Goal: Information Seeking & Learning: Learn about a topic

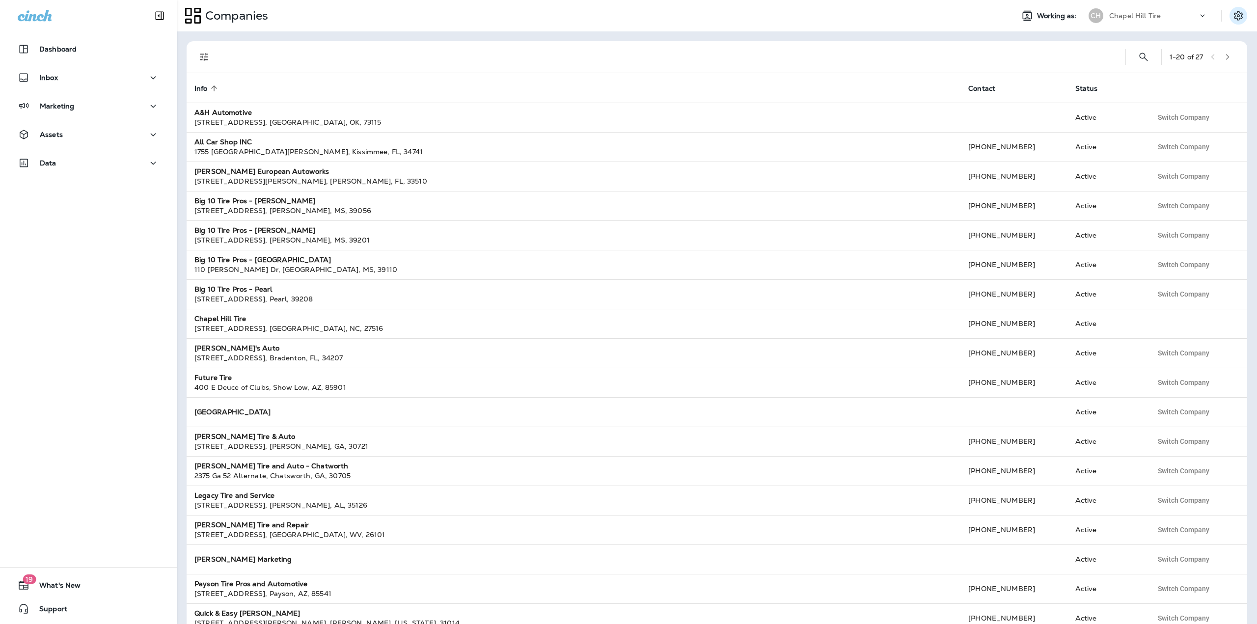
click at [1241, 17] on icon "Settings" at bounding box center [1238, 16] width 12 height 12
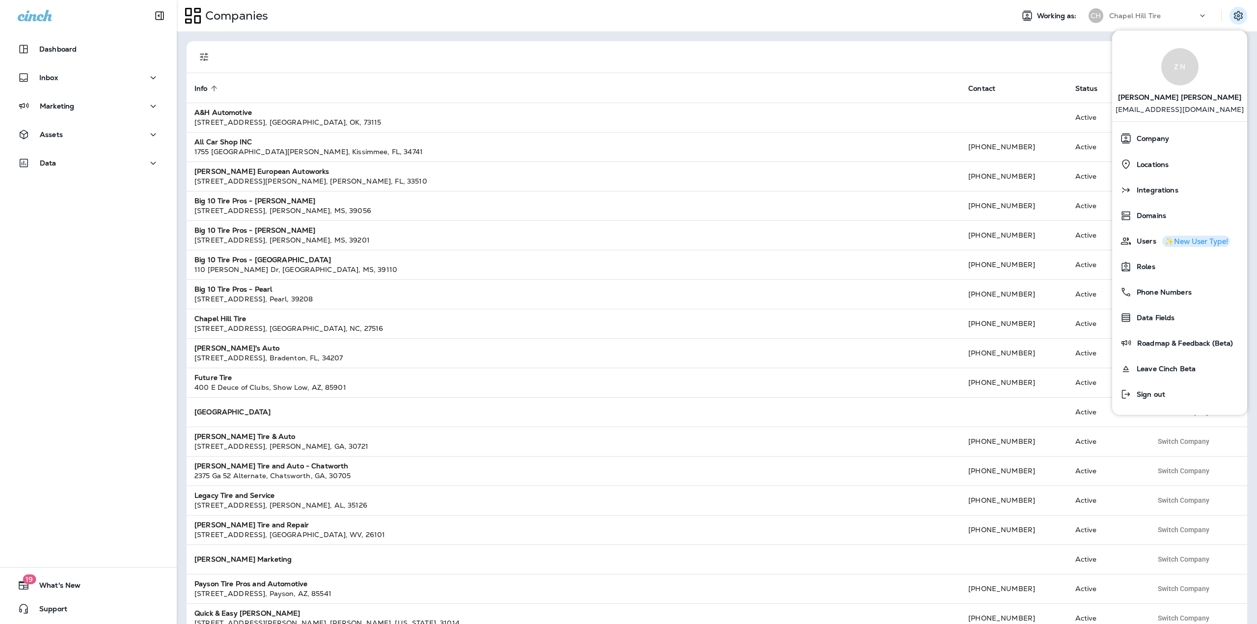
click at [1129, 5] on div "Companies Working as: [GEOGRAPHIC_DATA] Tire" at bounding box center [717, 15] width 1080 height 31
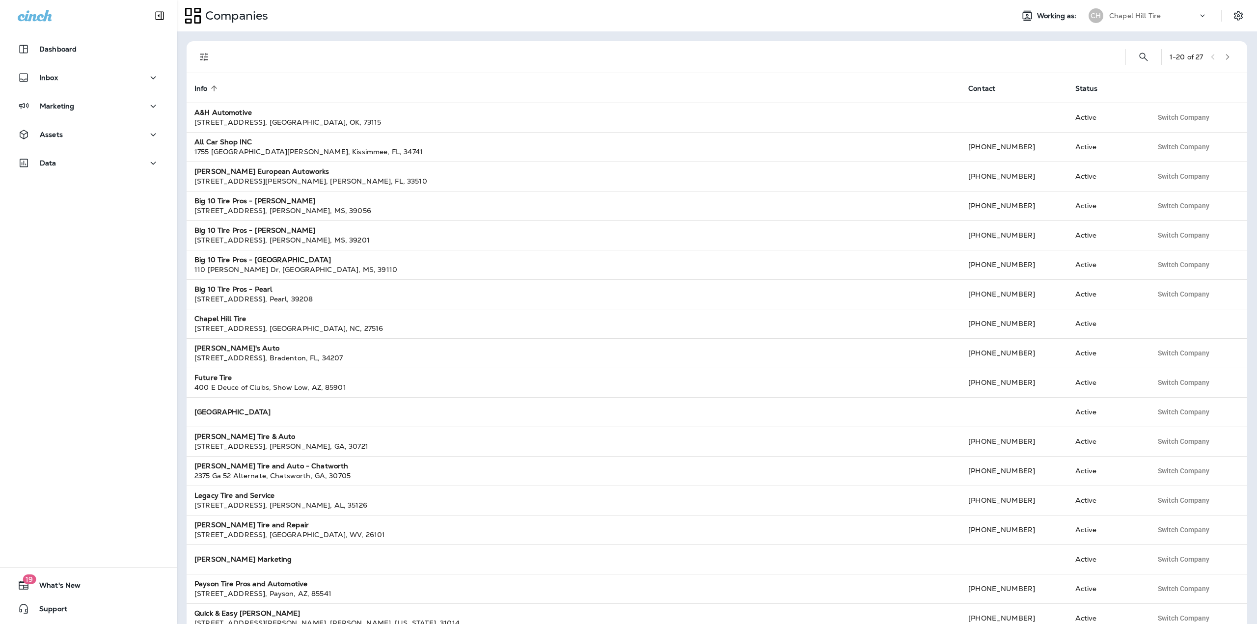
click at [1132, 22] on div "Chapel Hill Tire" at bounding box center [1153, 15] width 88 height 15
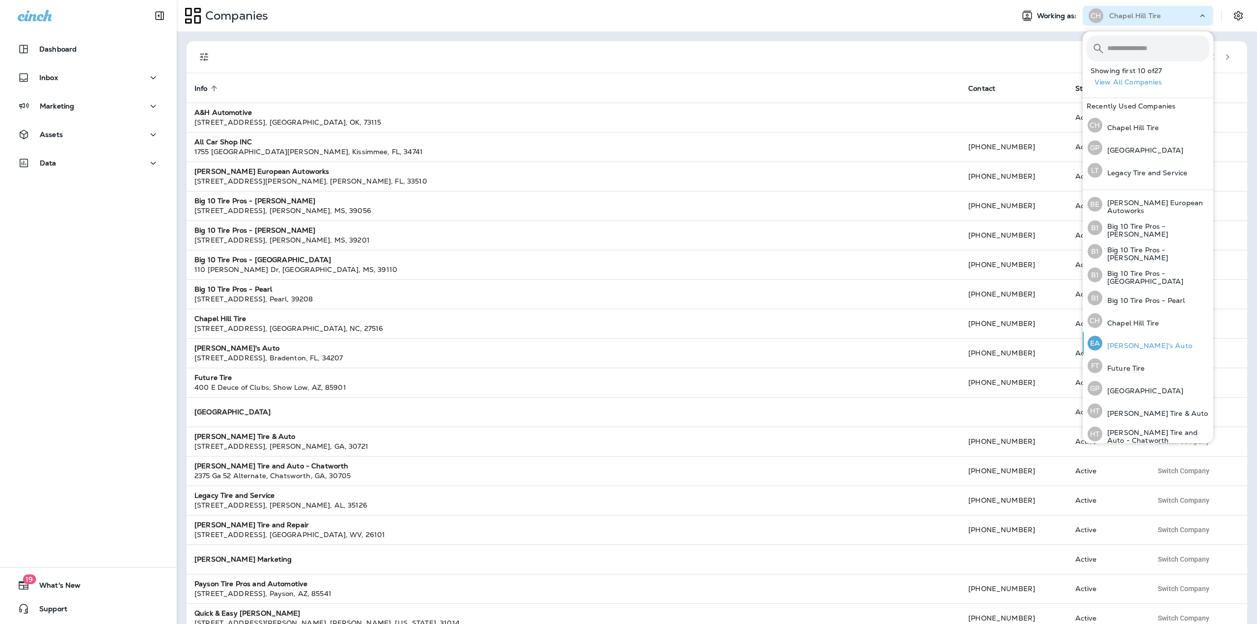
scroll to position [49, 0]
click at [1134, 381] on p "[GEOGRAPHIC_DATA]" at bounding box center [1142, 385] width 81 height 8
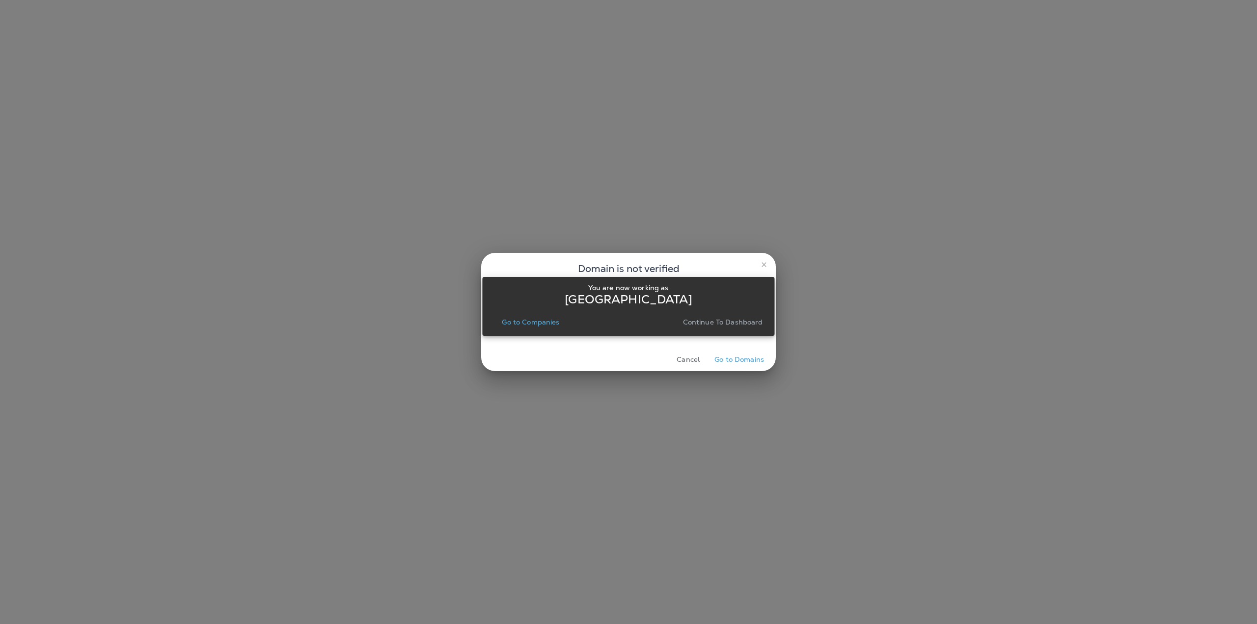
click at [547, 325] on p "Go to Companies" at bounding box center [530, 322] width 57 height 8
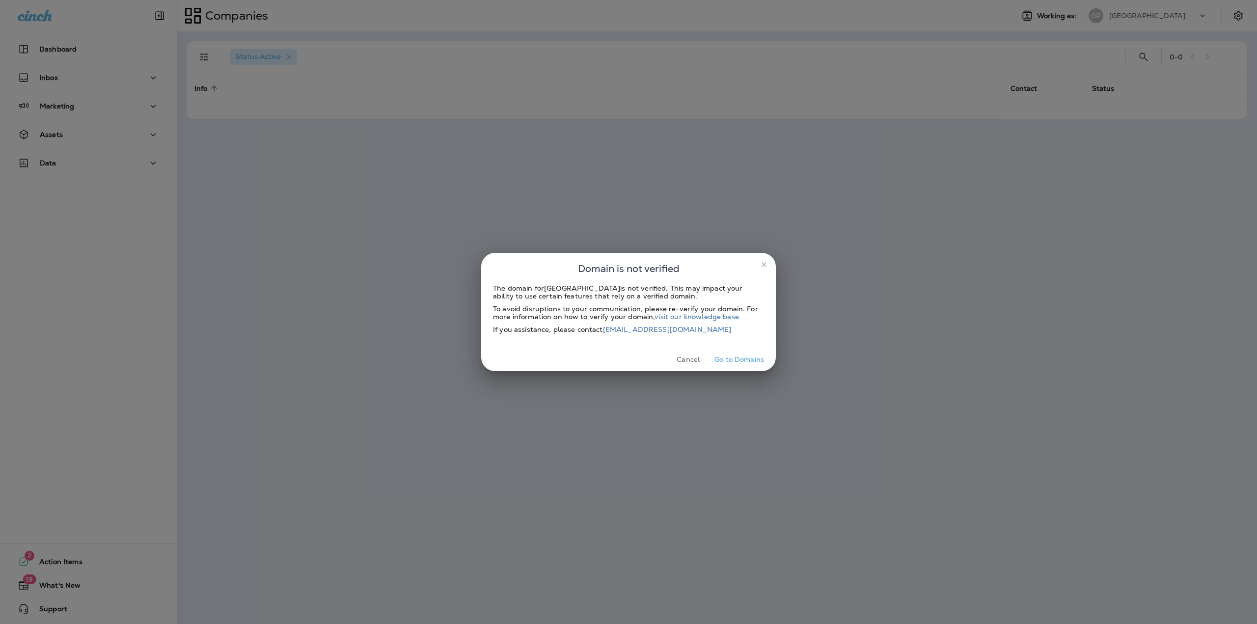
click at [765, 263] on icon "close" at bounding box center [764, 265] width 8 height 8
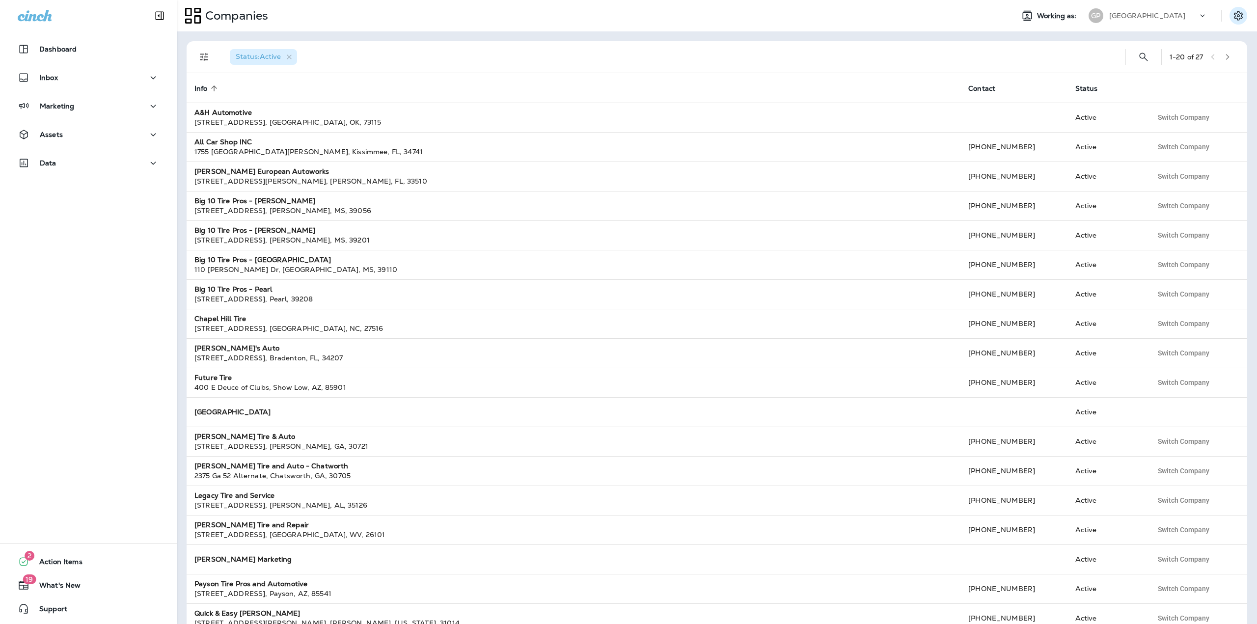
click at [1238, 14] on icon "Settings" at bounding box center [1238, 16] width 12 height 12
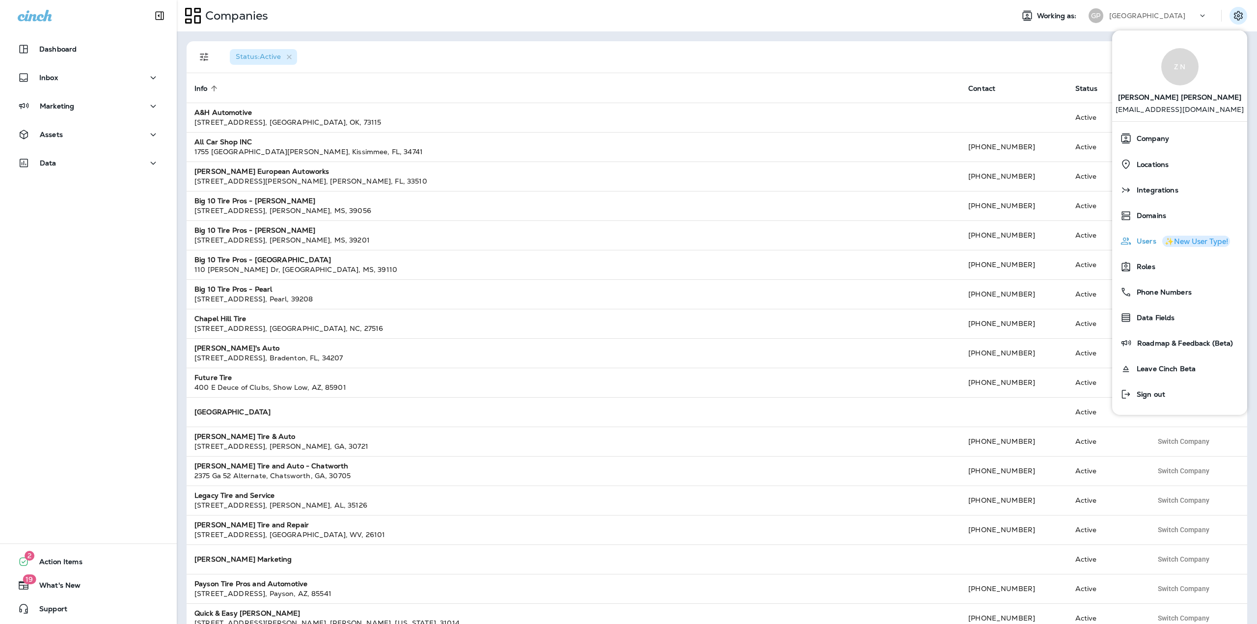
click at [1143, 236] on div "Users ✨New User Type!" at bounding box center [1179, 241] width 127 height 20
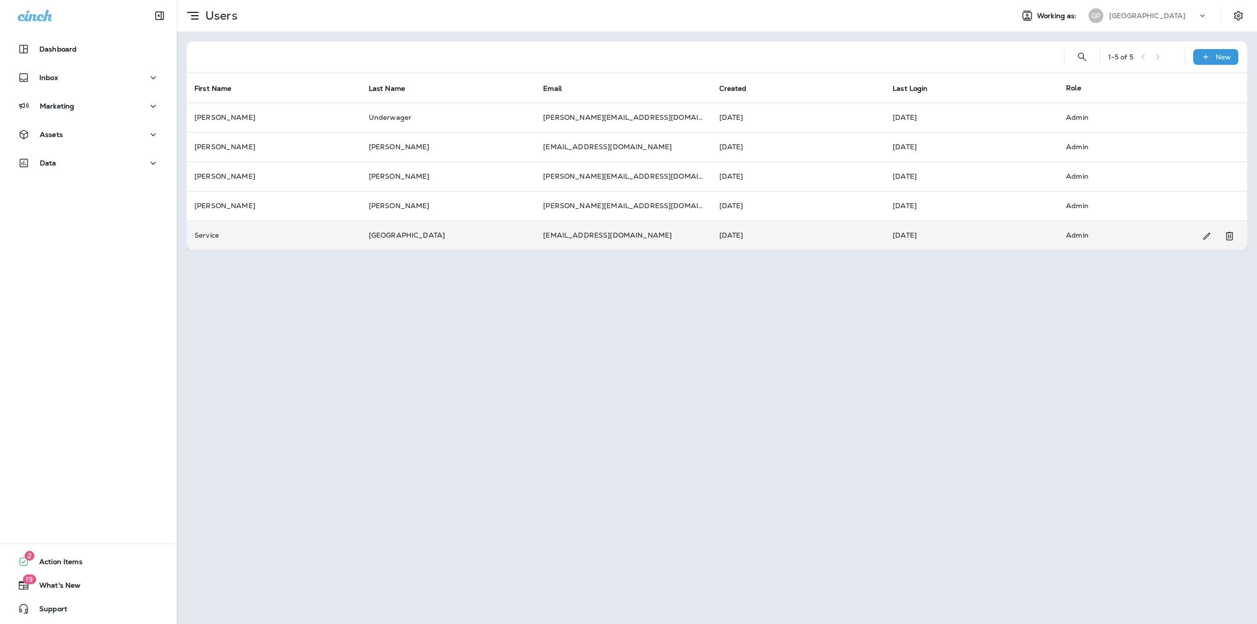
copy tr "[EMAIL_ADDRESS][DOMAIN_NAME]"
drag, startPoint x: 661, startPoint y: 238, endPoint x: 533, endPoint y: 245, distance: 128.8
click at [533, 245] on tr "Service Great Plains [EMAIL_ADDRESS][DOMAIN_NAME] [DATE] [DATE] Admin" at bounding box center [717, 234] width 1061 height 29
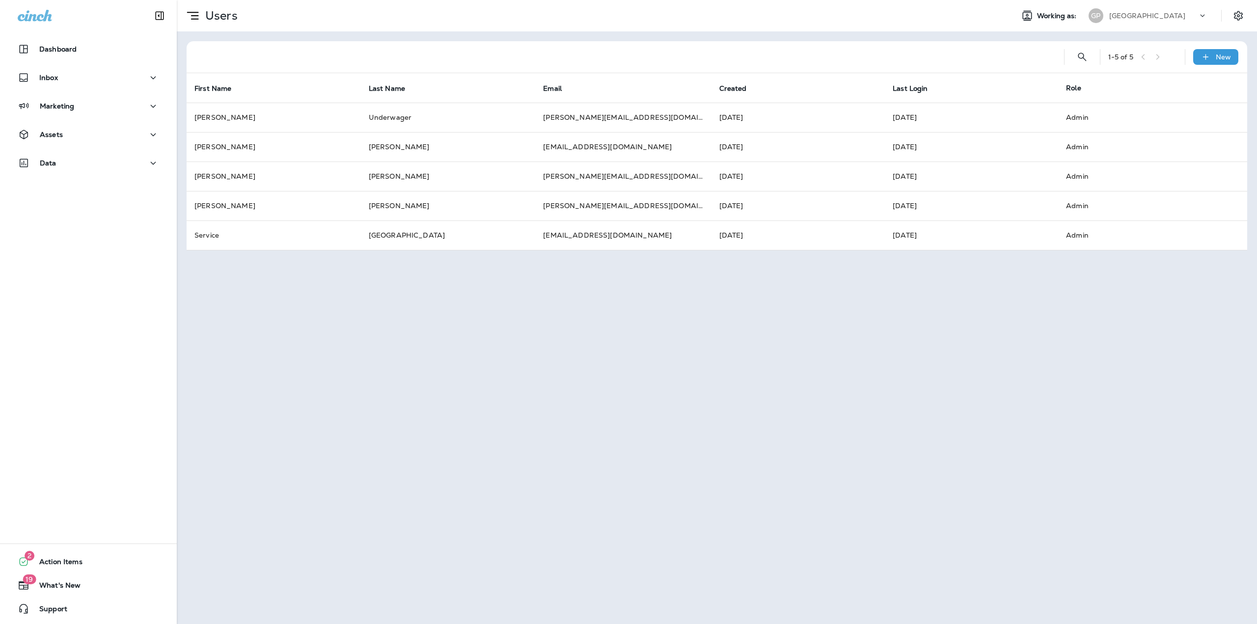
click at [1153, 15] on div "[GEOGRAPHIC_DATA]" at bounding box center [1153, 15] width 88 height 15
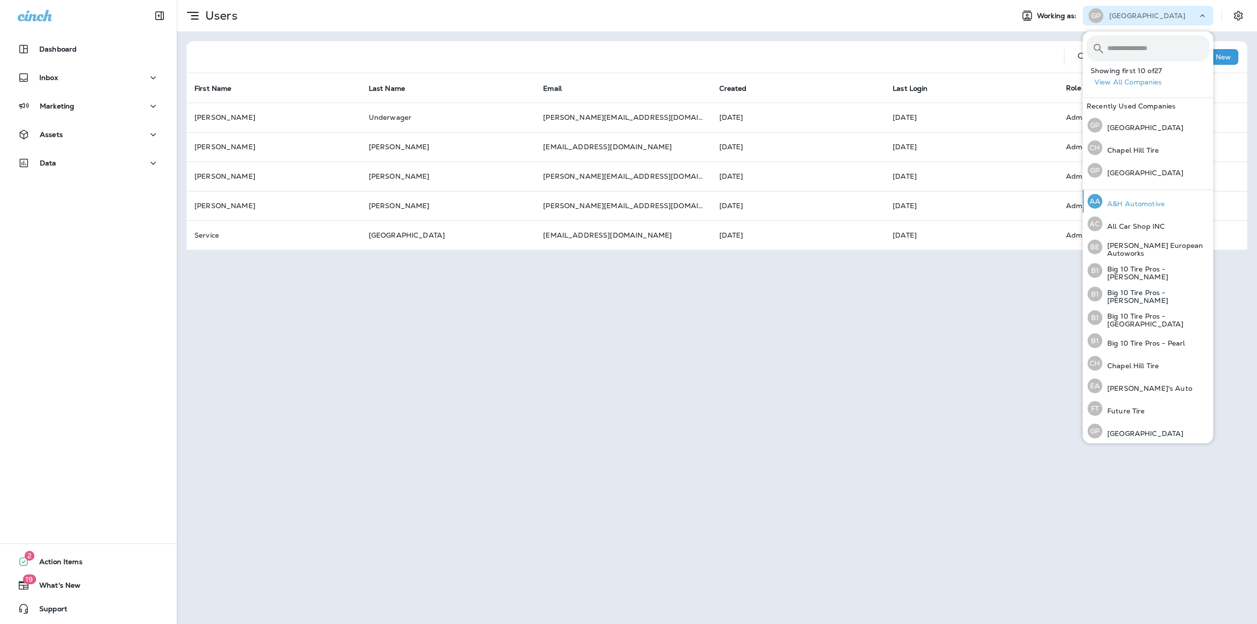
click at [1127, 206] on p "A&H Automotive" at bounding box center [1133, 204] width 62 height 8
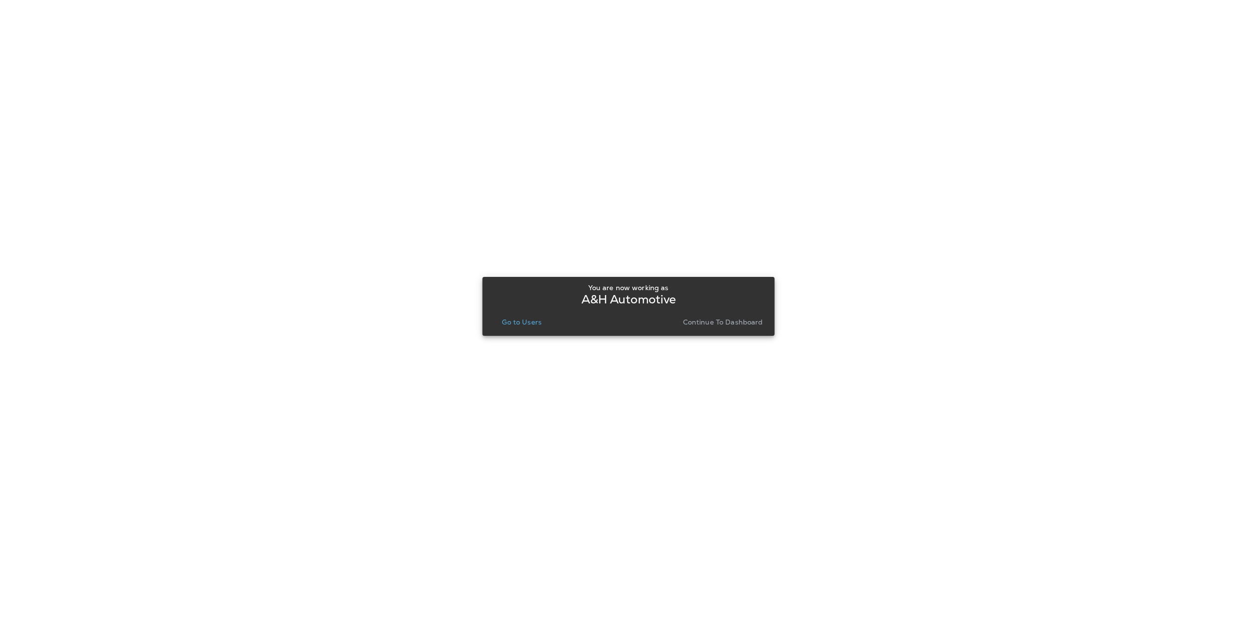
click at [520, 323] on p "Go to Users" at bounding box center [522, 322] width 40 height 8
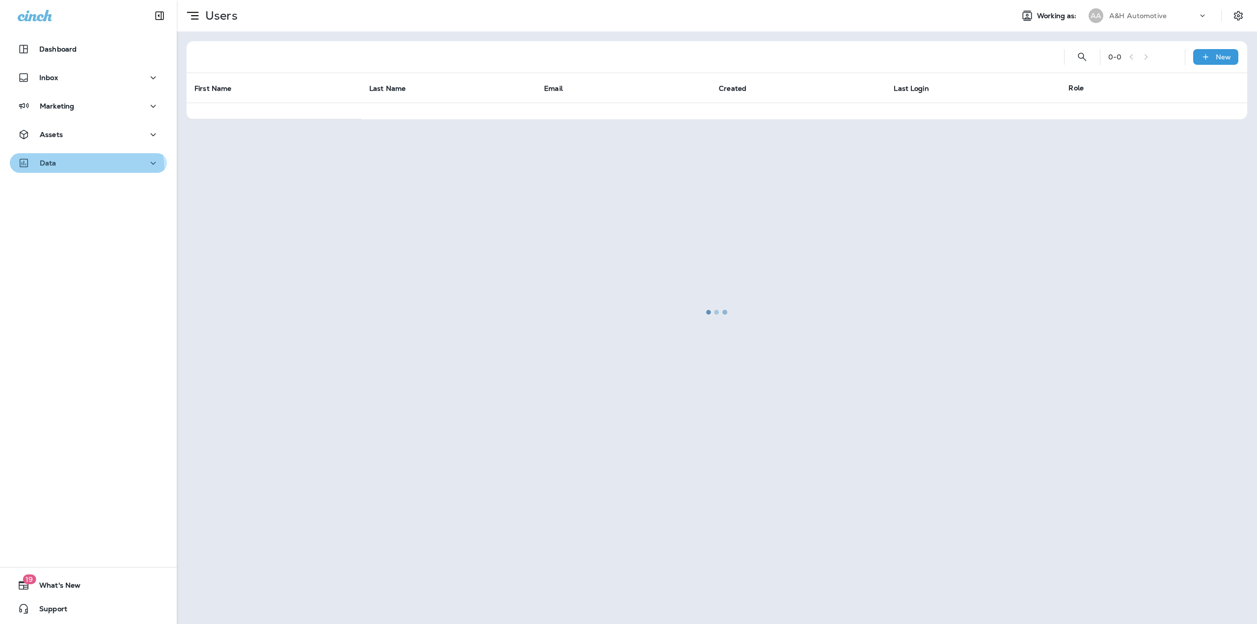
click at [69, 171] on button "Data" at bounding box center [88, 163] width 157 height 20
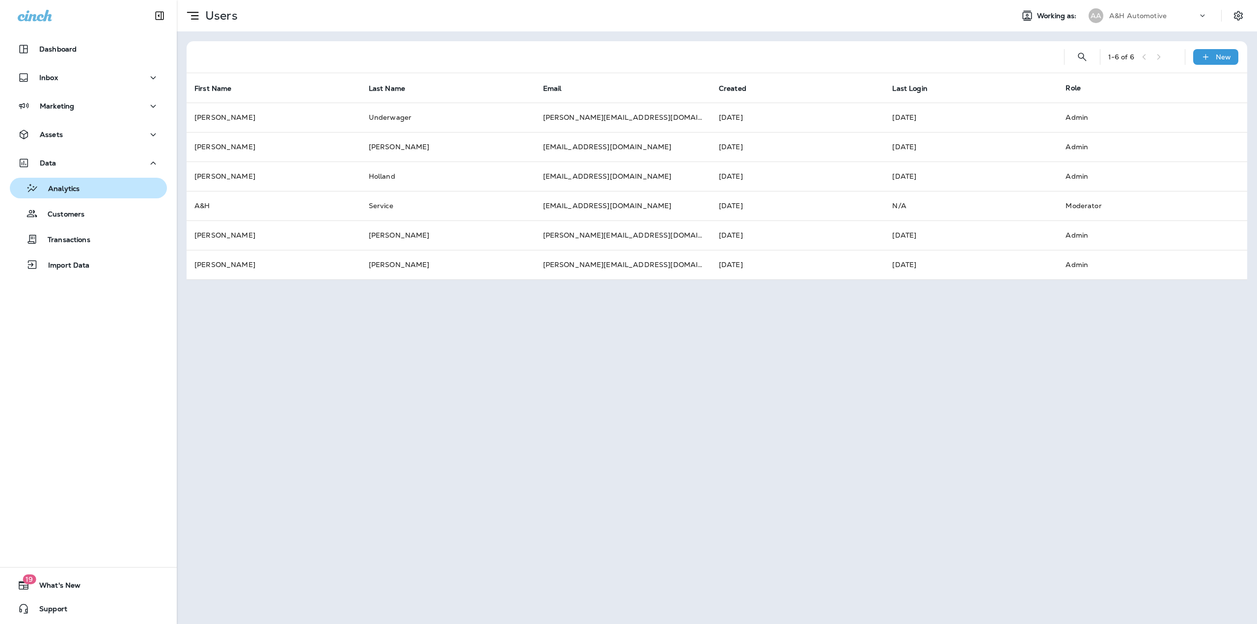
click at [75, 192] on p "Analytics" at bounding box center [58, 189] width 41 height 9
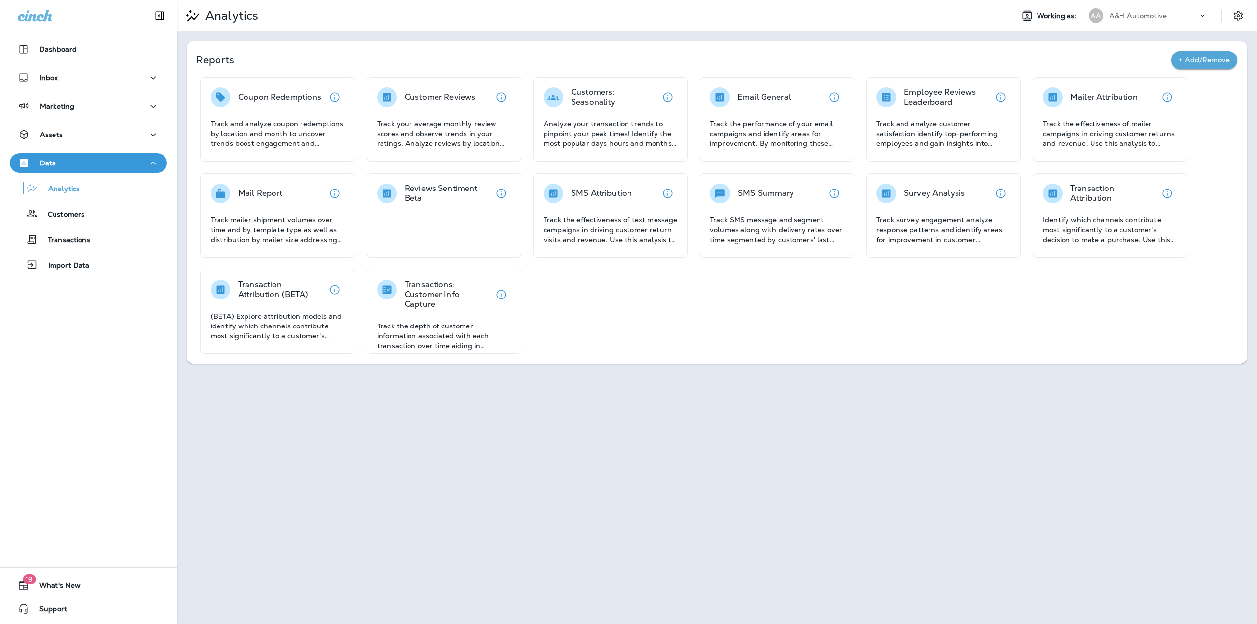
click at [1141, 15] on p "A&H Automotive" at bounding box center [1137, 16] width 57 height 8
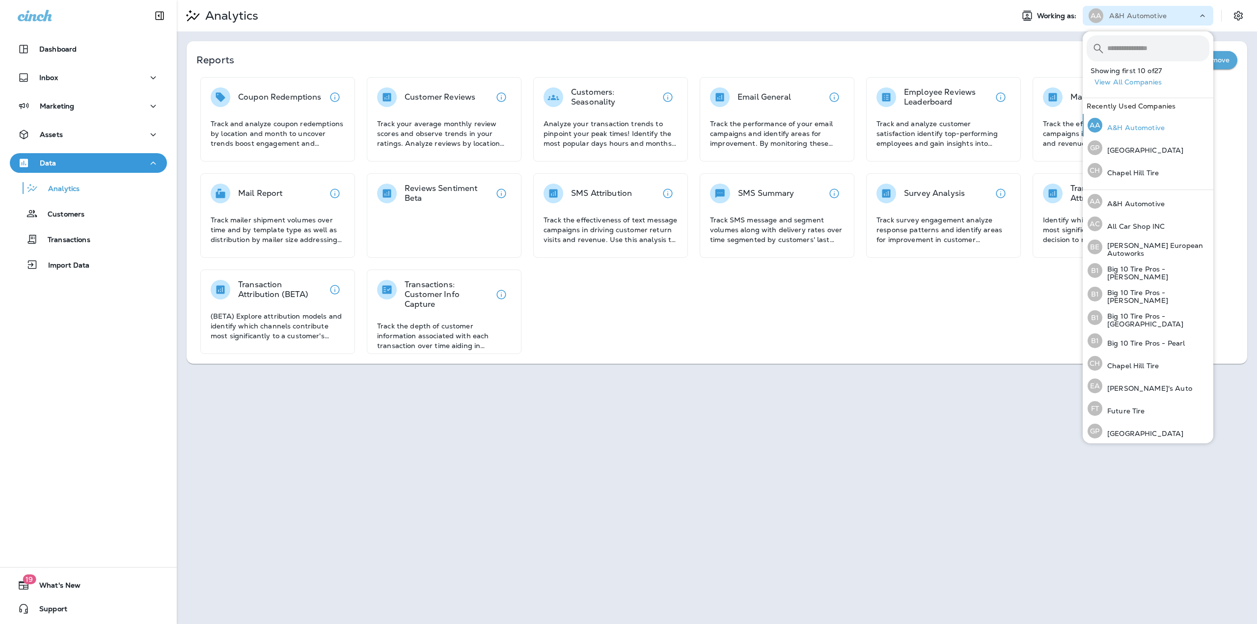
click at [1113, 127] on p "A&H Automotive" at bounding box center [1133, 128] width 62 height 8
click at [632, 335] on div "Coupon Redemptions Track and analyze coupon redemptions by location and month t…" at bounding box center [716, 215] width 1041 height 277
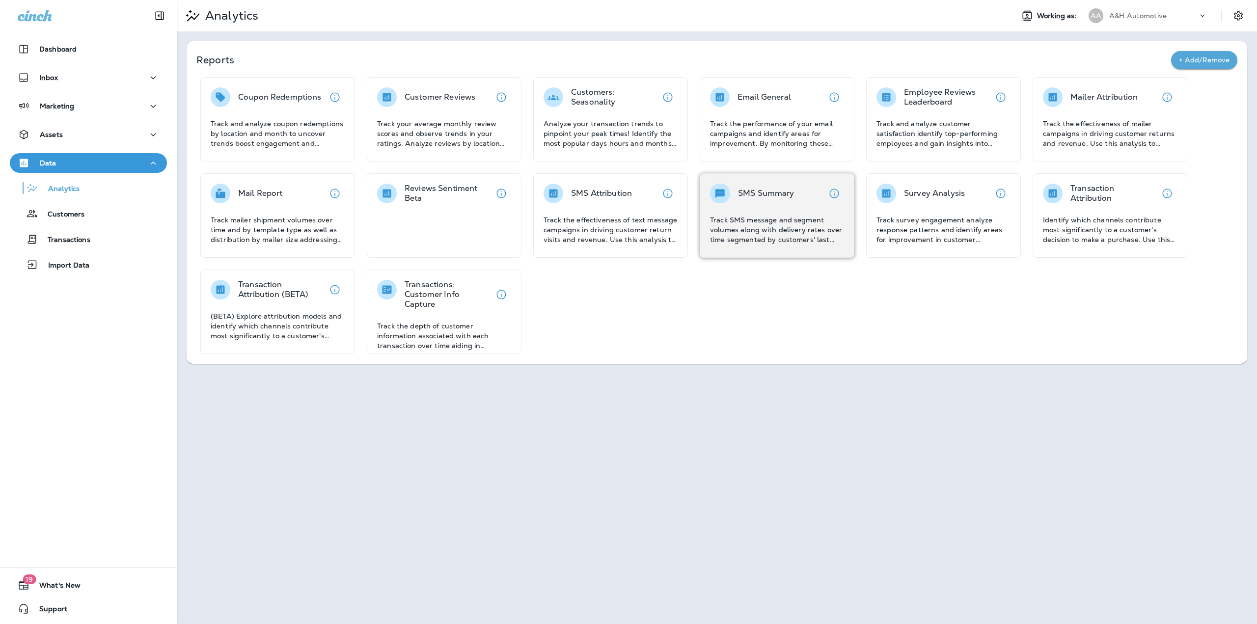
click at [808, 221] on p "Track SMS message and segment volumes along with delivery rates over time segme…" at bounding box center [777, 229] width 134 height 29
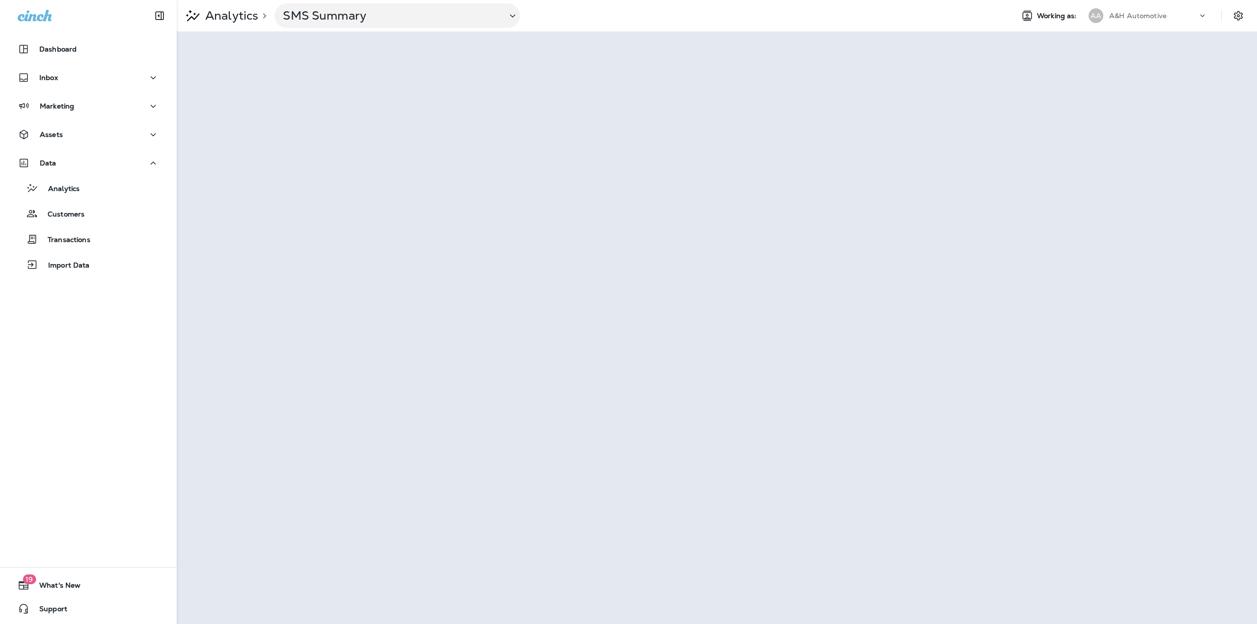
click at [1135, 15] on p "A&H Automotive" at bounding box center [1137, 16] width 57 height 8
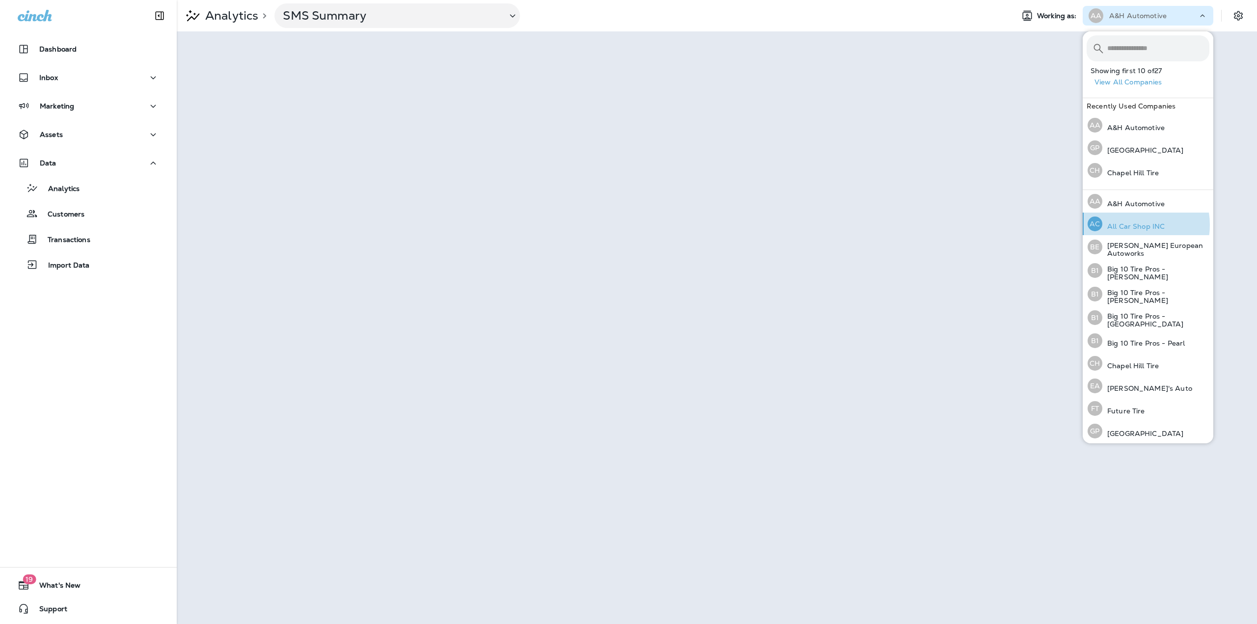
click at [1132, 225] on p "All Car Shop INC" at bounding box center [1133, 226] width 62 height 8
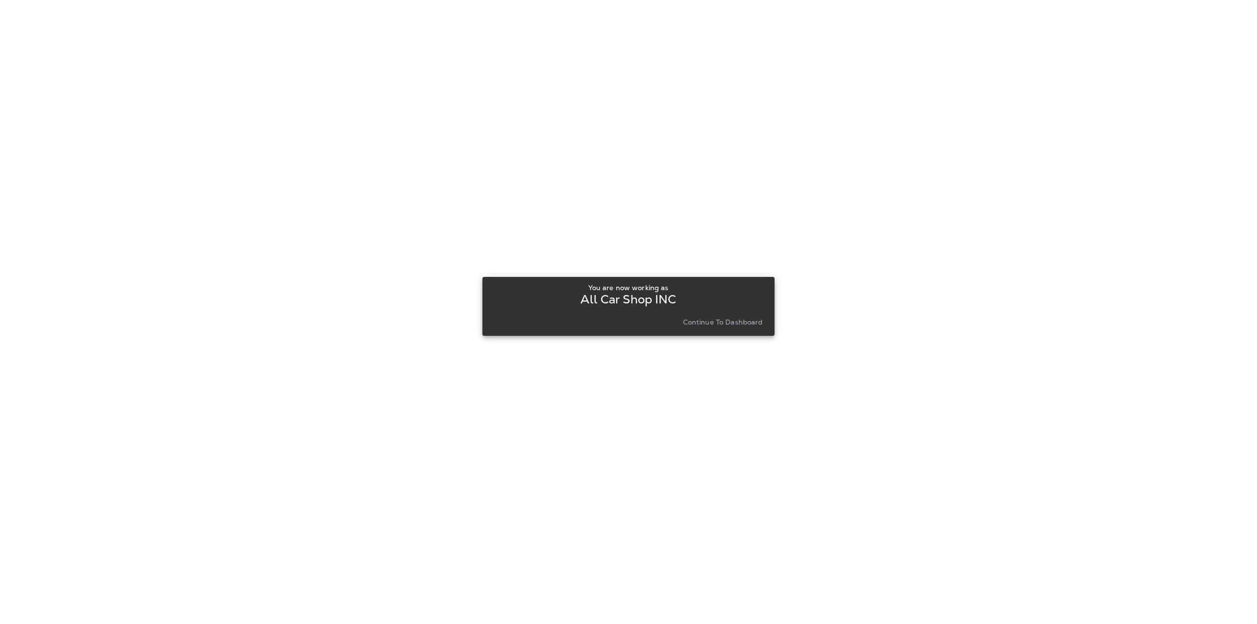
click at [701, 323] on p "Continue to Dashboard" at bounding box center [723, 322] width 80 height 8
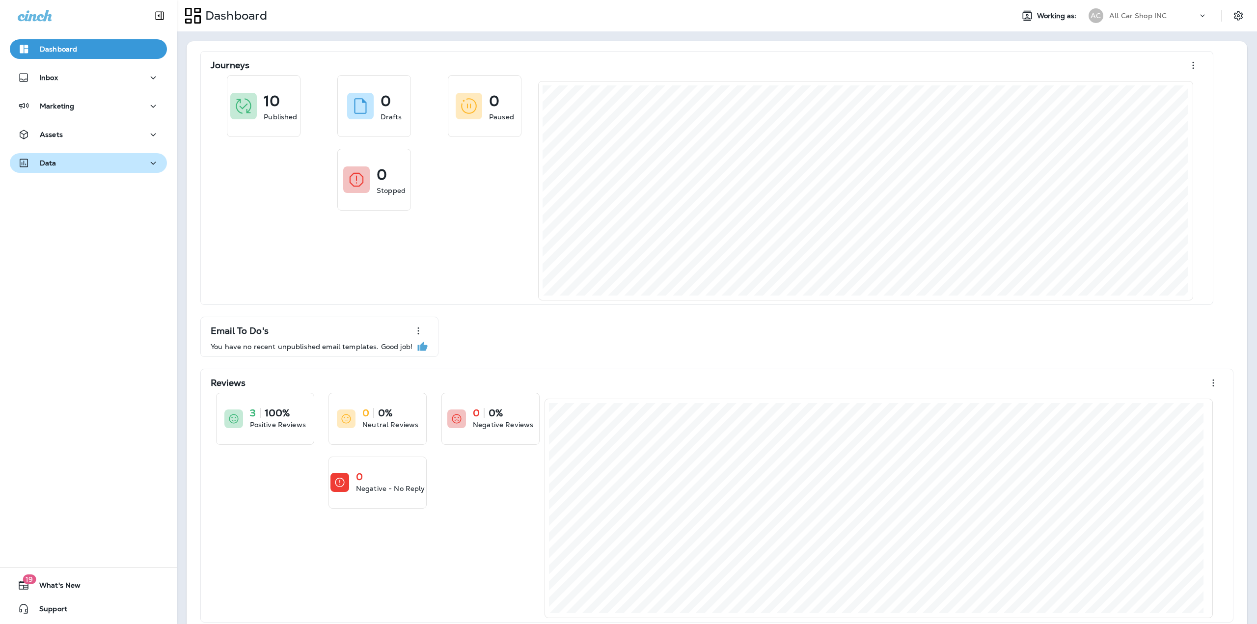
click at [103, 162] on div "Data" at bounding box center [88, 163] width 141 height 12
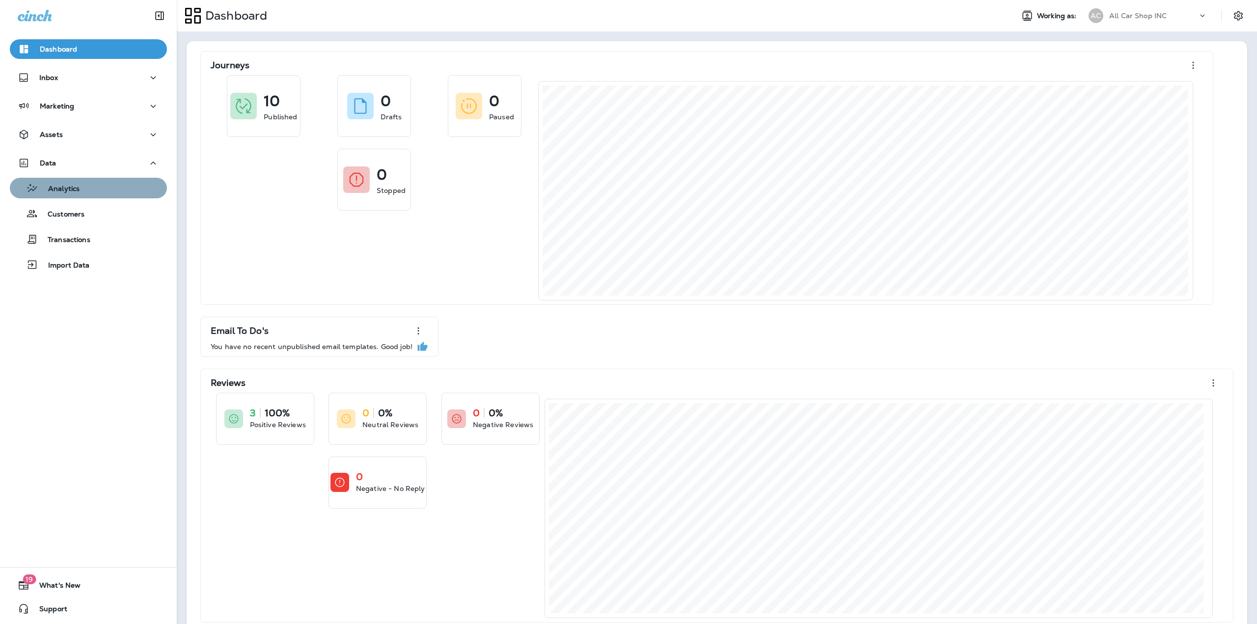
click at [88, 192] on div "Analytics" at bounding box center [88, 188] width 149 height 15
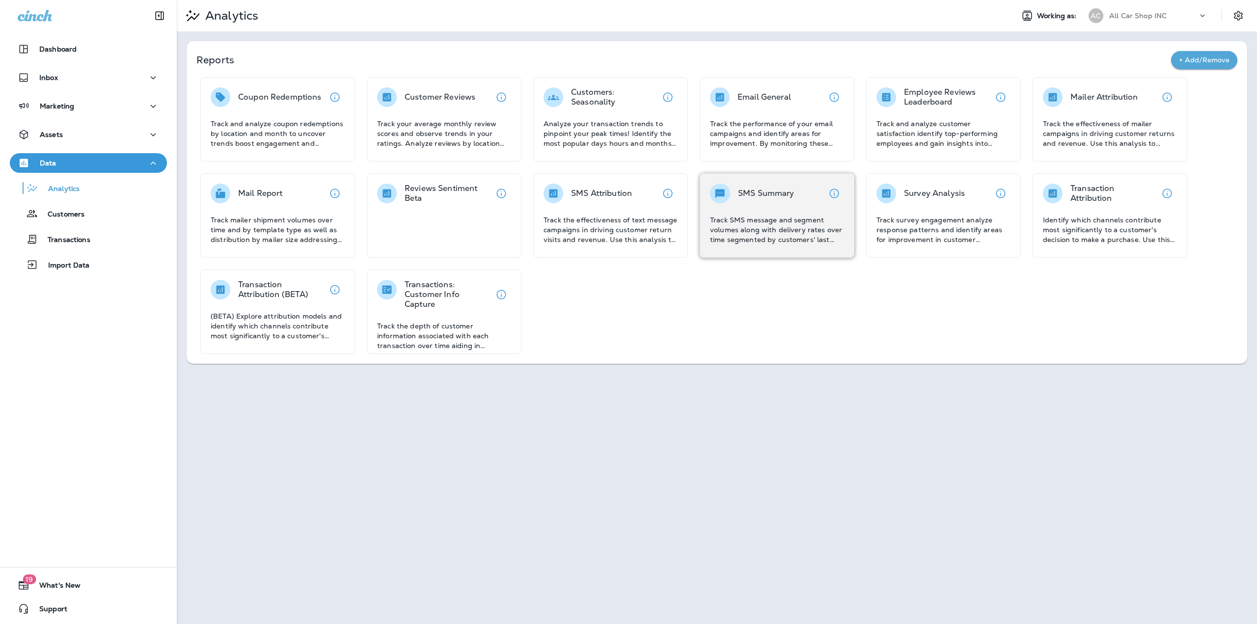
click at [809, 196] on div "SMS Summary" at bounding box center [777, 194] width 134 height 20
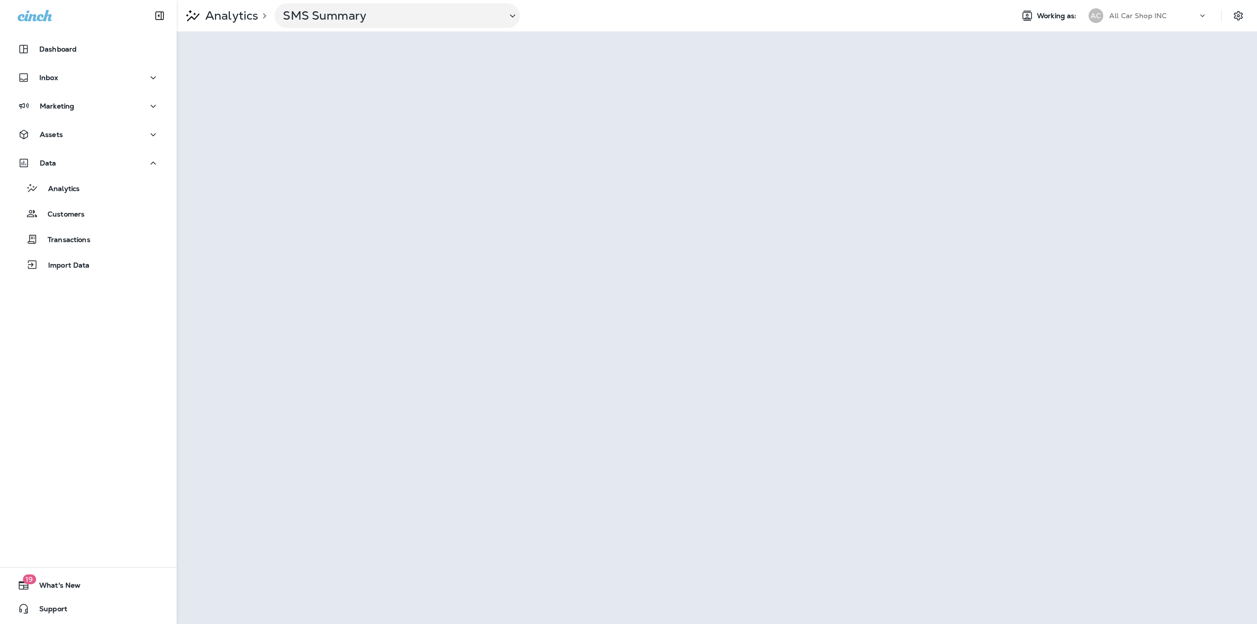
click at [1190, 20] on div "All Car Shop INC" at bounding box center [1153, 15] width 88 height 15
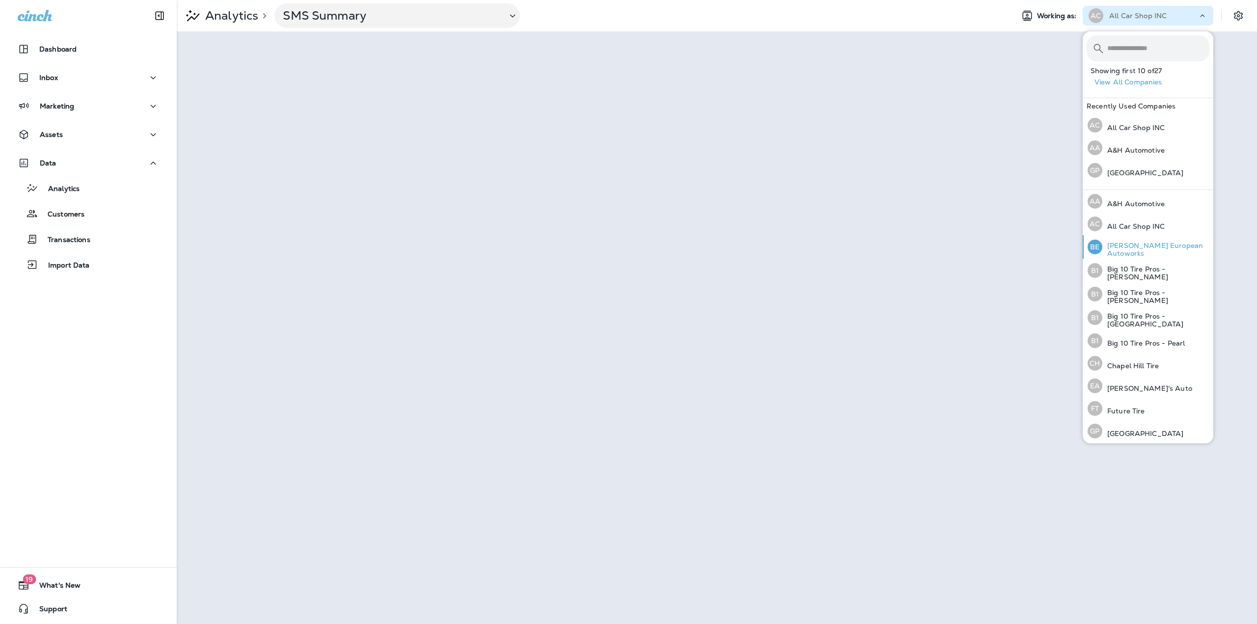
click at [1120, 251] on p "[PERSON_NAME] European Autoworks" at bounding box center [1155, 250] width 107 height 16
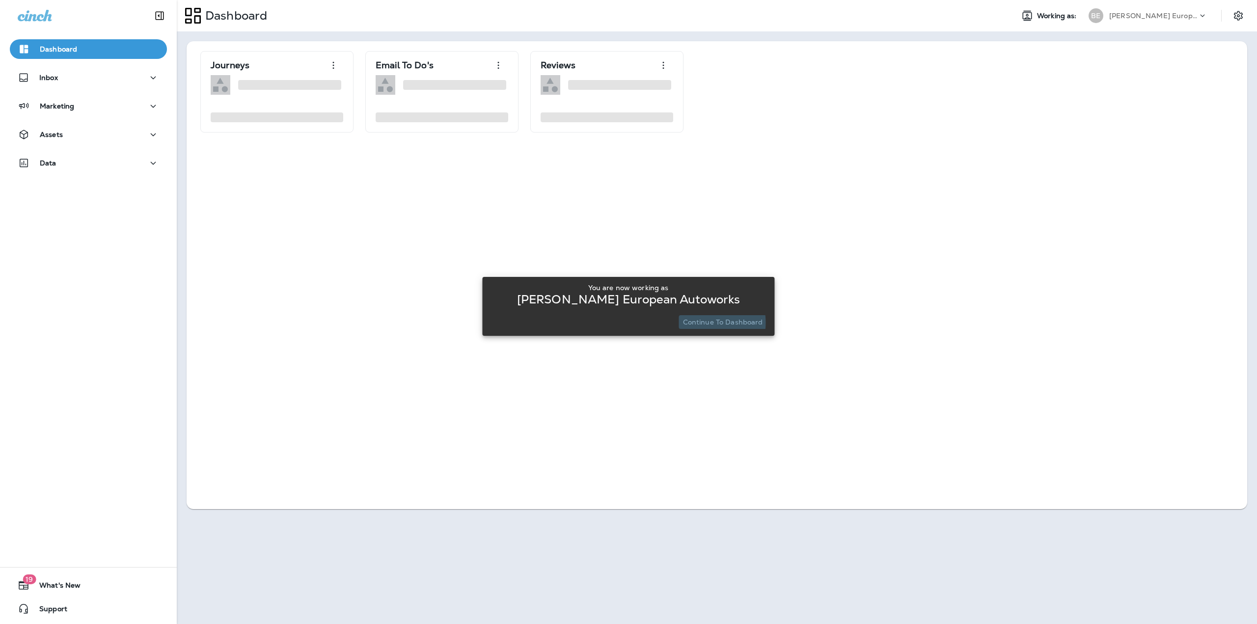
click at [687, 323] on p "Continue to Dashboard" at bounding box center [723, 322] width 80 height 8
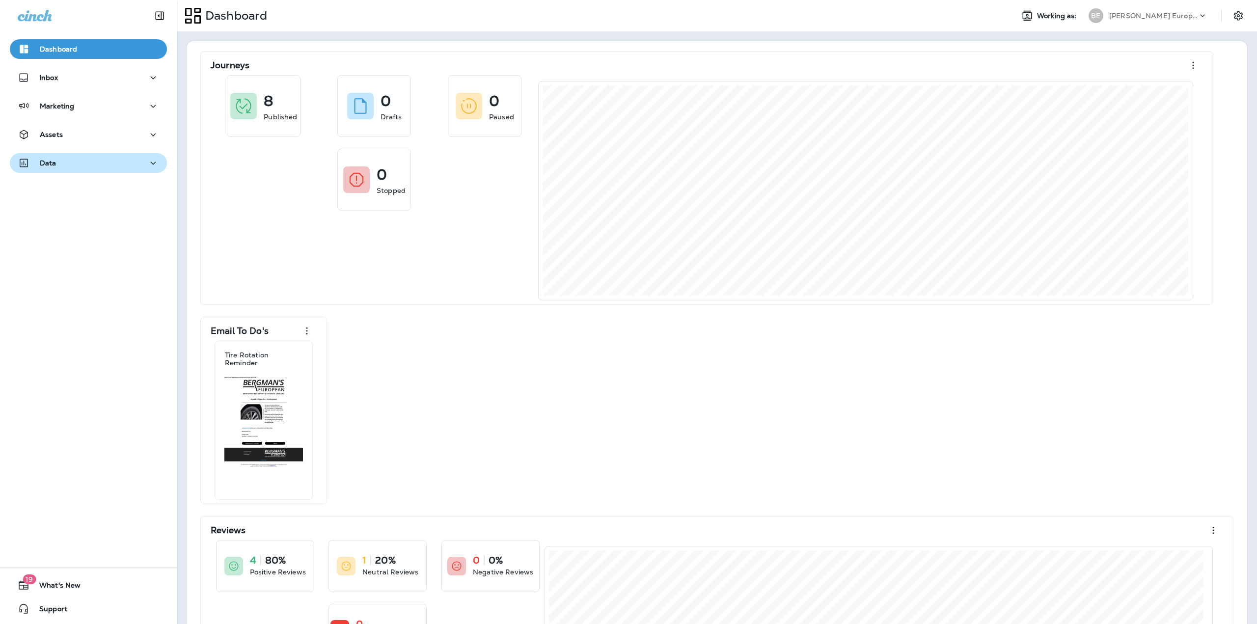
click at [94, 158] on div "Data" at bounding box center [88, 163] width 141 height 12
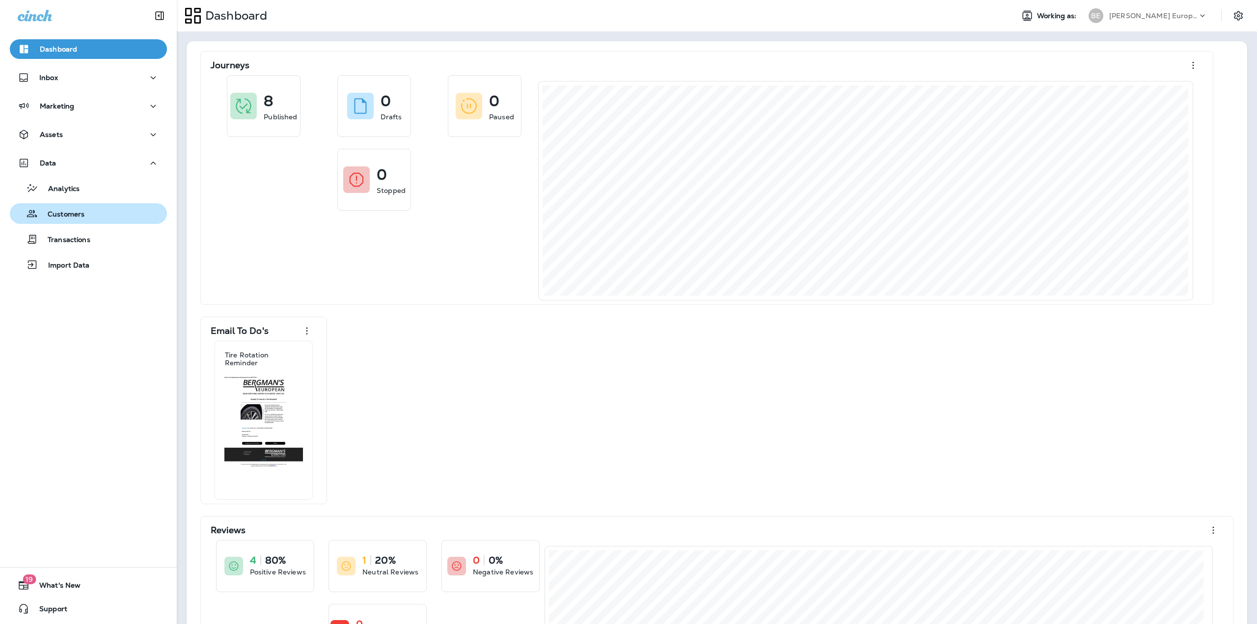
click at [74, 212] on p "Customers" at bounding box center [61, 214] width 47 height 9
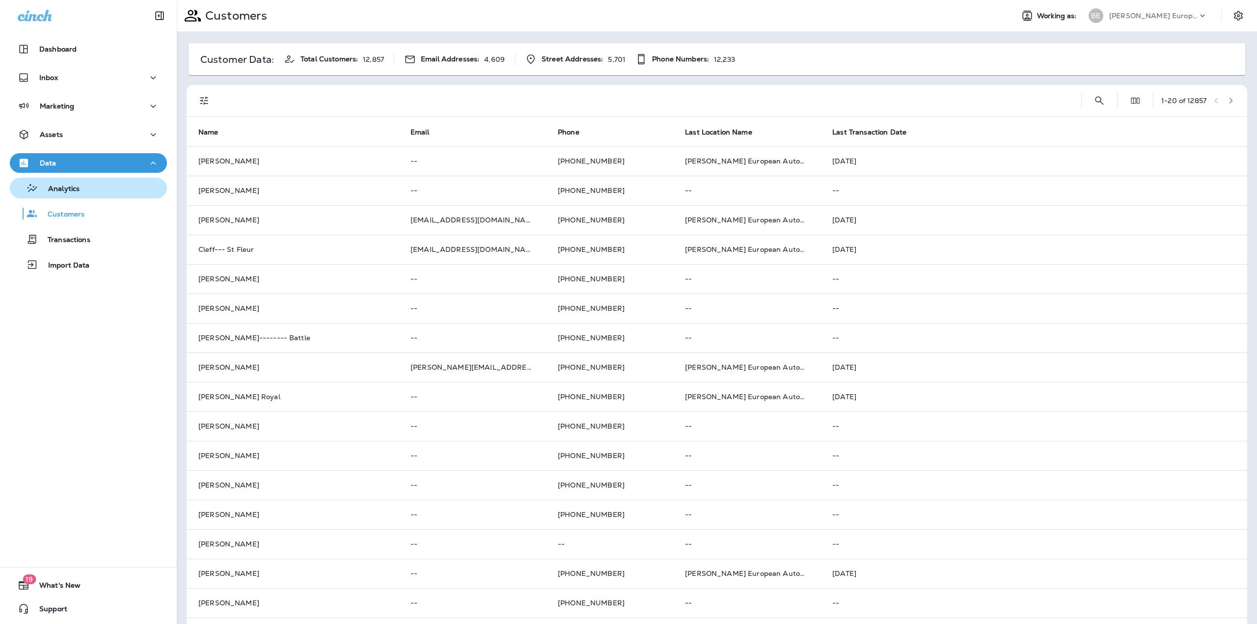
click at [74, 195] on div "Analytics" at bounding box center [47, 188] width 66 height 15
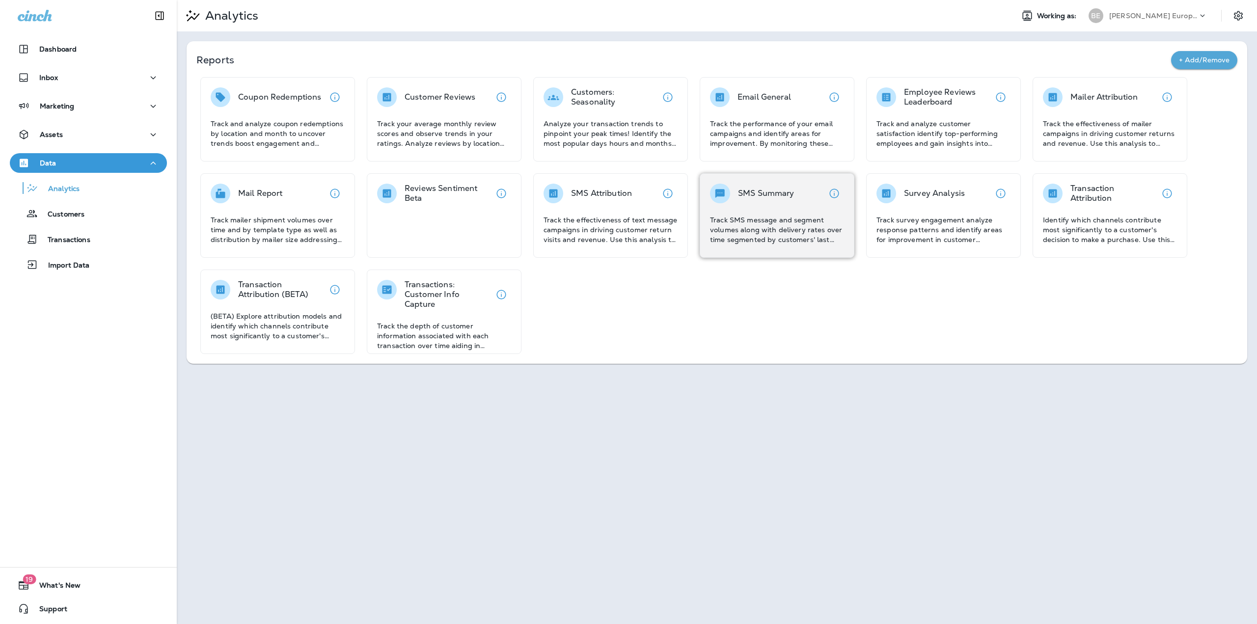
click at [733, 192] on div "SMS Summary" at bounding box center [752, 194] width 84 height 20
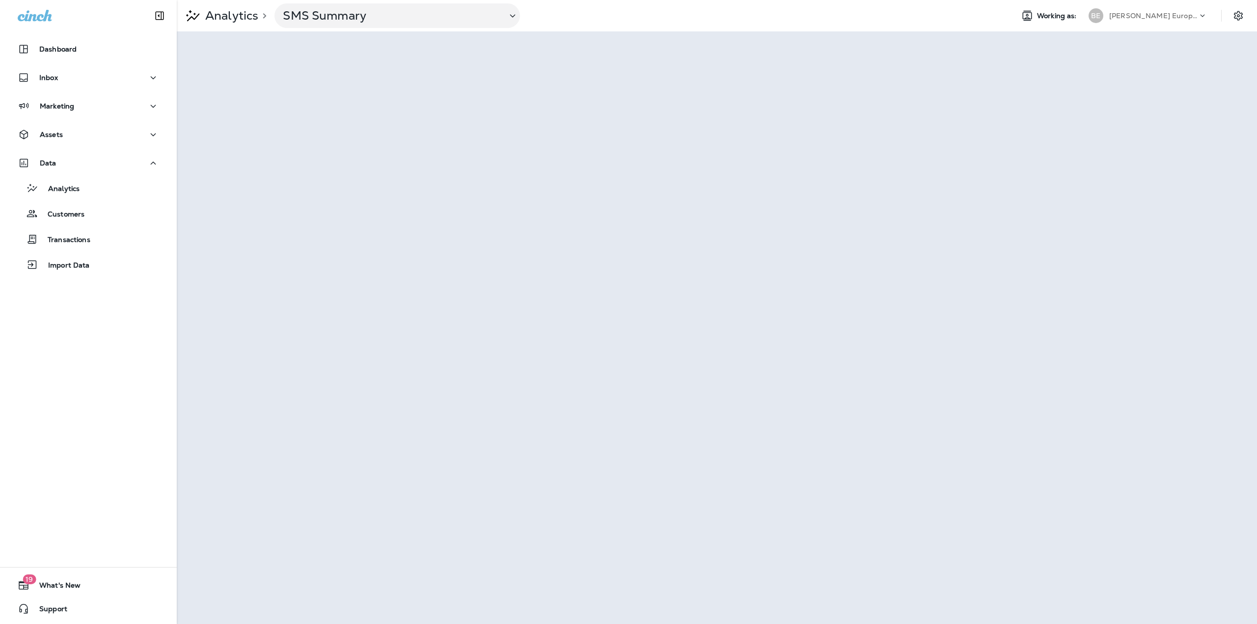
click at [1202, 19] on icon at bounding box center [1203, 16] width 10 height 10
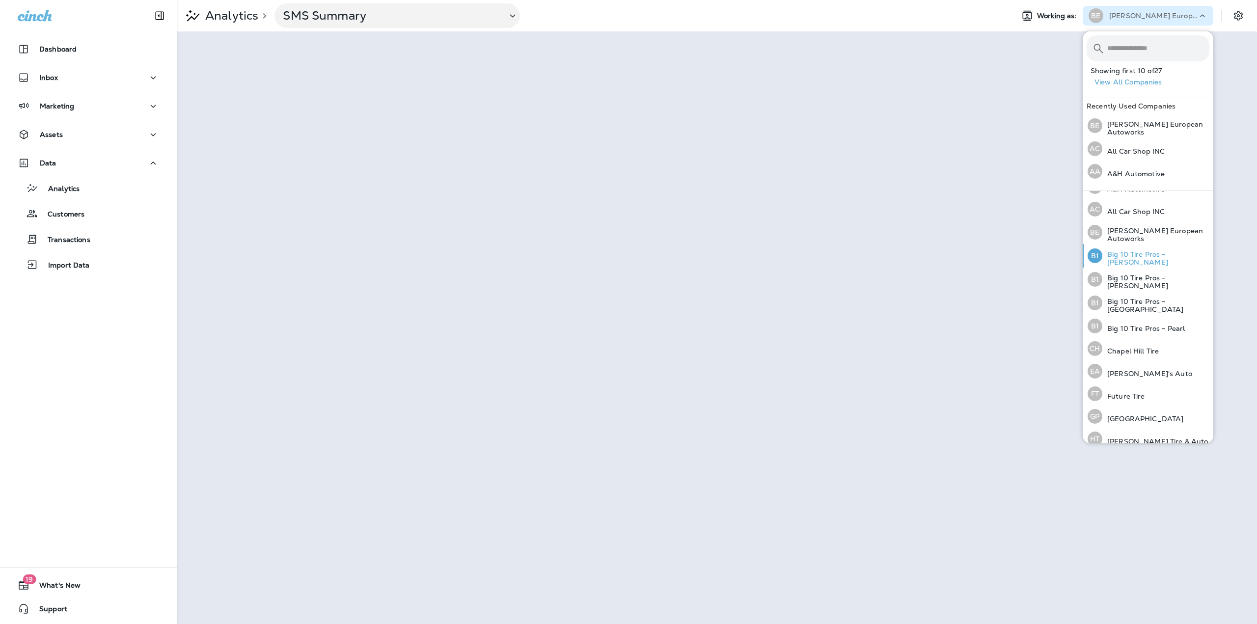
scroll to position [49, 0]
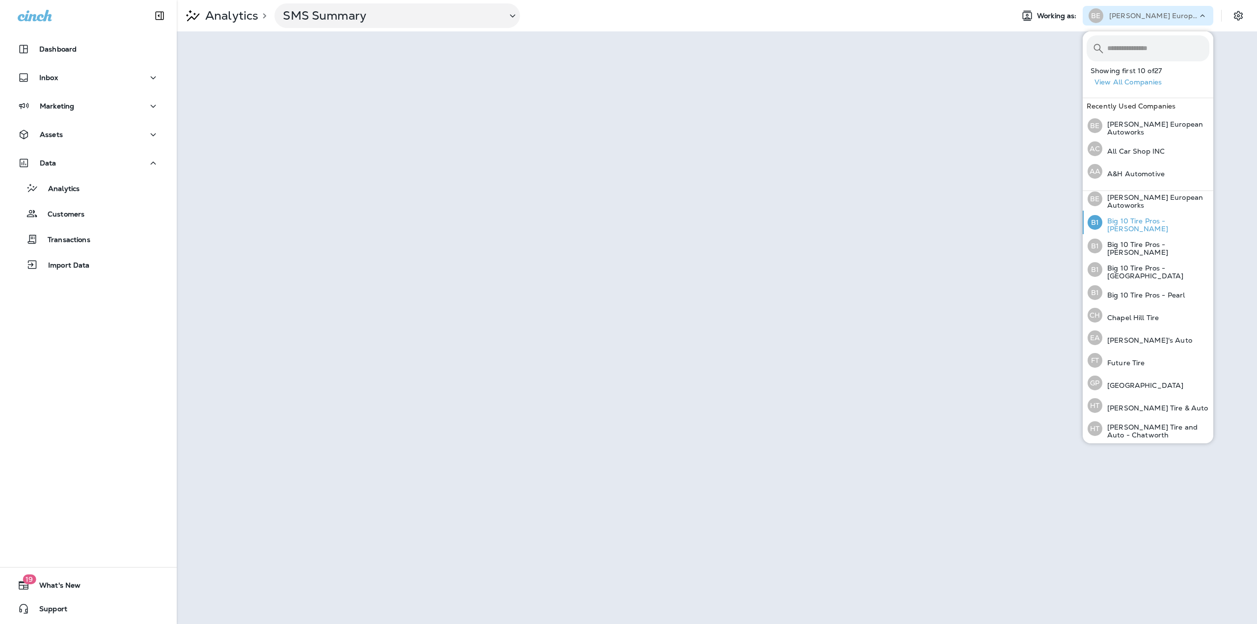
click at [1131, 227] on p "Big 10 Tire Pros - [PERSON_NAME]" at bounding box center [1155, 225] width 107 height 16
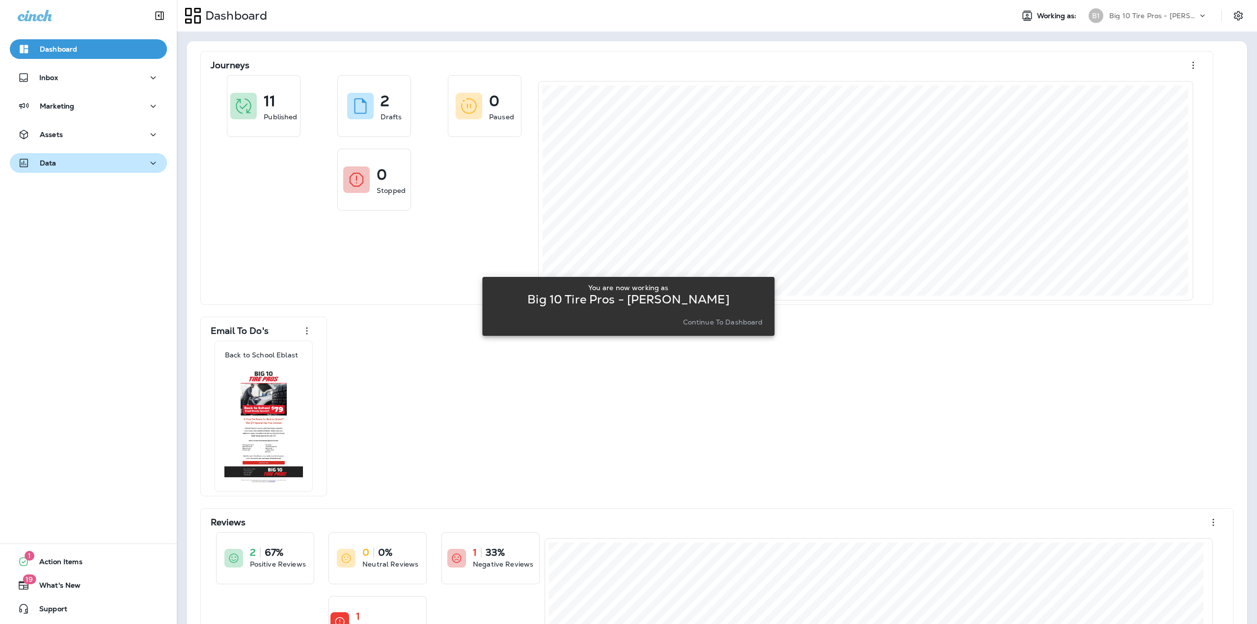
click at [94, 170] on button "Data" at bounding box center [88, 163] width 157 height 20
click at [89, 185] on div "Analytics" at bounding box center [88, 188] width 149 height 15
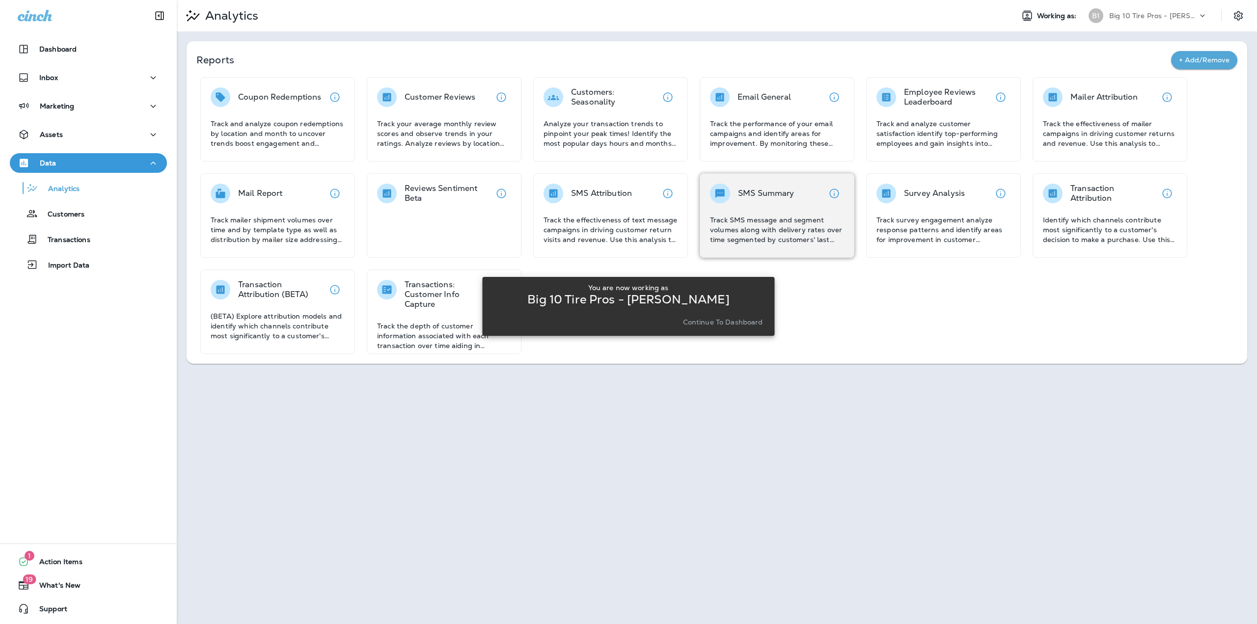
click at [816, 228] on p "Track SMS message and segment volumes along with delivery rates over time segme…" at bounding box center [777, 229] width 134 height 29
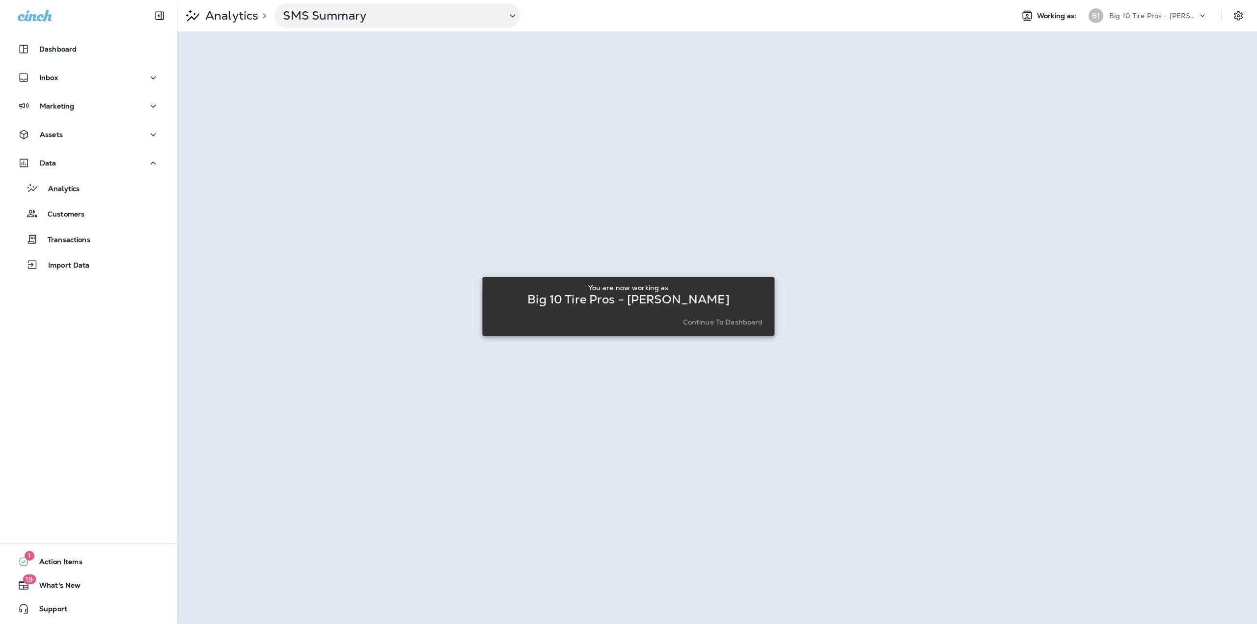
click at [718, 324] on p "Continue to Dashboard" at bounding box center [723, 322] width 80 height 8
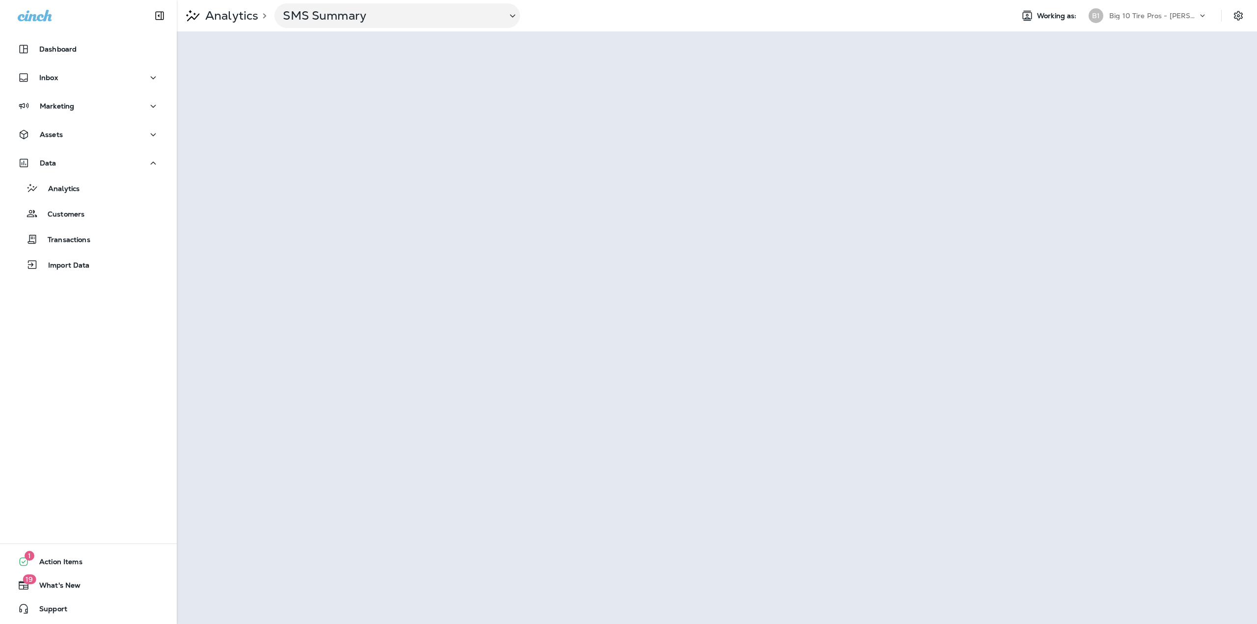
click at [1165, 15] on p "Big 10 Tire Pros - [PERSON_NAME]" at bounding box center [1153, 16] width 88 height 8
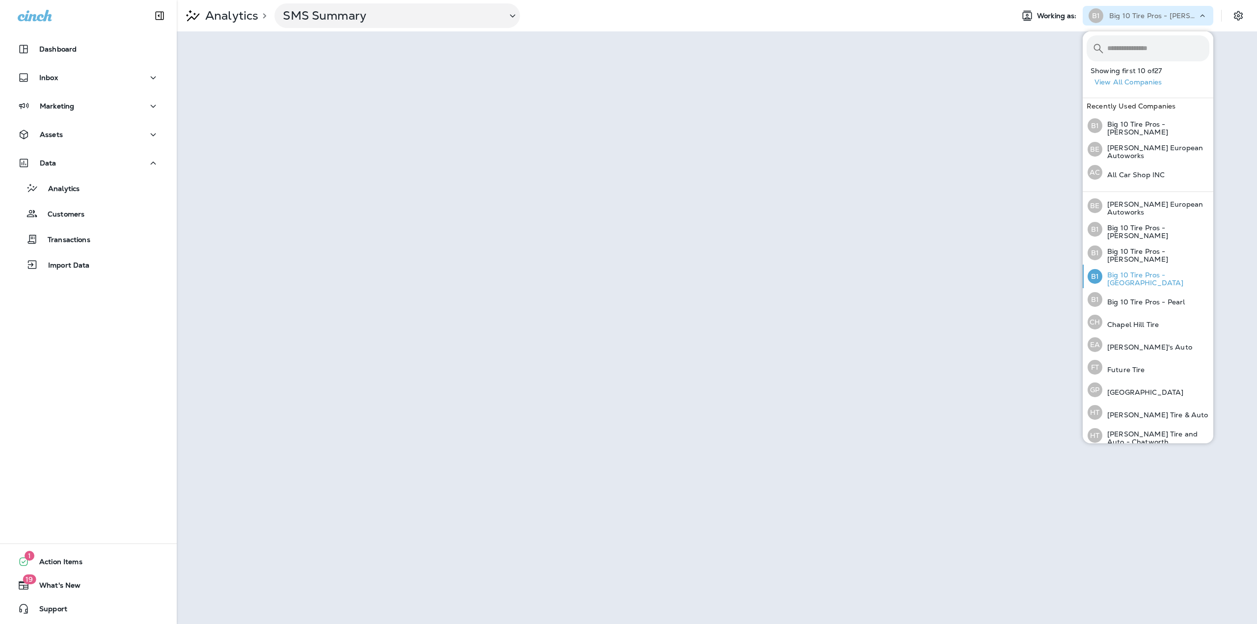
scroll to position [49, 0]
click at [1156, 250] on p "Big 10 Tire Pros - [PERSON_NAME]" at bounding box center [1155, 250] width 107 height 16
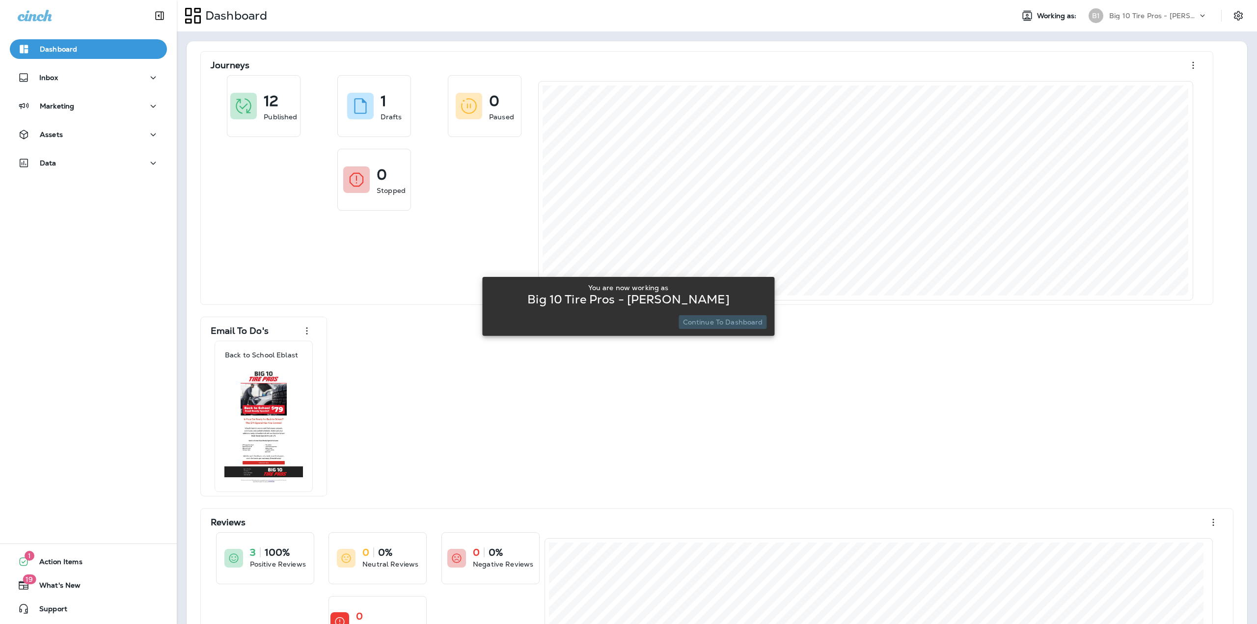
click at [735, 321] on p "Continue to Dashboard" at bounding box center [723, 322] width 80 height 8
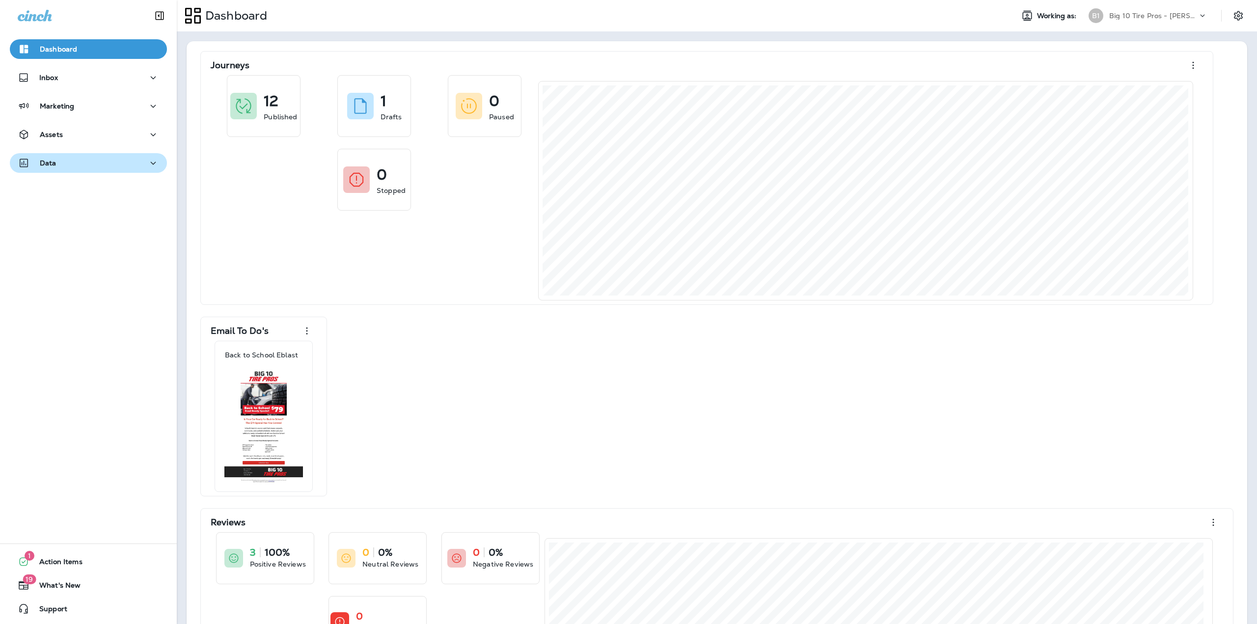
click at [46, 162] on p "Data" at bounding box center [48, 163] width 17 height 8
click at [66, 186] on p "Analytics" at bounding box center [58, 189] width 41 height 9
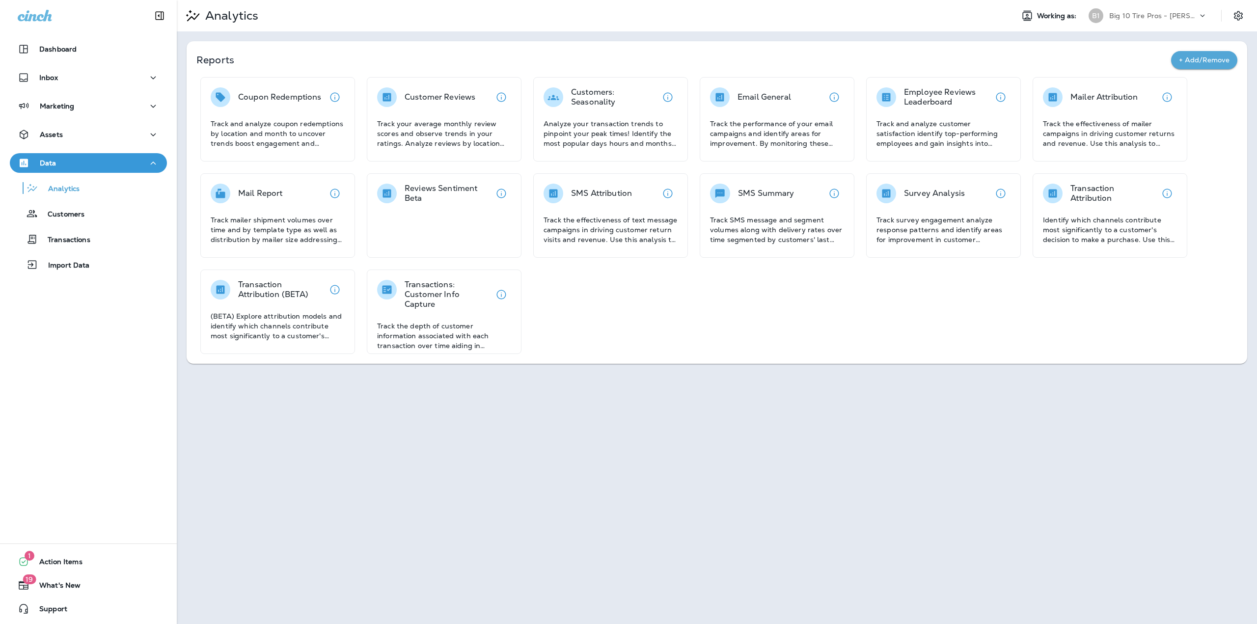
click at [791, 215] on p "Track SMS message and segment volumes along with delivery rates over time segme…" at bounding box center [777, 229] width 134 height 29
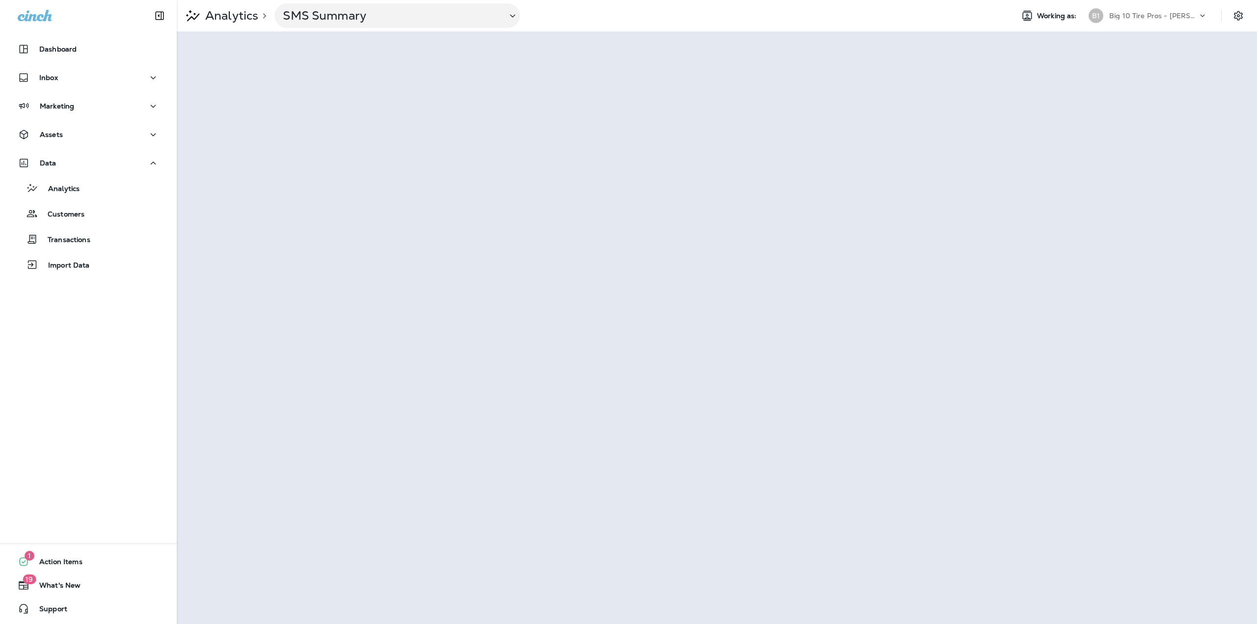
click at [1200, 15] on icon at bounding box center [1203, 16] width 10 height 10
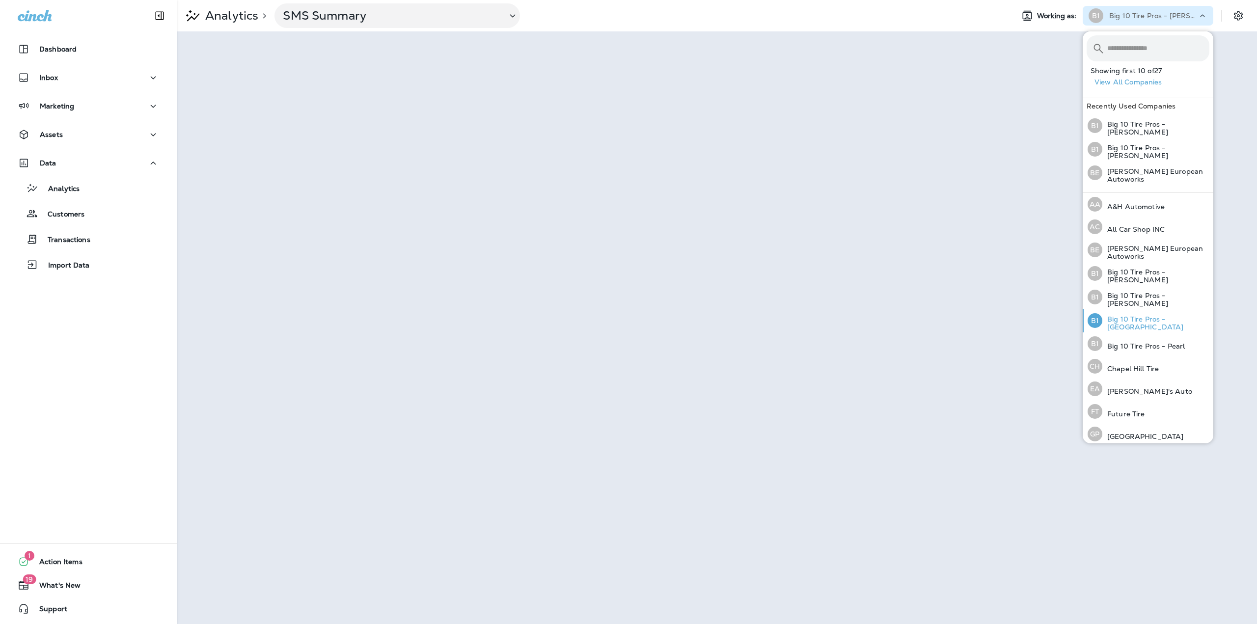
click at [1158, 315] on p "Big 10 Tire Pros - [GEOGRAPHIC_DATA]" at bounding box center [1155, 323] width 107 height 16
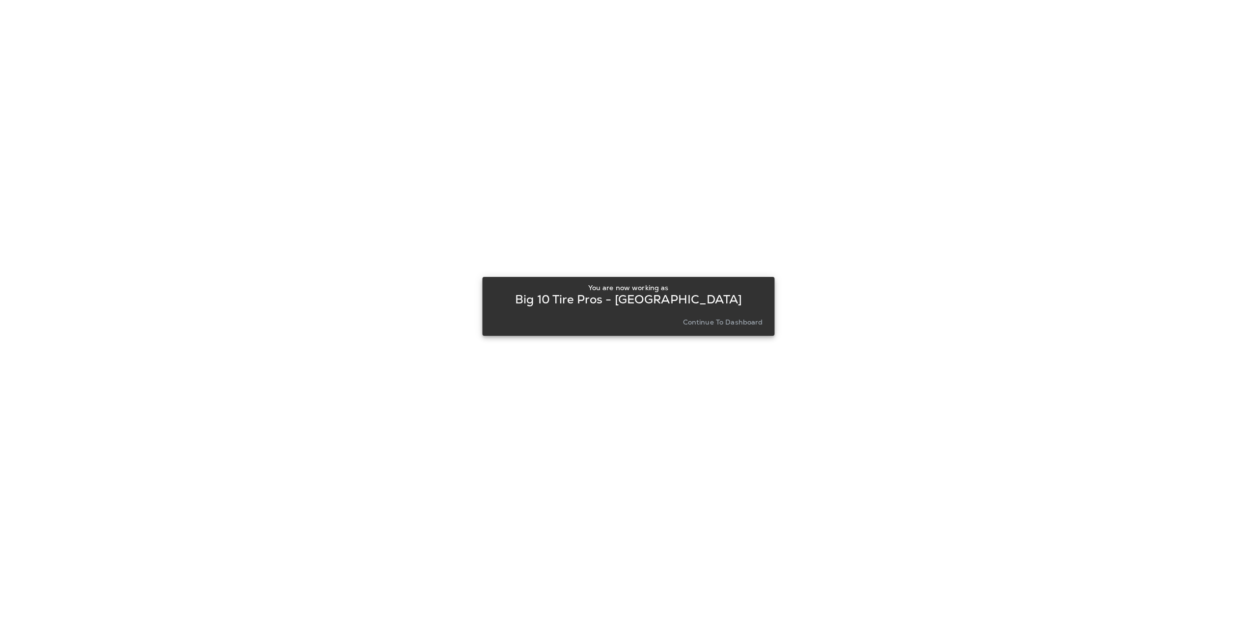
click at [704, 318] on p "Continue to Dashboard" at bounding box center [723, 322] width 80 height 8
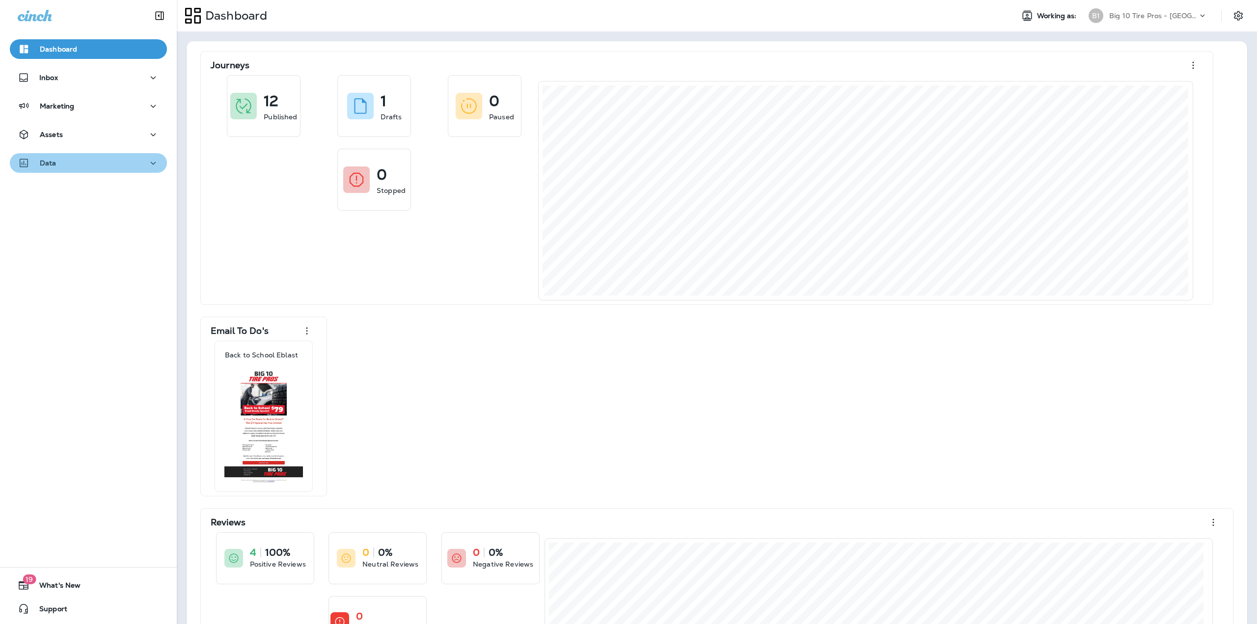
drag, startPoint x: 89, startPoint y: 161, endPoint x: 85, endPoint y: 167, distance: 7.3
click at [88, 160] on div "Data" at bounding box center [88, 163] width 141 height 12
click at [70, 192] on p "Analytics" at bounding box center [58, 189] width 41 height 9
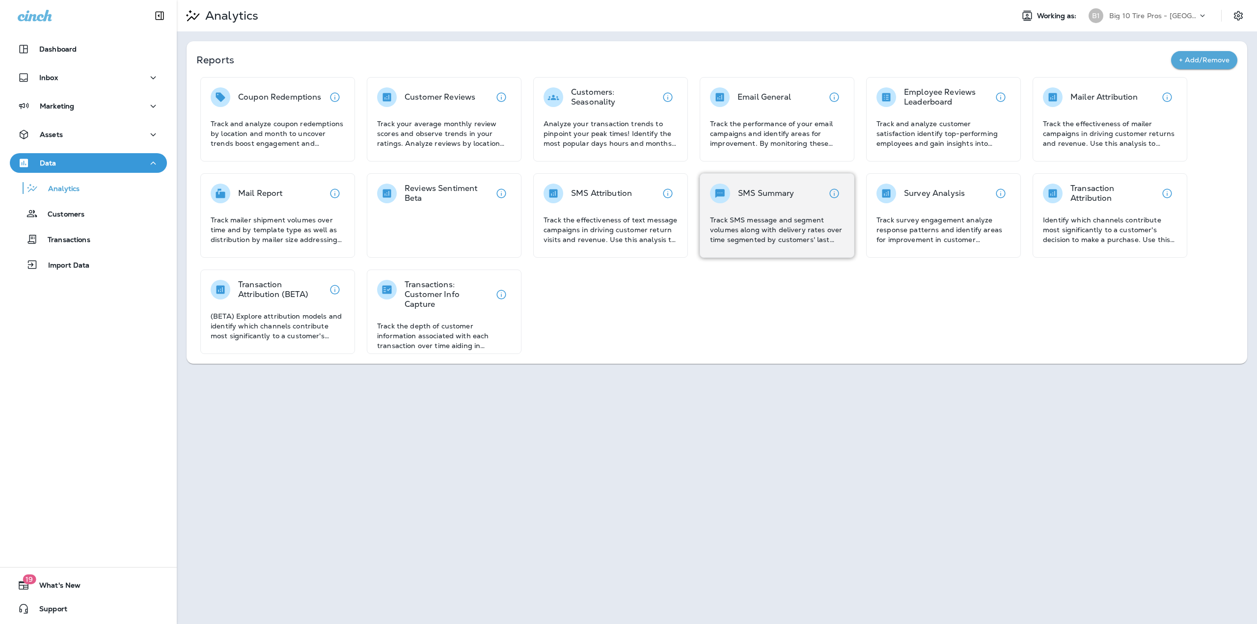
click at [786, 220] on p "Track SMS message and segment volumes along with delivery rates over time segme…" at bounding box center [777, 229] width 134 height 29
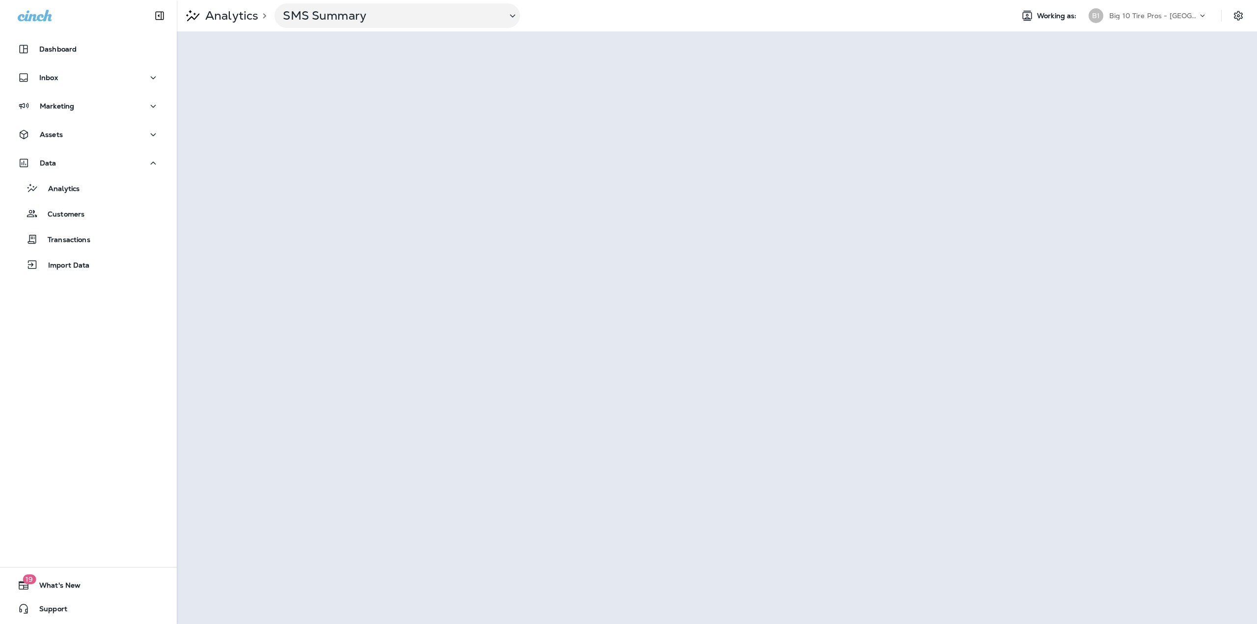
click at [1197, 17] on div "Big 10 Tire Pros - [GEOGRAPHIC_DATA]" at bounding box center [1153, 15] width 88 height 15
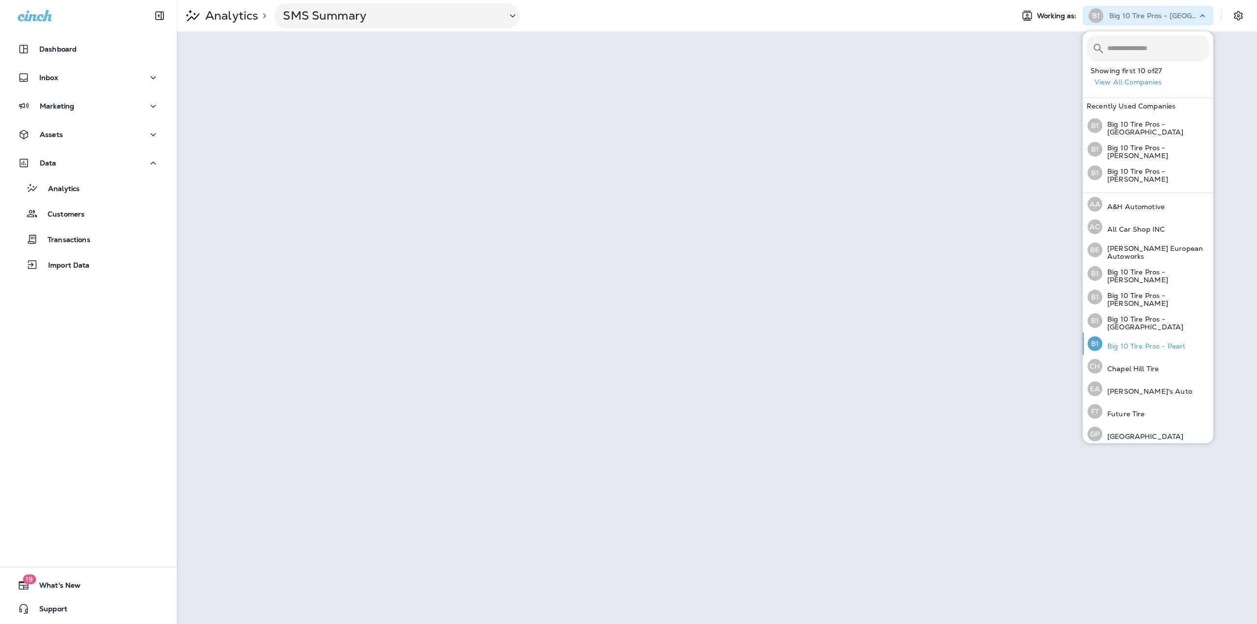
click at [1137, 333] on div "B1 Big 10 Tire Pros - Pearl" at bounding box center [1136, 343] width 105 height 23
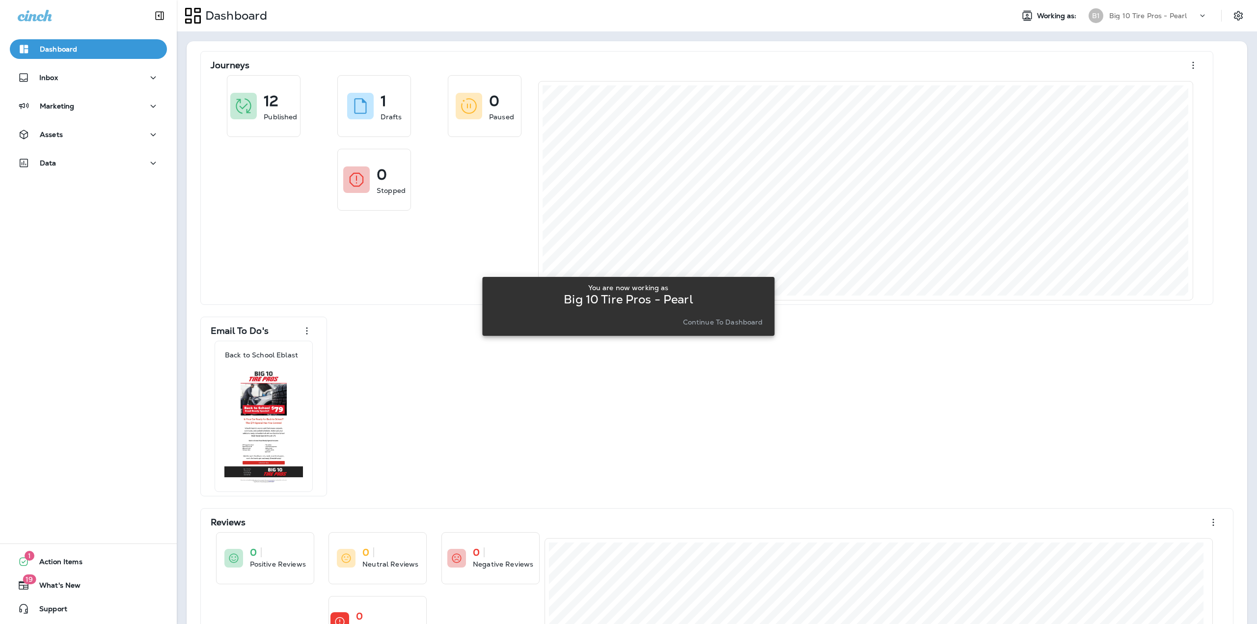
click at [699, 321] on p "Continue to Dashboard" at bounding box center [723, 322] width 80 height 8
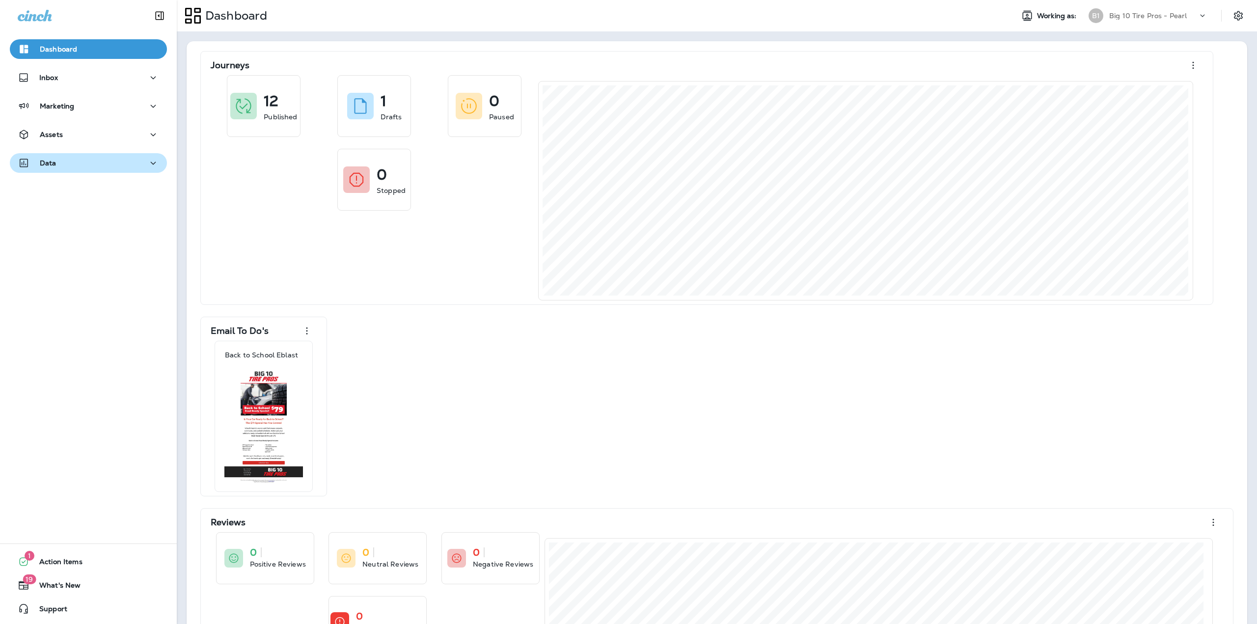
click at [60, 154] on button "Data" at bounding box center [88, 163] width 157 height 20
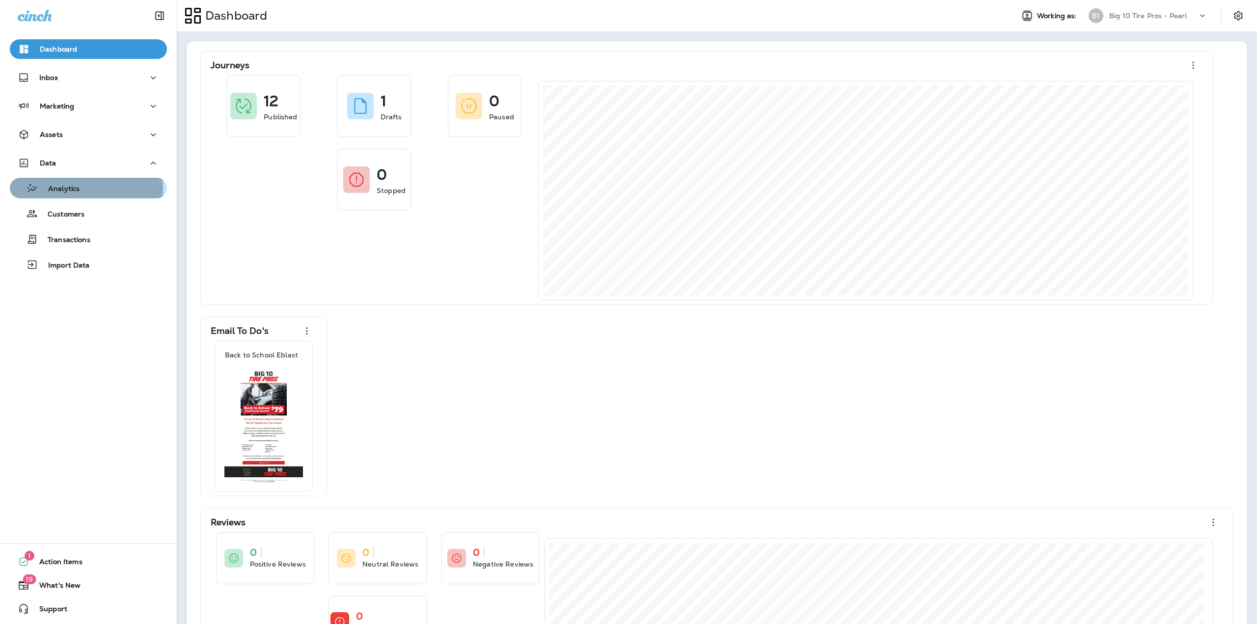
click at [69, 188] on p "Analytics" at bounding box center [58, 189] width 41 height 9
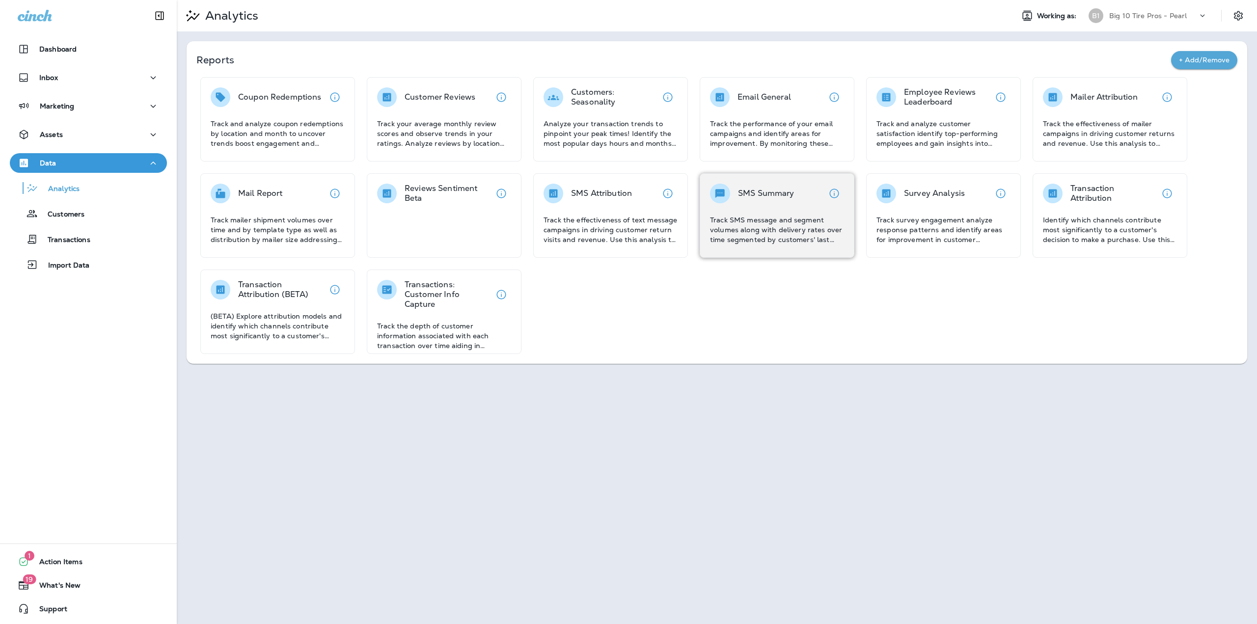
click at [797, 212] on div "SMS Summary Track SMS message and segment volumes along with delivery rates ove…" at bounding box center [777, 214] width 134 height 61
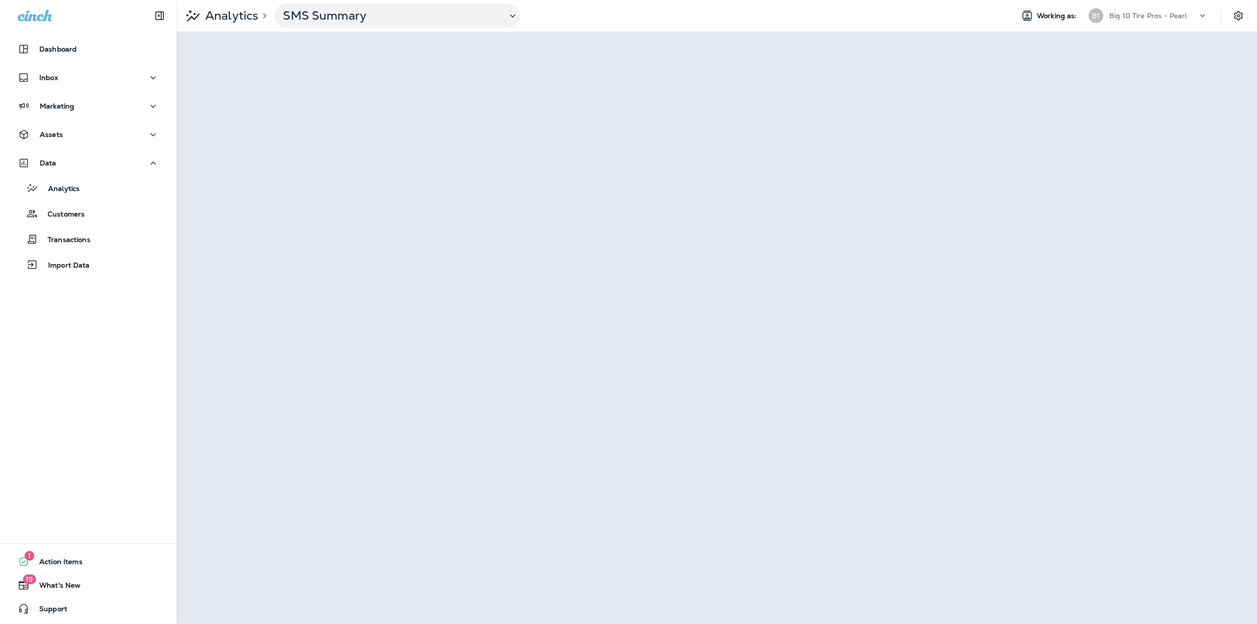
click at [1168, 13] on p "Big 10 Tire Pros - Pearl" at bounding box center [1148, 16] width 78 height 8
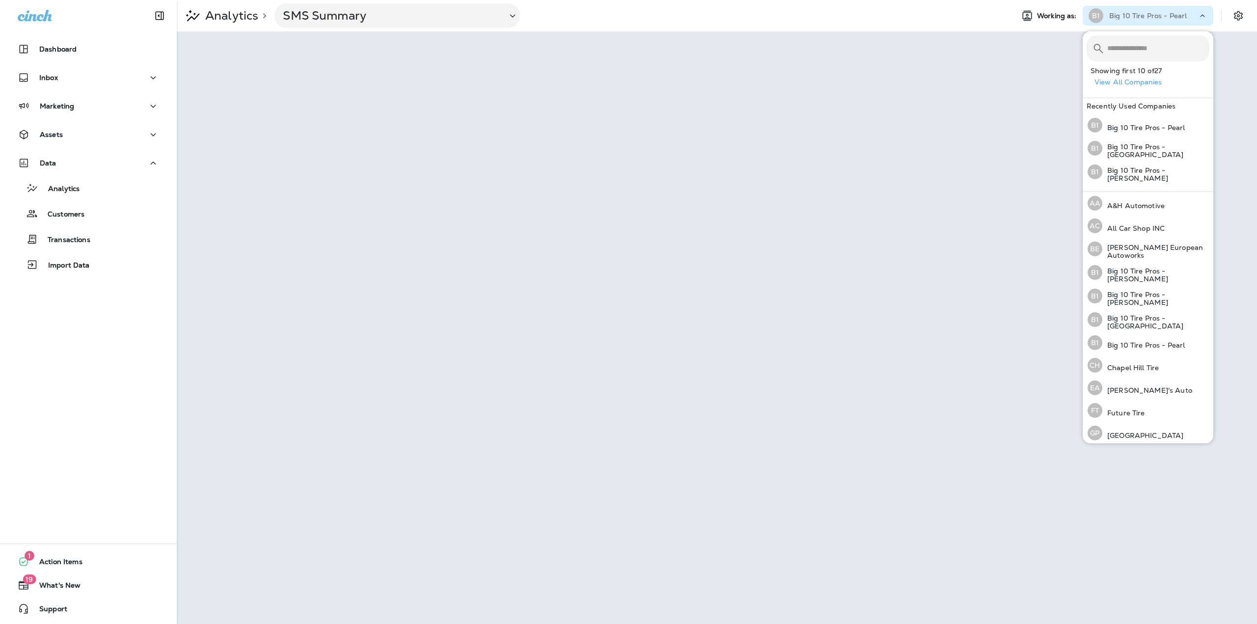
click at [1199, 22] on div "B1 Big 10 Tire Pros - Pearl" at bounding box center [1150, 15] width 134 height 15
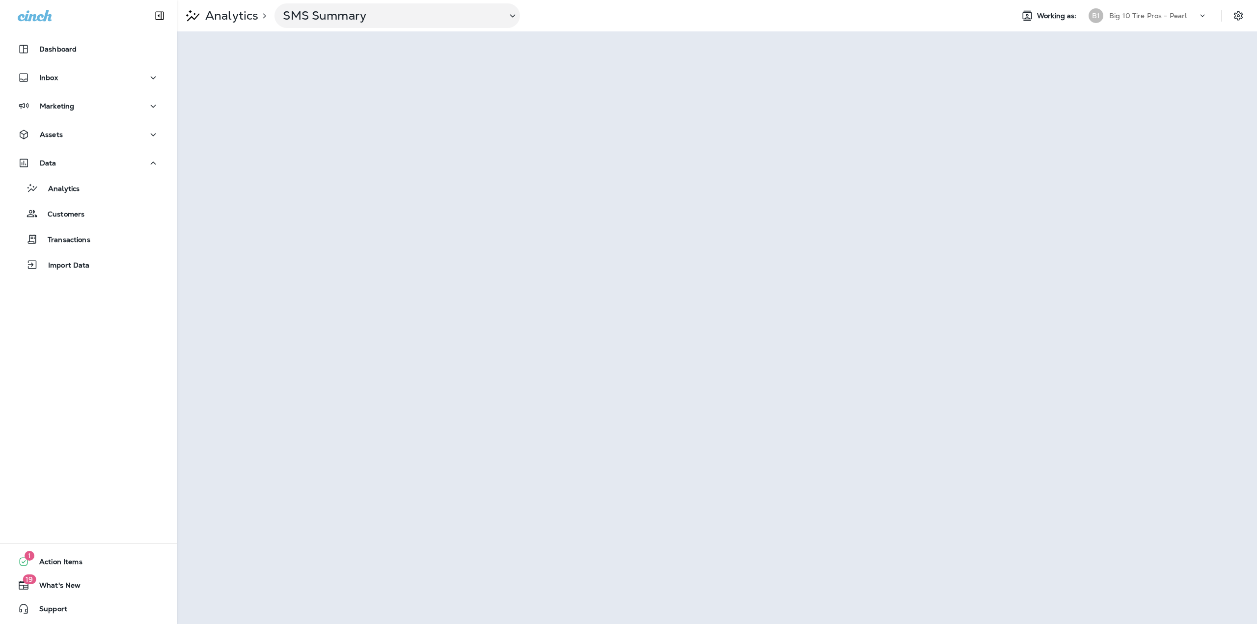
click at [1187, 21] on div "Big 10 Tire Pros - Pearl" at bounding box center [1153, 15] width 88 height 15
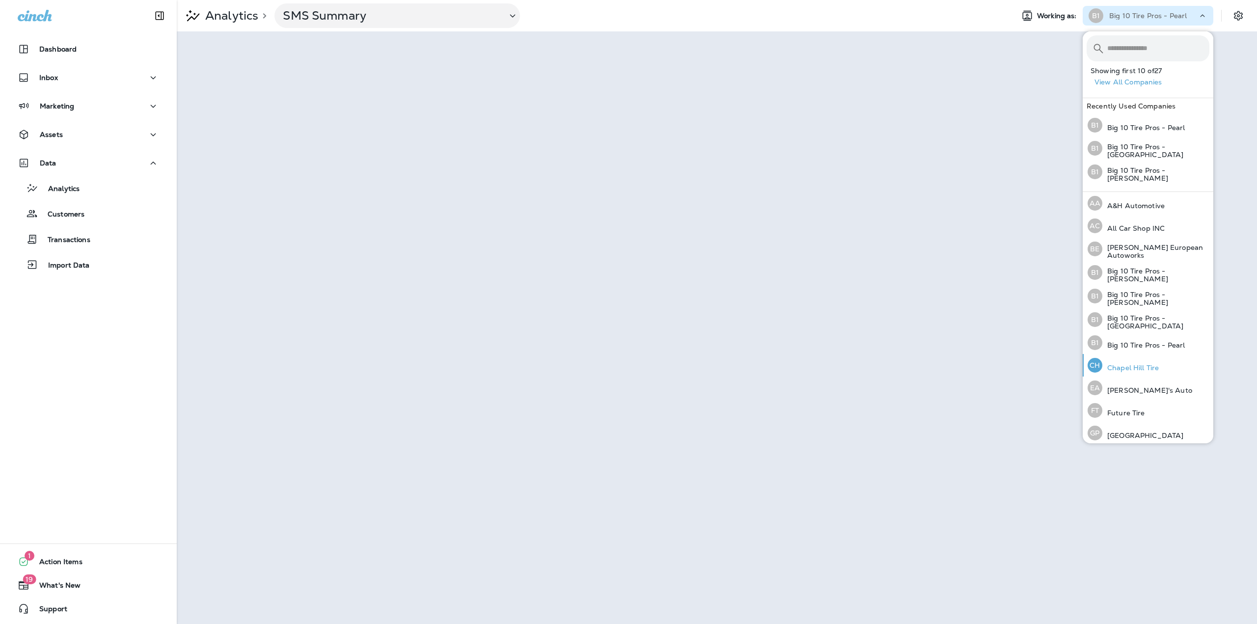
click at [1136, 358] on div "[GEOGRAPHIC_DATA] Tire" at bounding box center [1123, 365] width 79 height 23
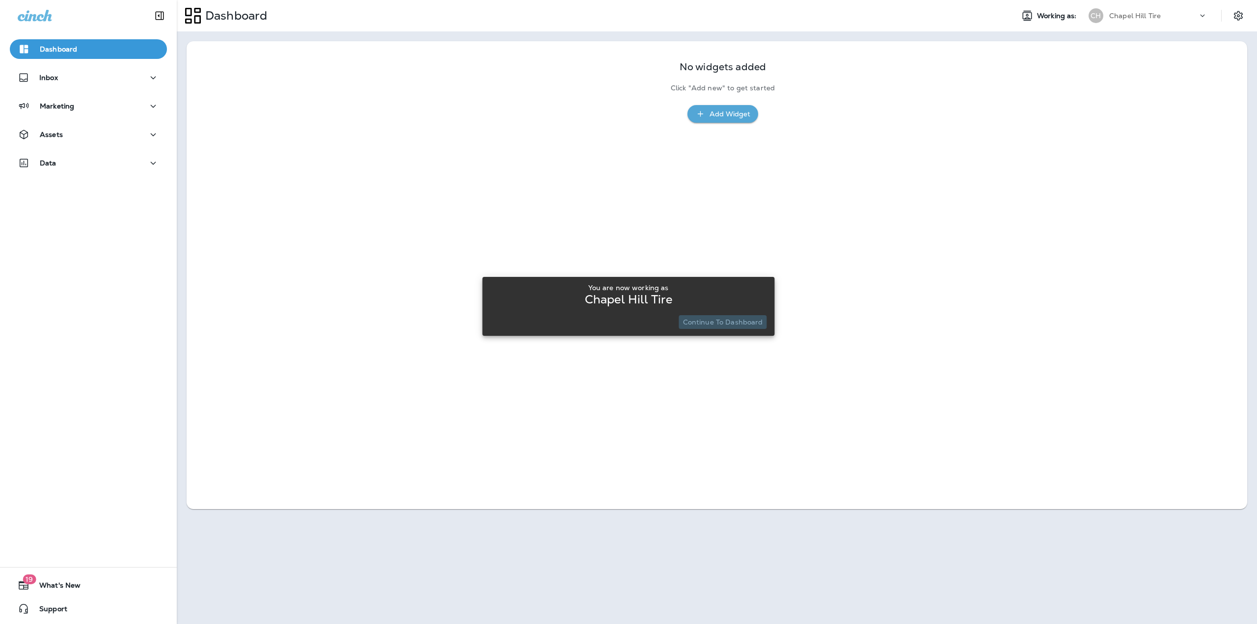
click at [750, 317] on button "Continue to Dashboard" at bounding box center [723, 322] width 88 height 14
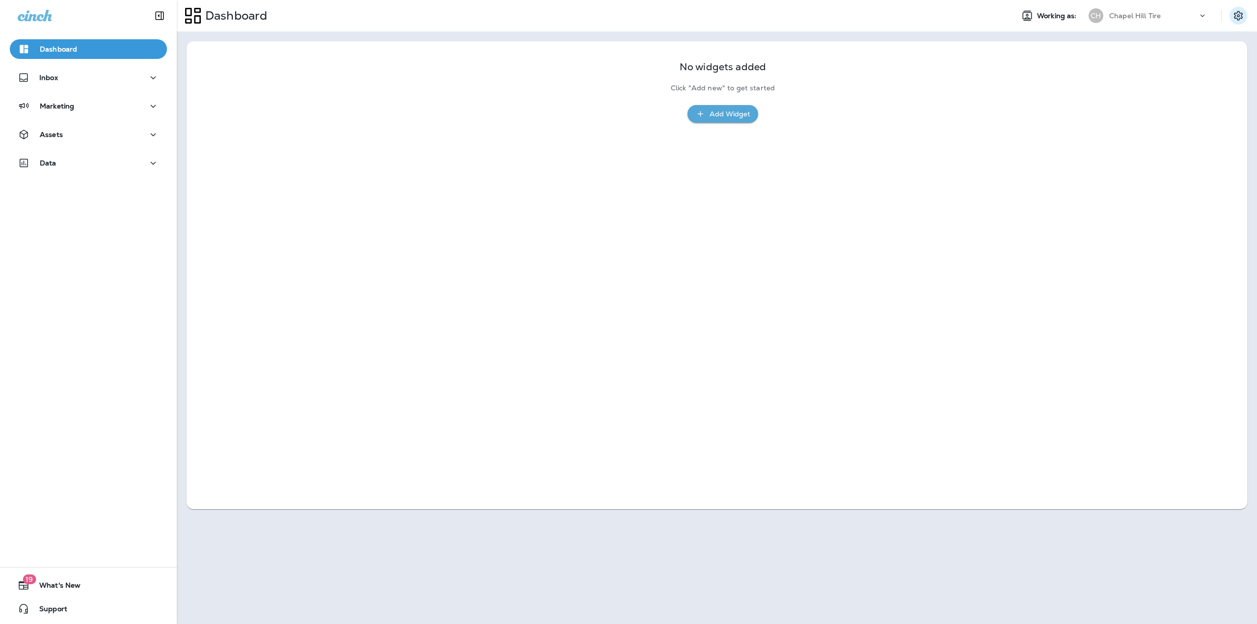
click at [1241, 14] on icon "Settings" at bounding box center [1238, 16] width 12 height 12
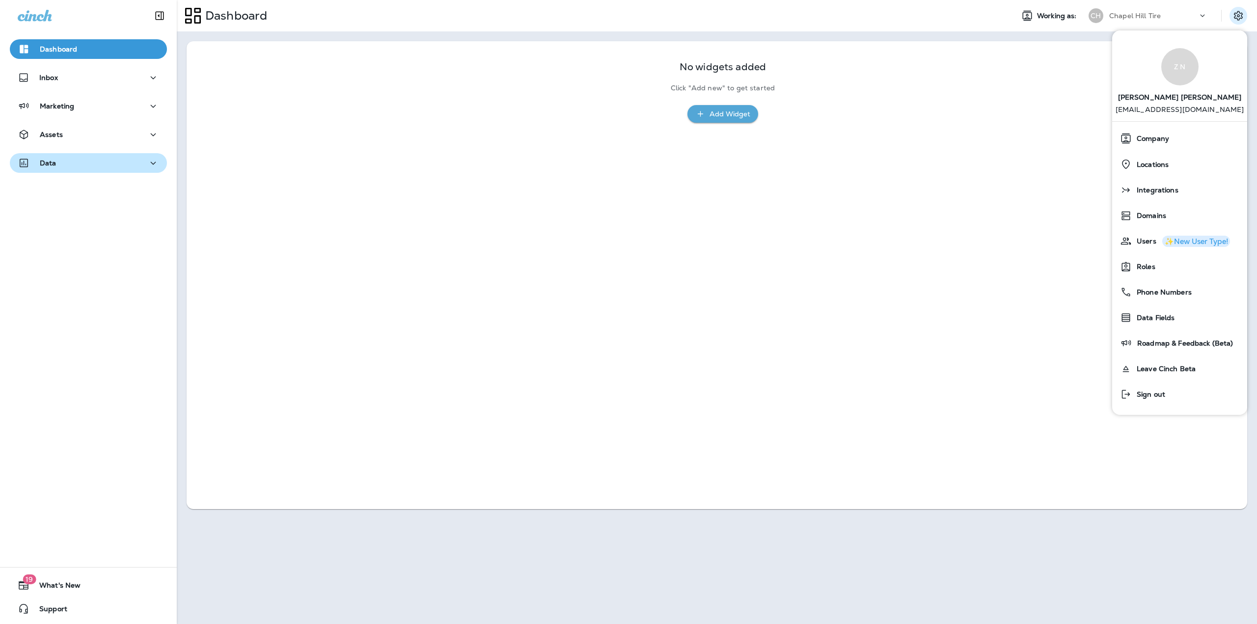
click at [74, 164] on div "Data" at bounding box center [88, 163] width 141 height 12
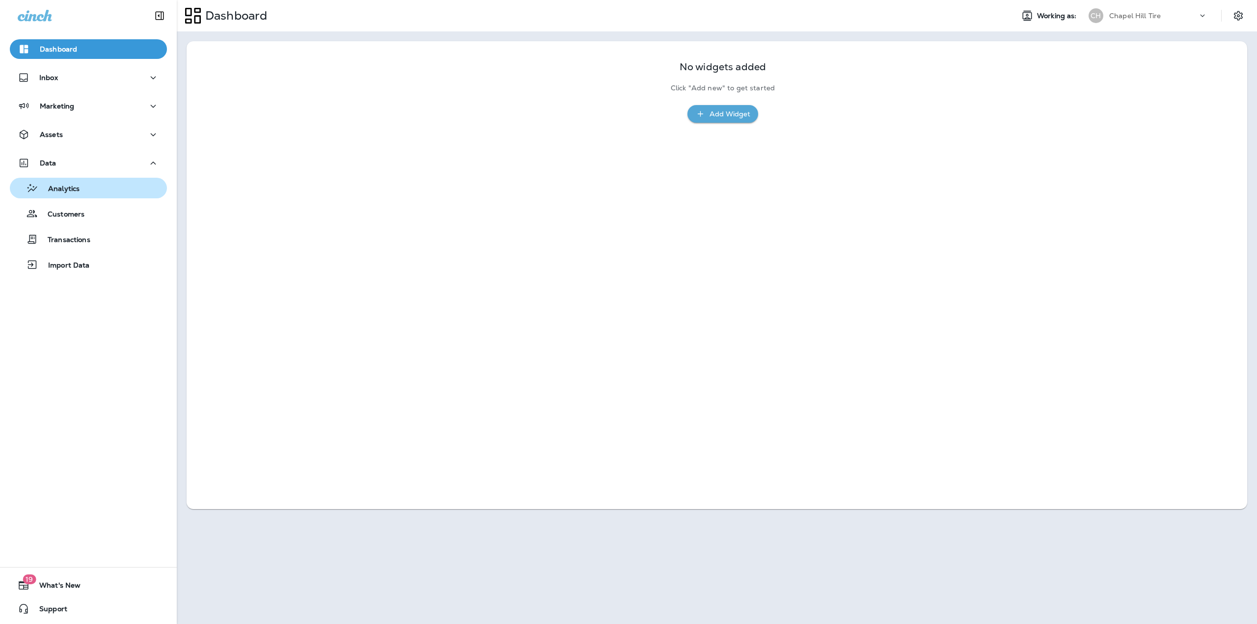
click at [72, 186] on p "Analytics" at bounding box center [58, 189] width 41 height 9
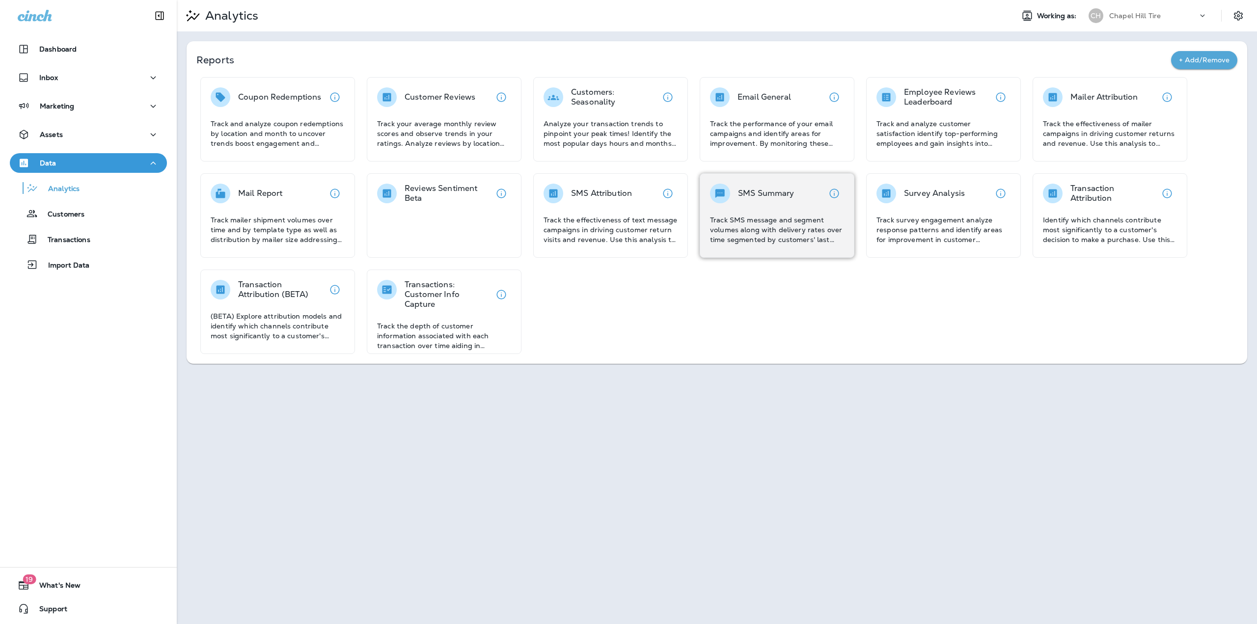
click at [815, 213] on div "SMS Summary Track SMS message and segment volumes along with delivery rates ove…" at bounding box center [777, 214] width 134 height 61
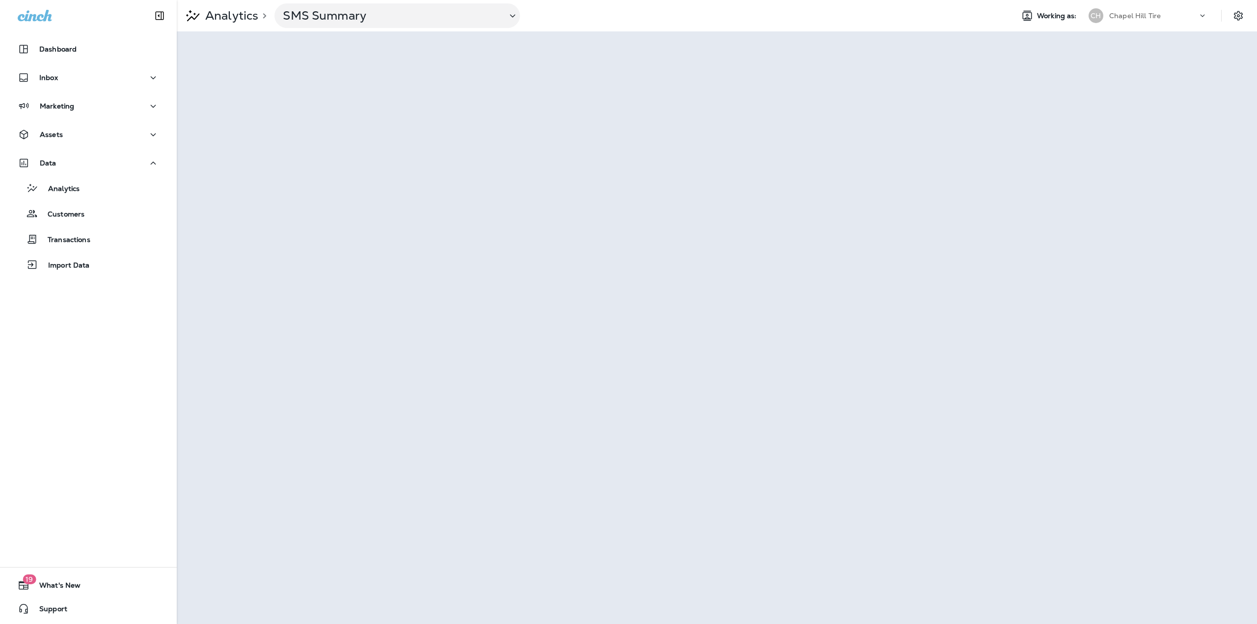
click at [1153, 16] on p "Chapel Hill Tire" at bounding box center [1135, 16] width 52 height 8
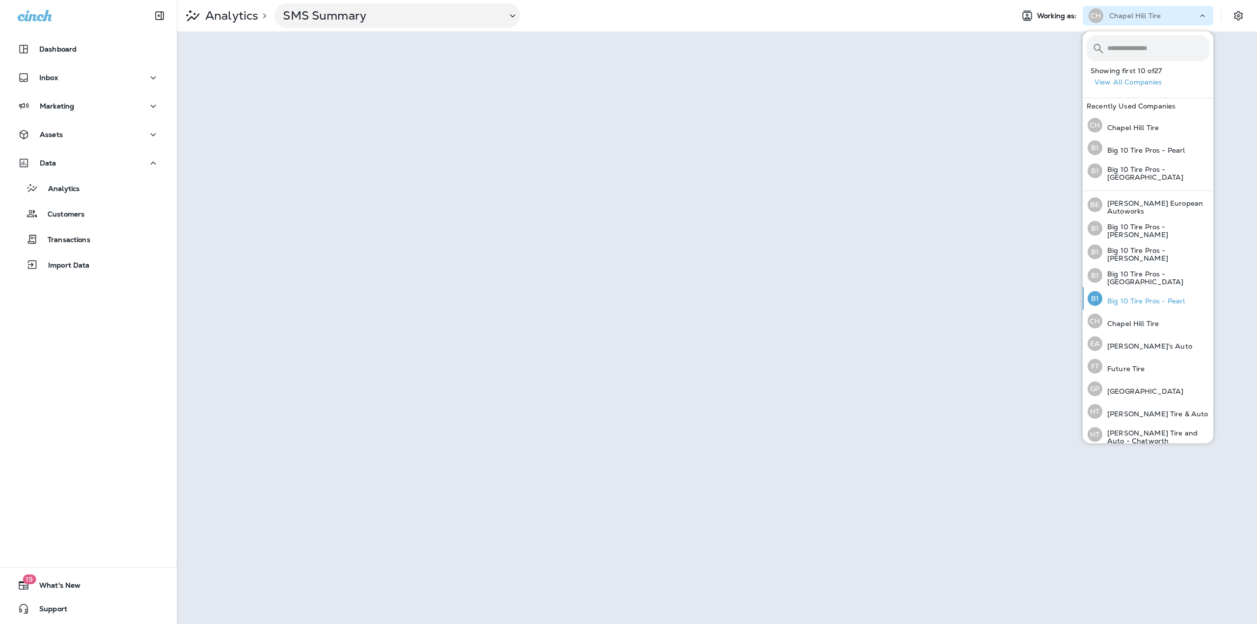
scroll to position [49, 0]
click at [1129, 337] on p "[PERSON_NAME]'s Auto" at bounding box center [1147, 340] width 90 height 8
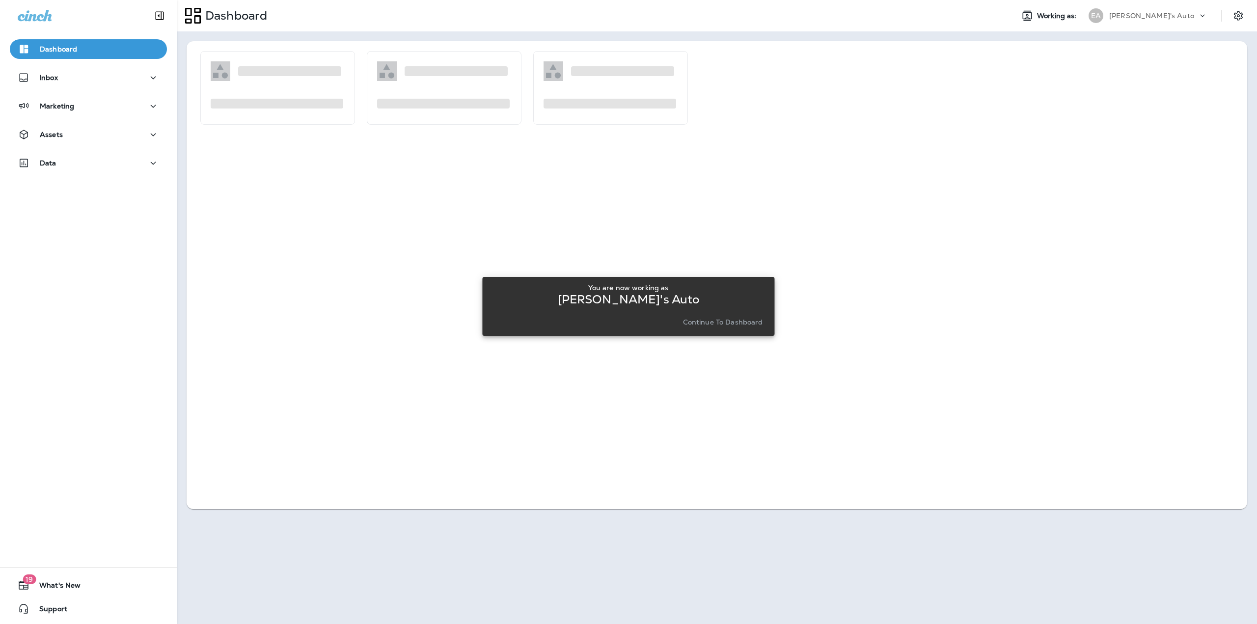
click at [732, 321] on p "Continue to Dashboard" at bounding box center [723, 322] width 80 height 8
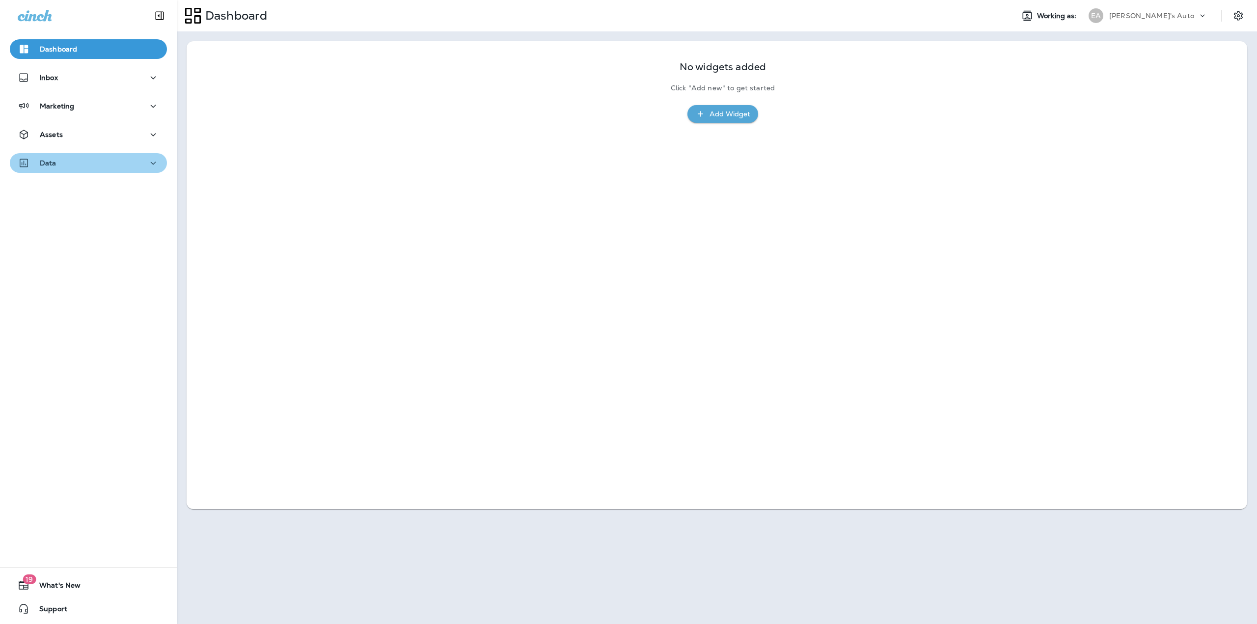
click at [93, 161] on div "Data" at bounding box center [88, 163] width 141 height 12
click at [83, 185] on div "Analytics" at bounding box center [88, 188] width 149 height 15
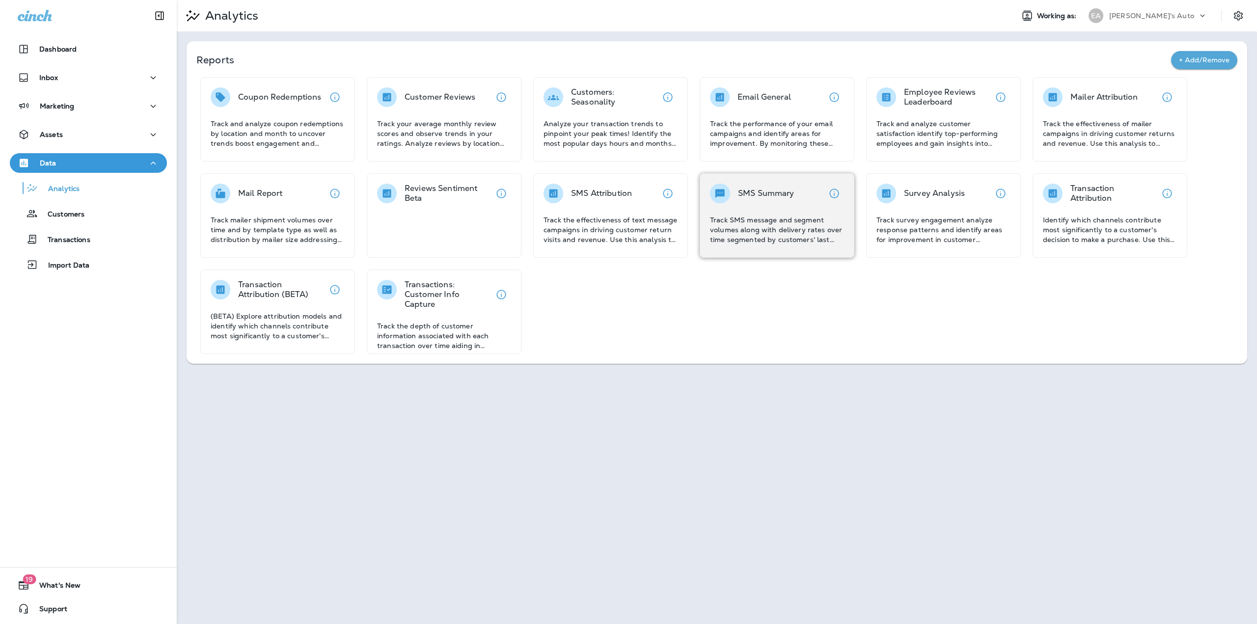
click at [738, 228] on p "Track SMS message and segment volumes along with delivery rates over time segme…" at bounding box center [777, 229] width 134 height 29
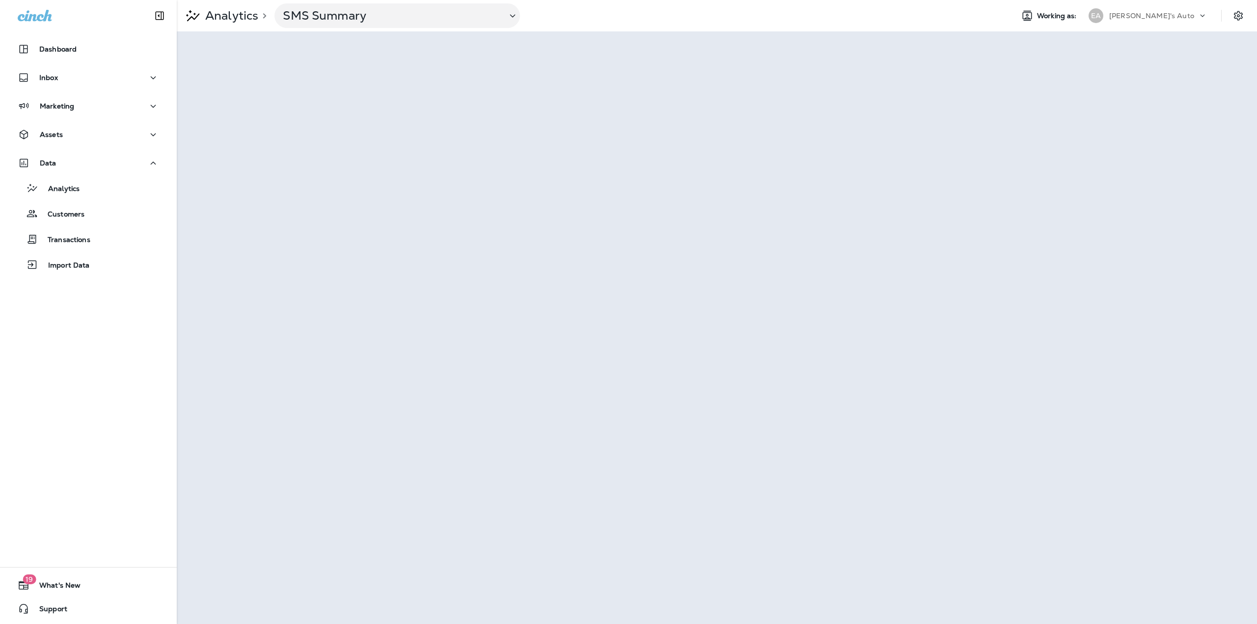
click at [1169, 21] on div "[PERSON_NAME]'s Auto" at bounding box center [1153, 15] width 88 height 15
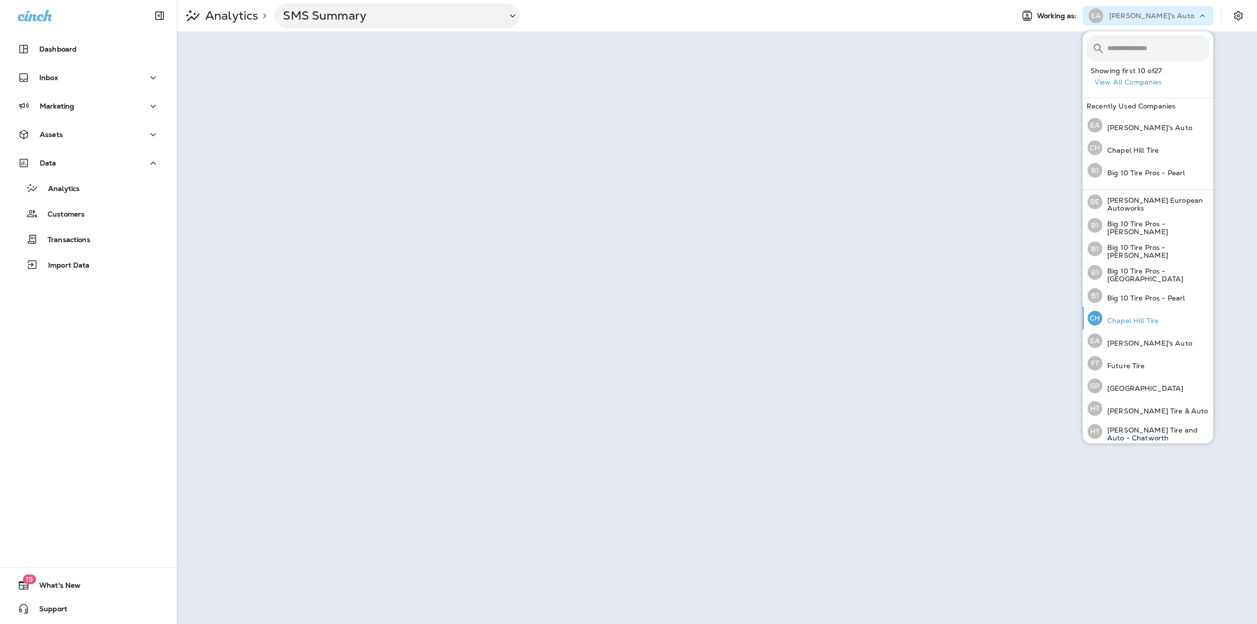
scroll to position [49, 0]
click at [1126, 358] on p "Future Tire" at bounding box center [1123, 362] width 43 height 8
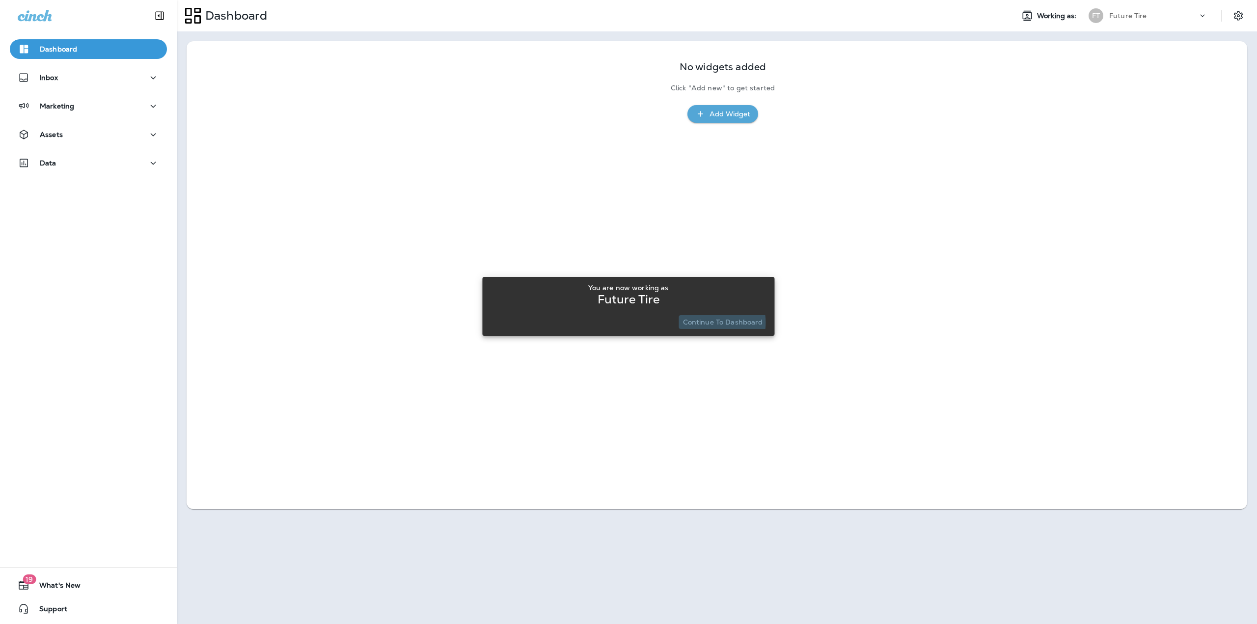
click at [704, 322] on p "Continue to Dashboard" at bounding box center [723, 322] width 80 height 8
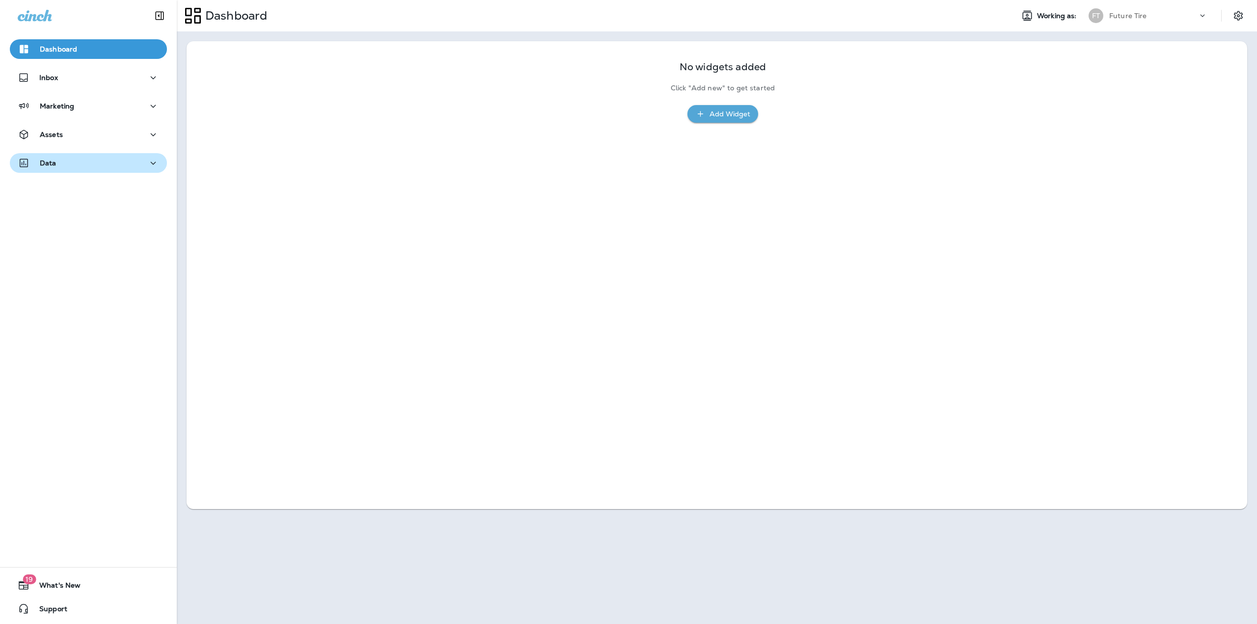
click at [129, 165] on div "Data" at bounding box center [88, 163] width 141 height 12
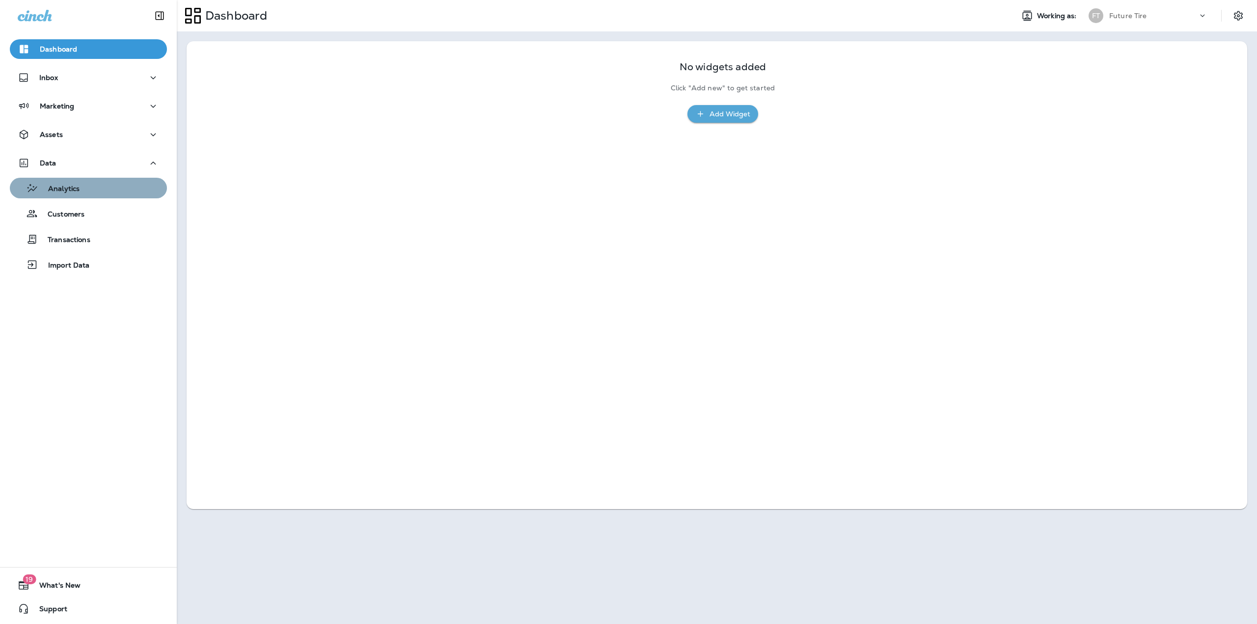
click at [102, 195] on button "Analytics" at bounding box center [88, 188] width 157 height 21
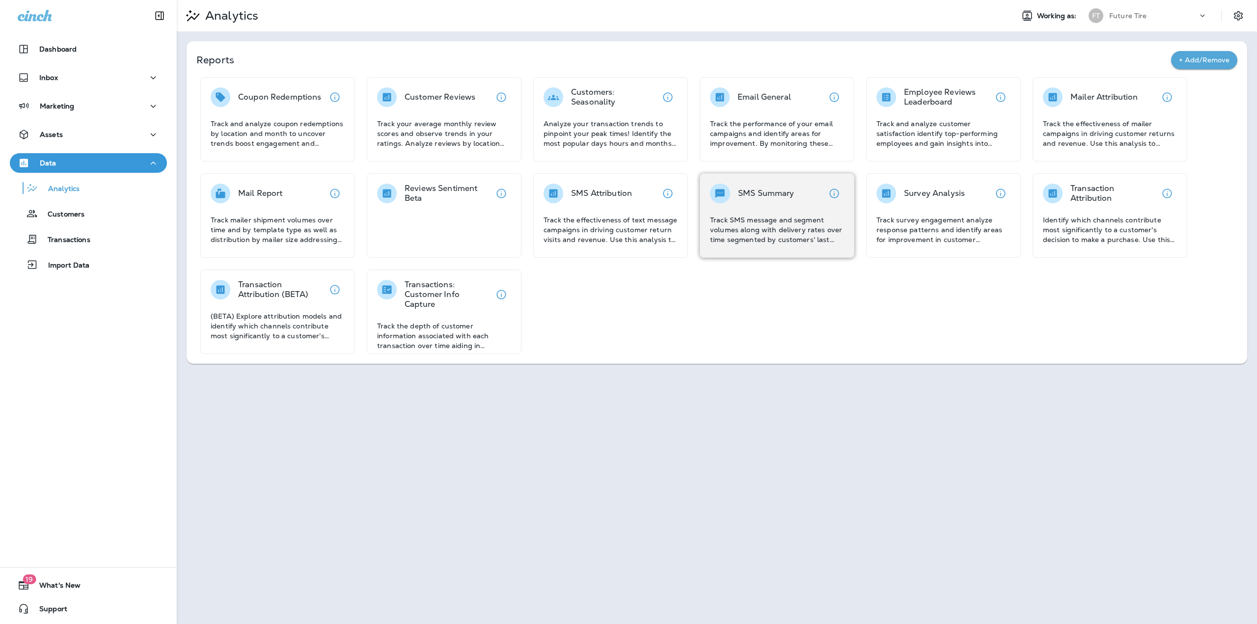
click at [804, 209] on div "SMS Summary Track SMS message and segment volumes along with delivery rates ove…" at bounding box center [777, 214] width 134 height 61
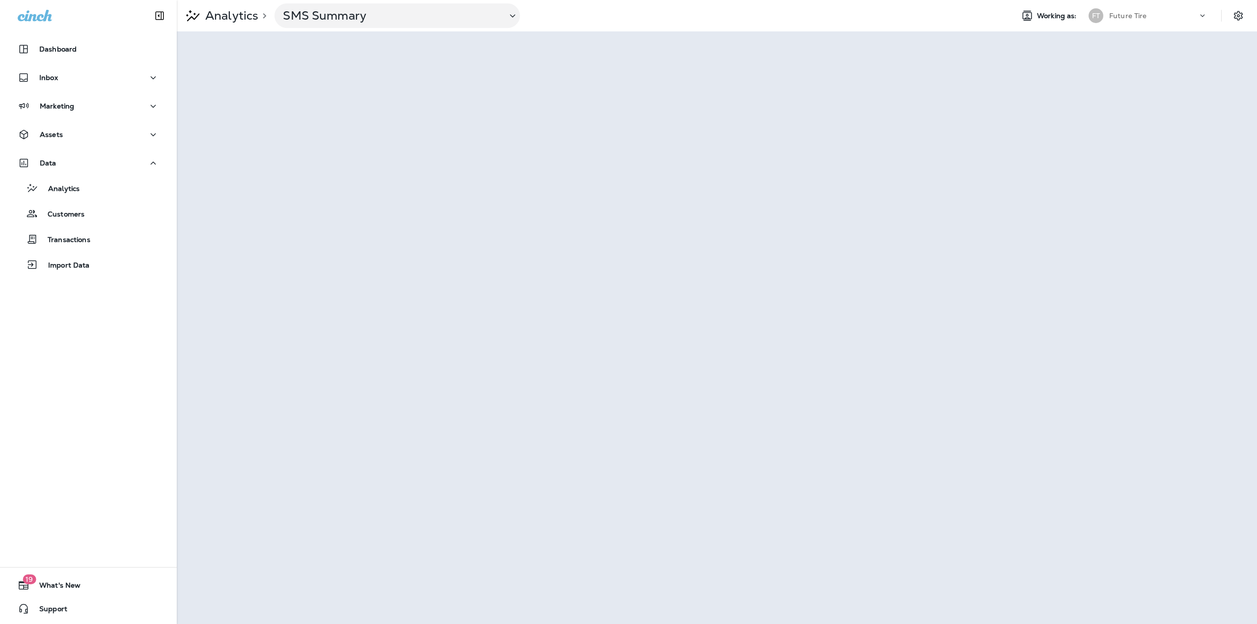
click at [1160, 13] on div "Future Tire" at bounding box center [1153, 15] width 88 height 15
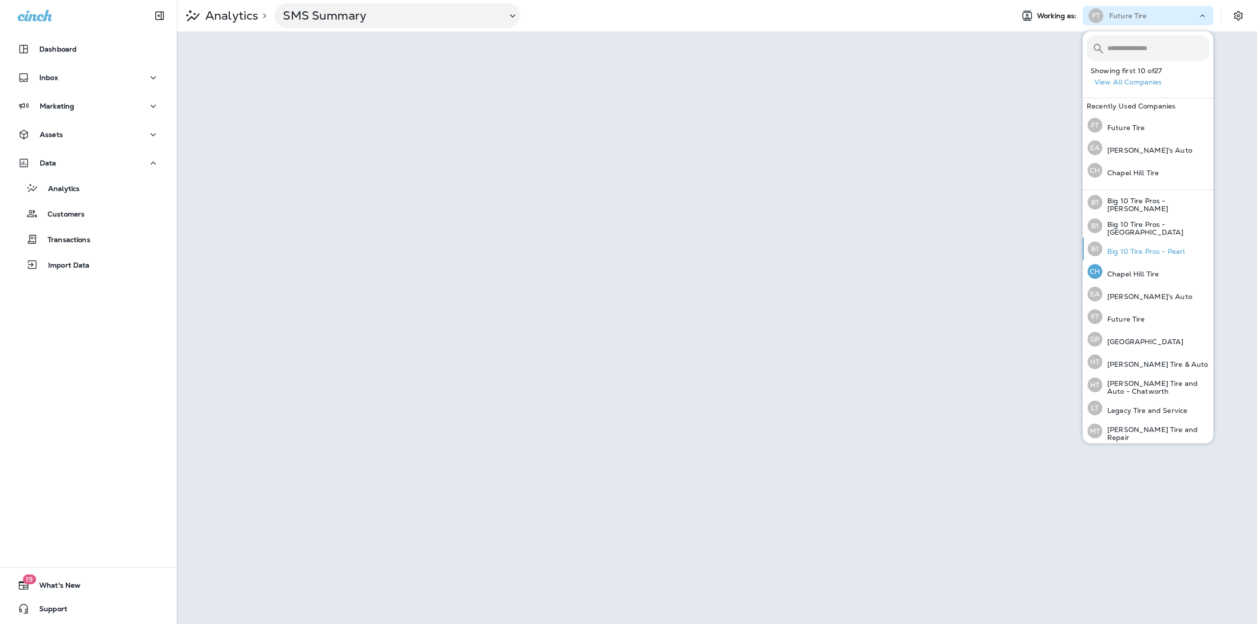
scroll to position [98, 0]
click at [1148, 330] on div "GP [GEOGRAPHIC_DATA]" at bounding box center [1136, 333] width 104 height 23
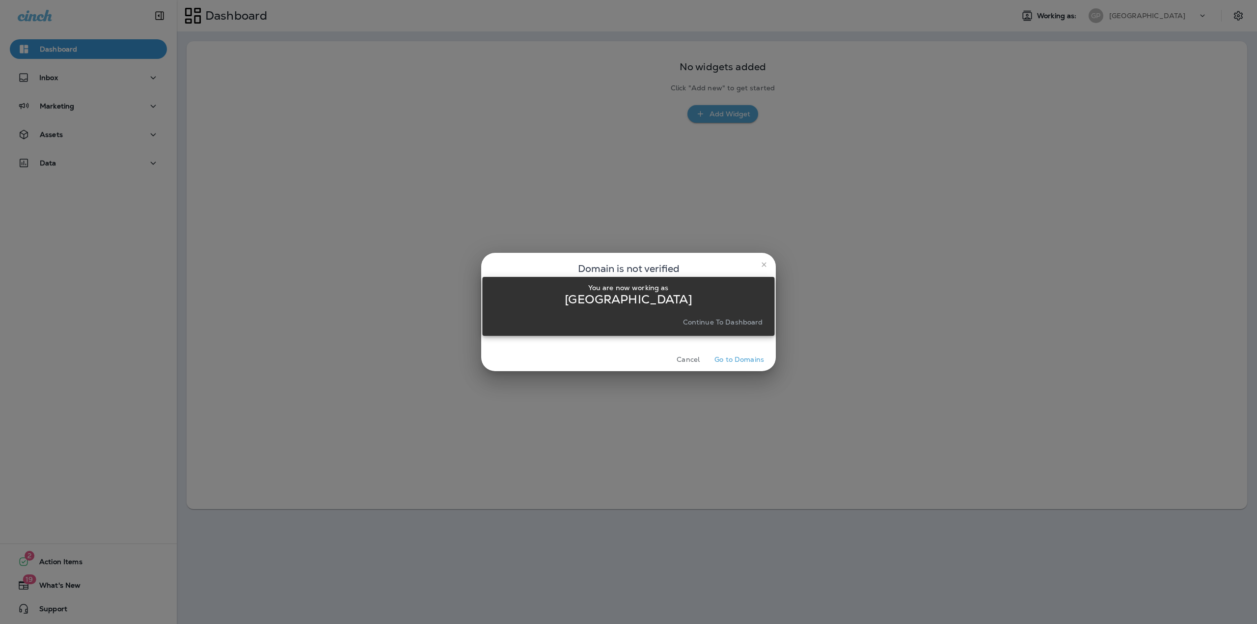
click at [764, 262] on div "You are now working as Great Plains Continue to Dashboard" at bounding box center [628, 306] width 292 height 612
click at [748, 319] on p "Continue to Dashboard" at bounding box center [723, 322] width 80 height 8
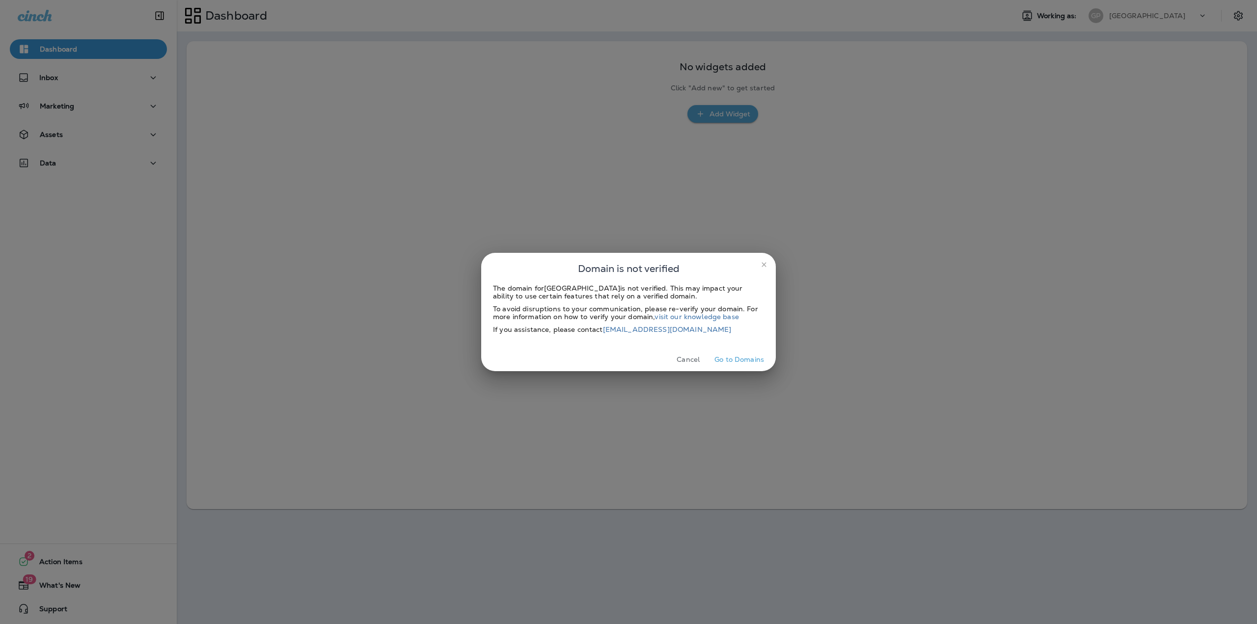
click at [766, 262] on icon "close" at bounding box center [764, 265] width 8 height 8
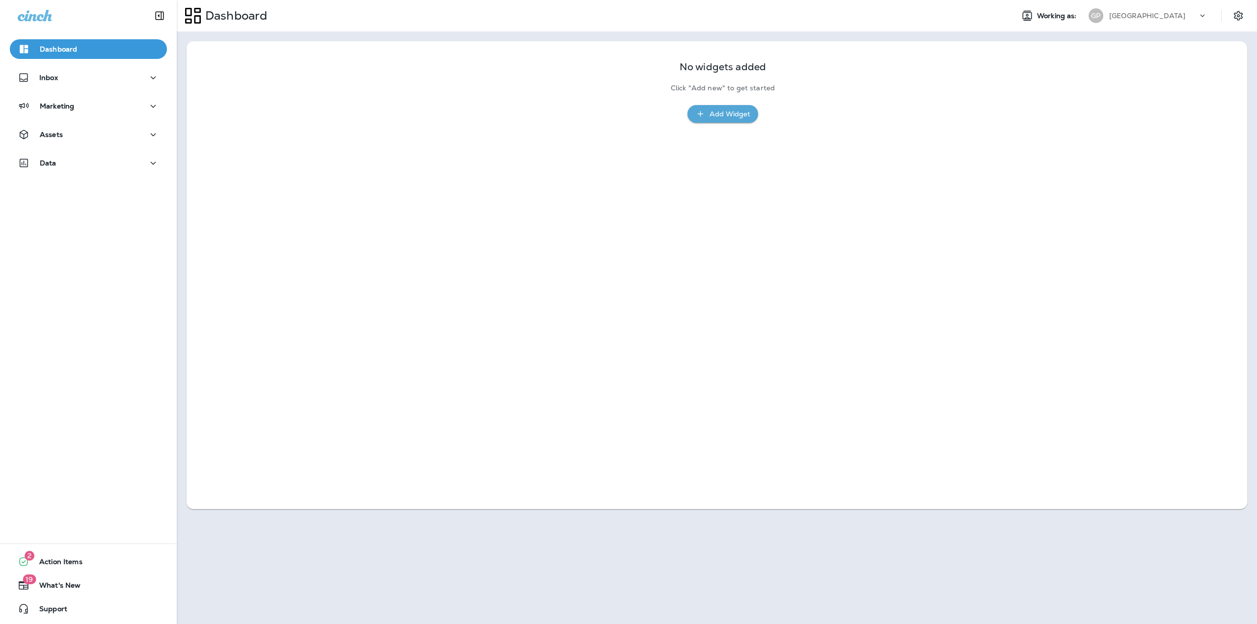
click at [1157, 20] on div "[GEOGRAPHIC_DATA]" at bounding box center [1153, 15] width 88 height 15
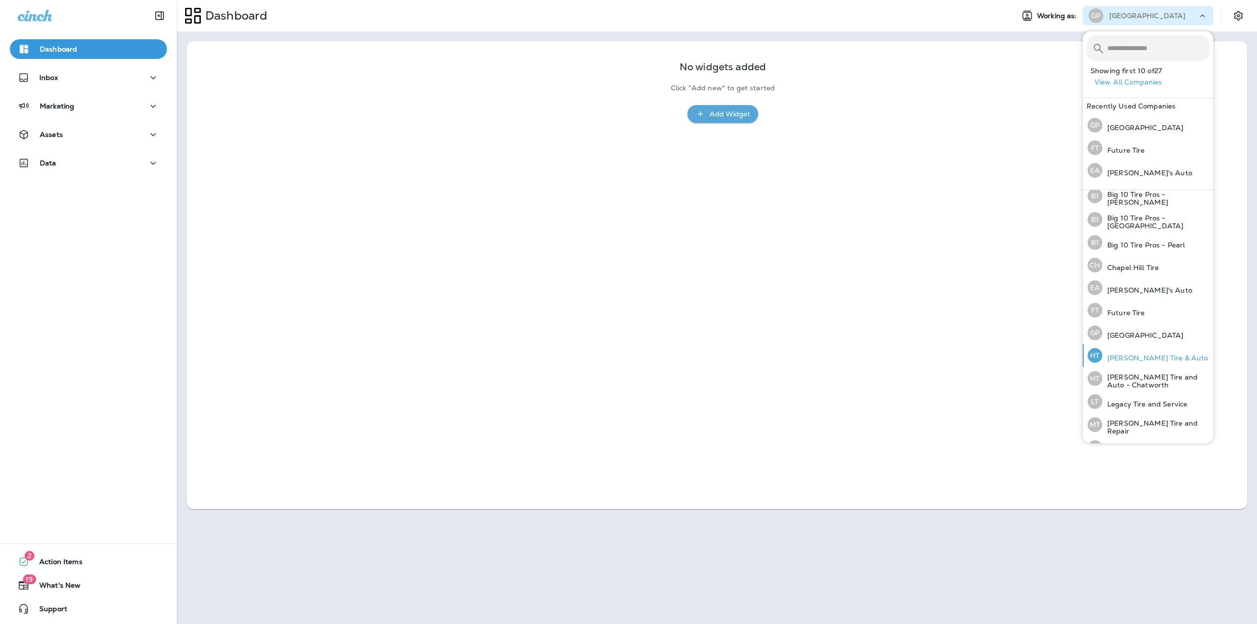
scroll to position [147, 0]
click at [1116, 305] on p "[PERSON_NAME] Tire & Auto" at bounding box center [1155, 309] width 106 height 8
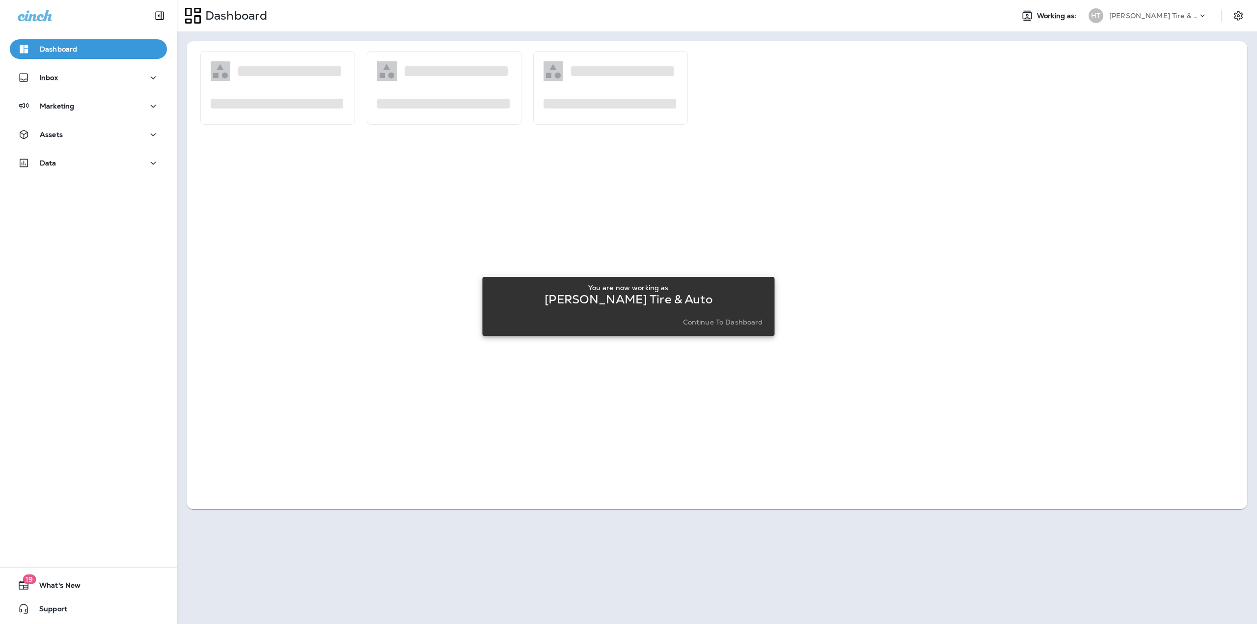
click at [690, 316] on button "Continue to Dashboard" at bounding box center [723, 322] width 88 height 14
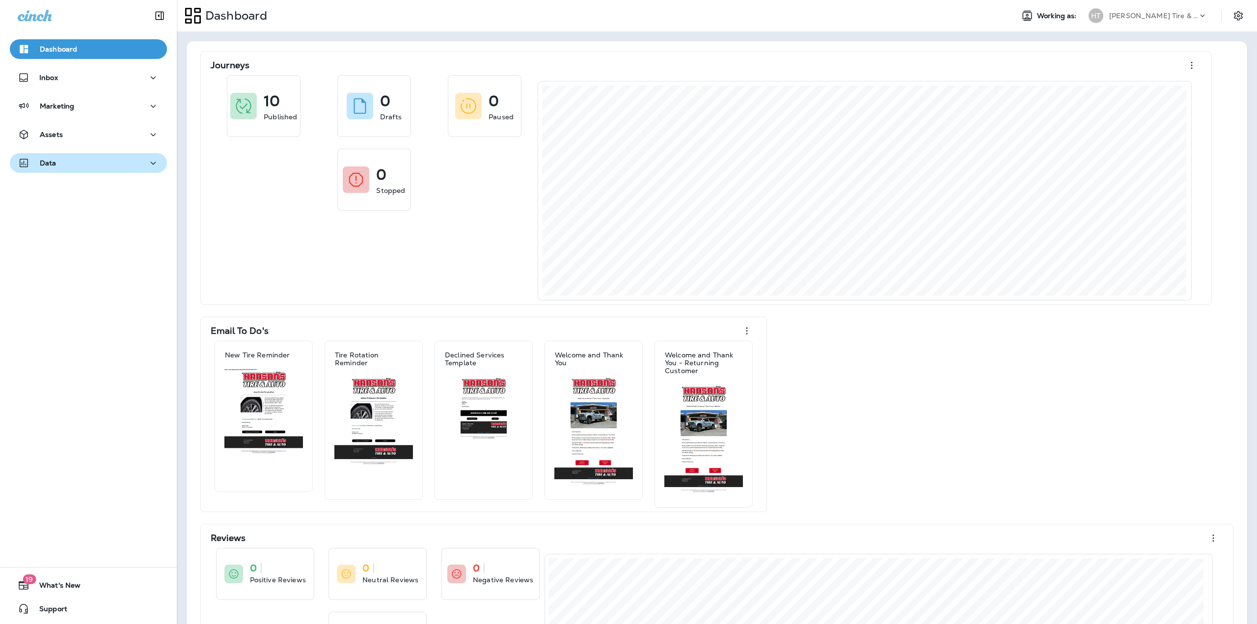
click at [99, 156] on button "Data" at bounding box center [88, 163] width 157 height 20
click at [67, 189] on p "Analytics" at bounding box center [58, 189] width 41 height 9
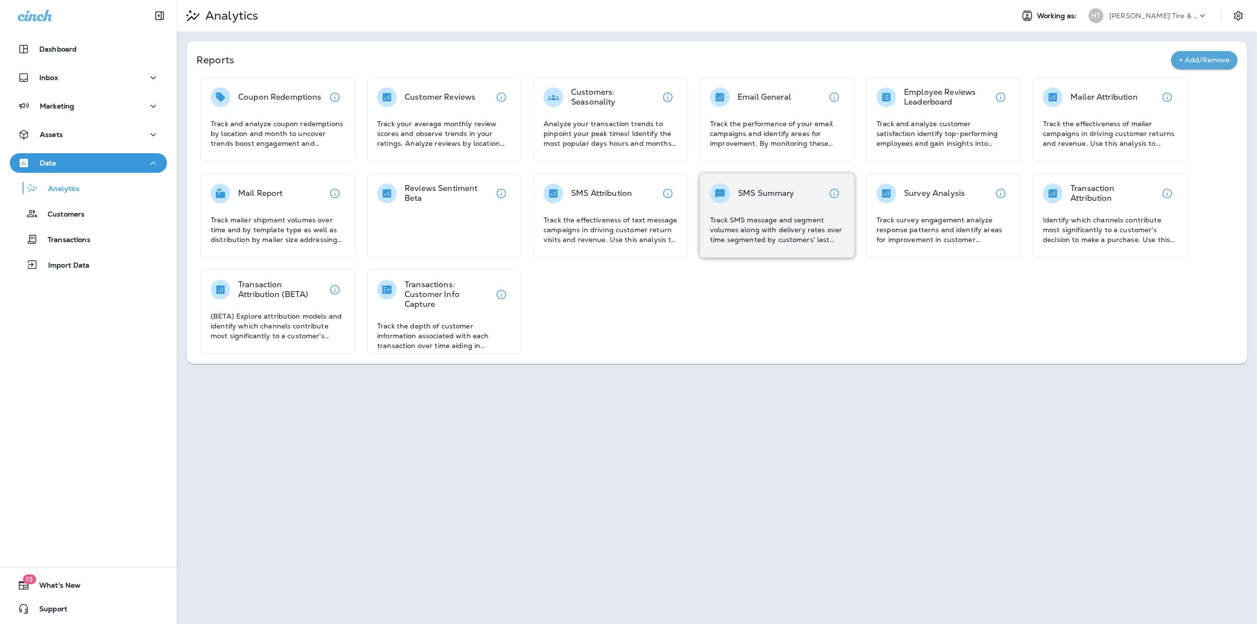
click at [829, 208] on div "SMS Summary Track SMS message and segment volumes along with delivery rates ove…" at bounding box center [777, 214] width 134 height 61
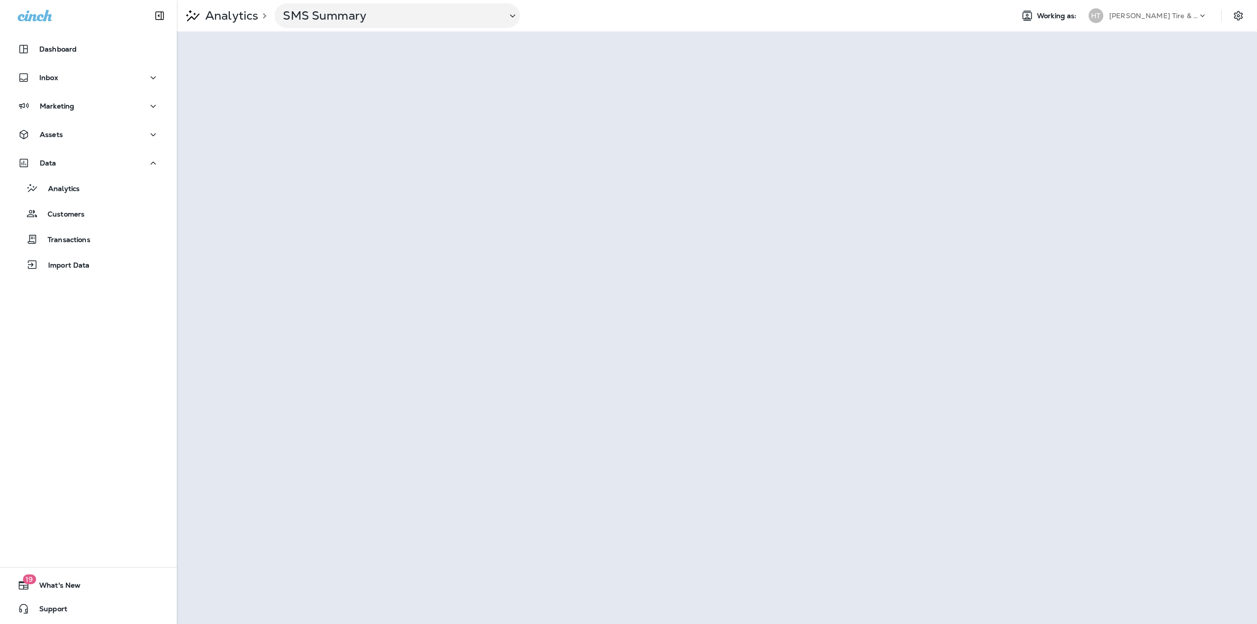
click at [1138, 18] on p "[PERSON_NAME] Tire & Auto" at bounding box center [1153, 16] width 88 height 8
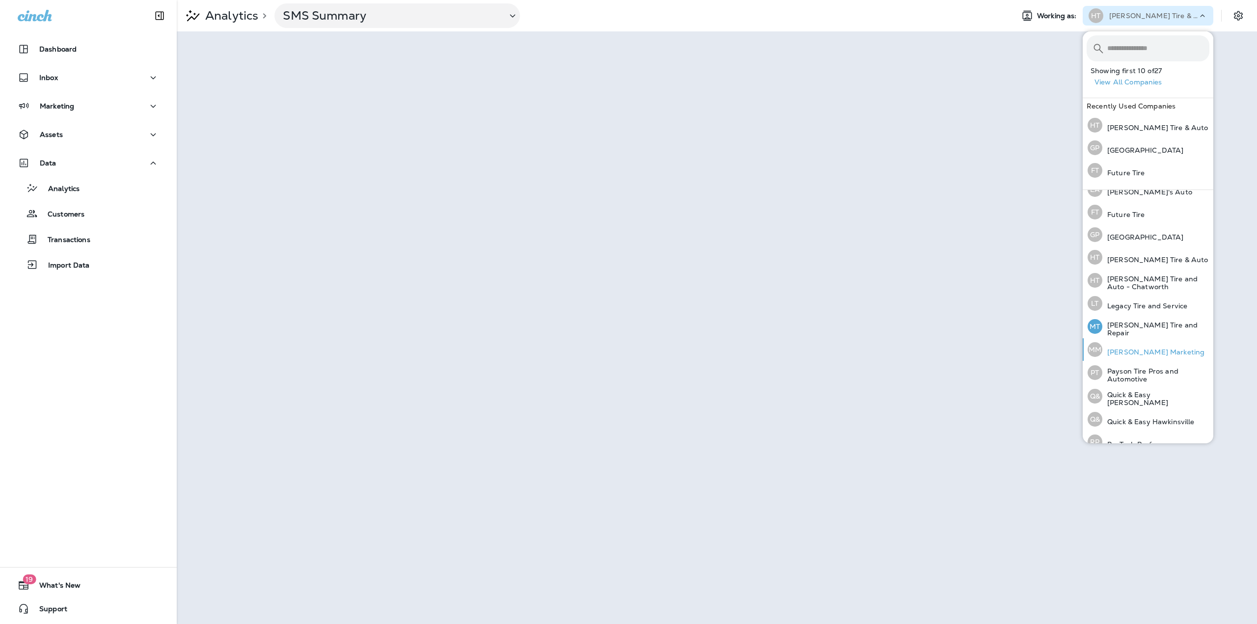
scroll to position [205, 0]
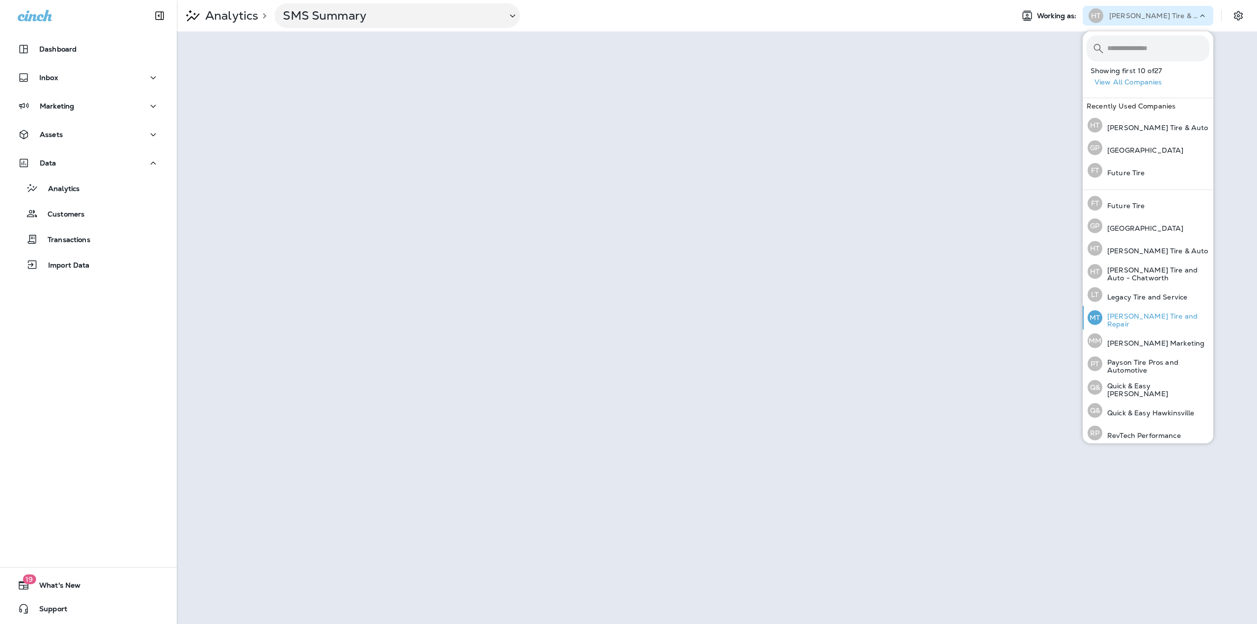
click at [1130, 321] on p "[PERSON_NAME] Tire and Repair" at bounding box center [1155, 320] width 107 height 16
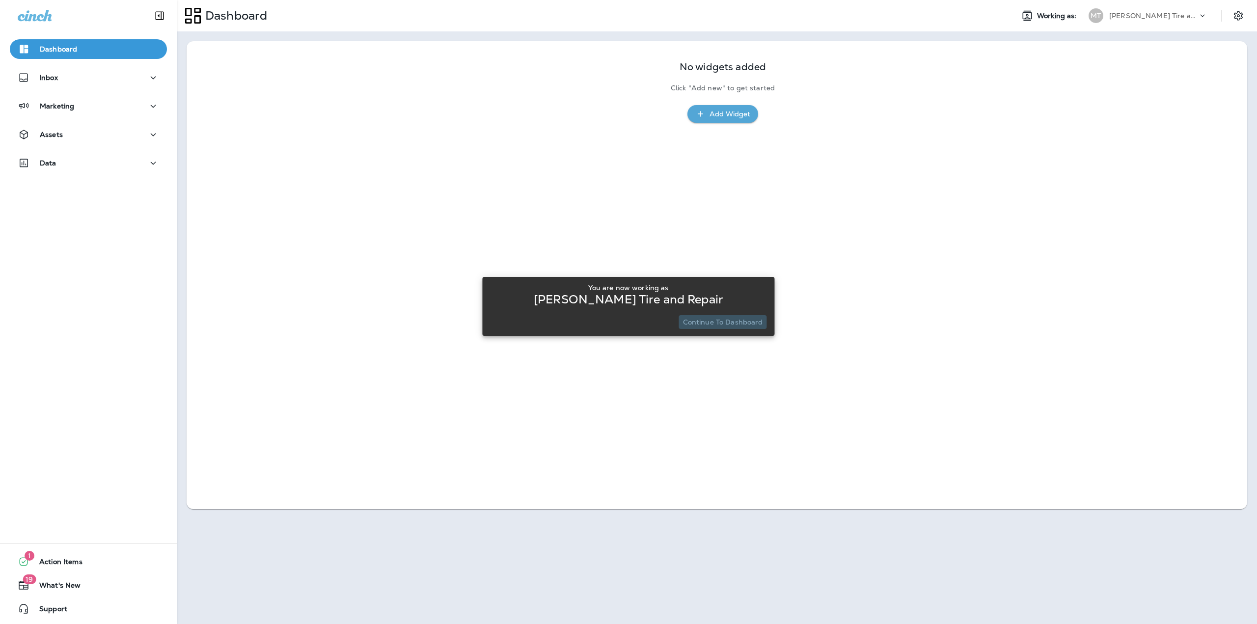
click at [727, 321] on p "Continue to Dashboard" at bounding box center [723, 322] width 80 height 8
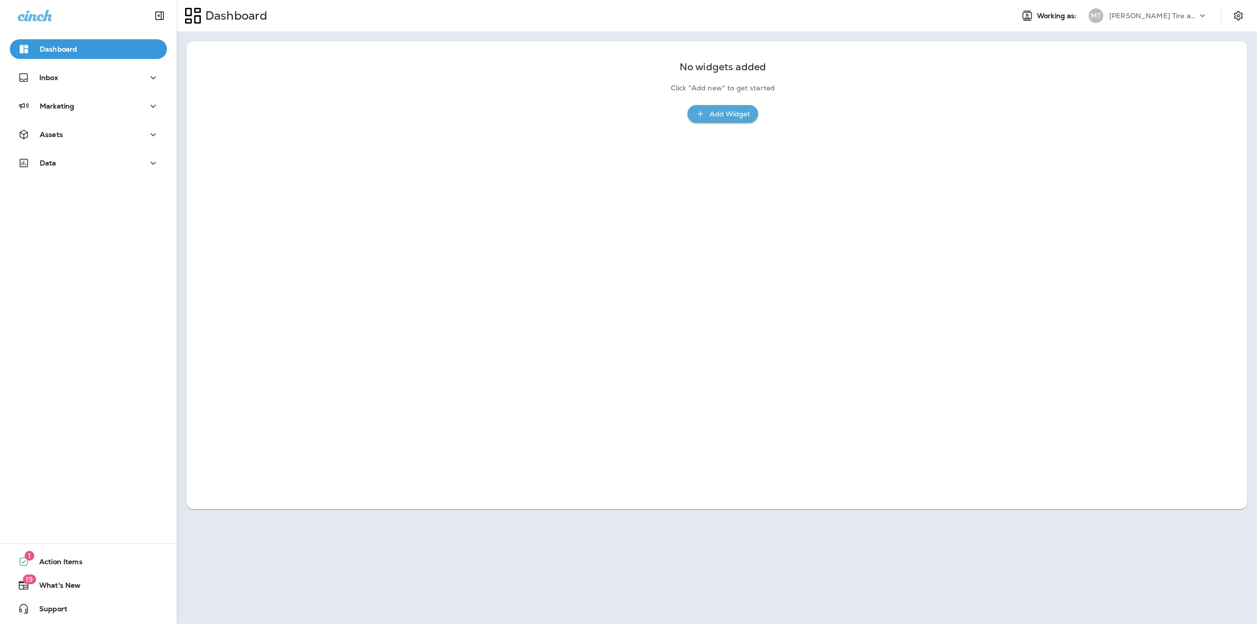
click at [1181, 15] on p "[PERSON_NAME] Tire and Repair" at bounding box center [1153, 16] width 88 height 8
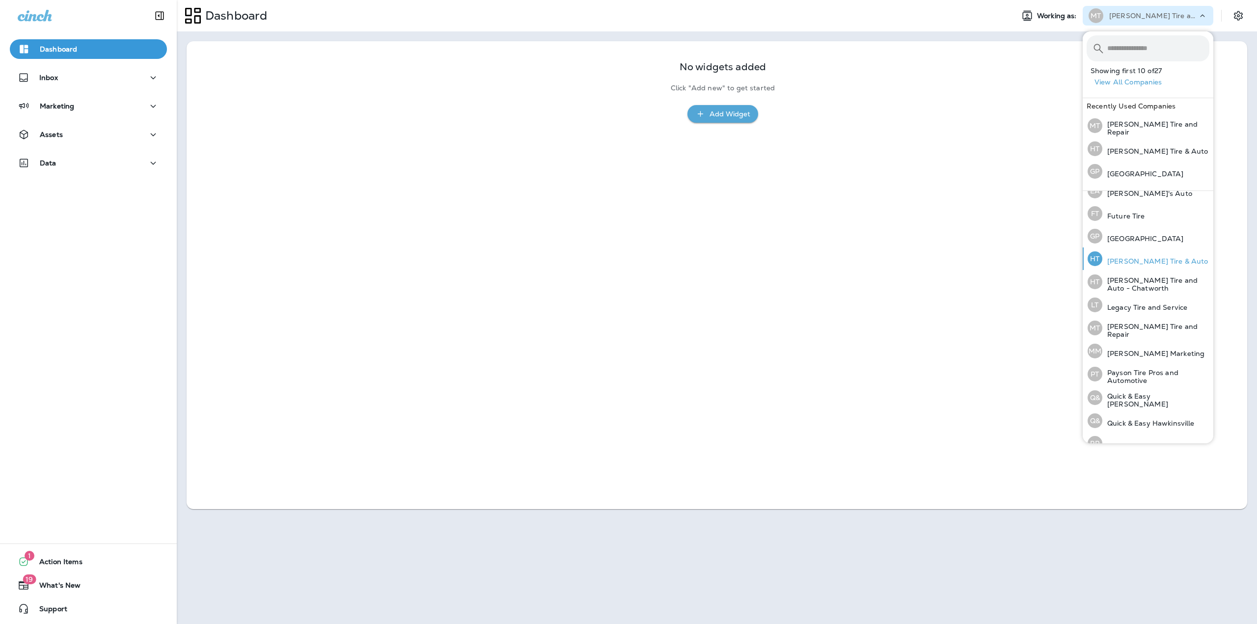
scroll to position [205, 0]
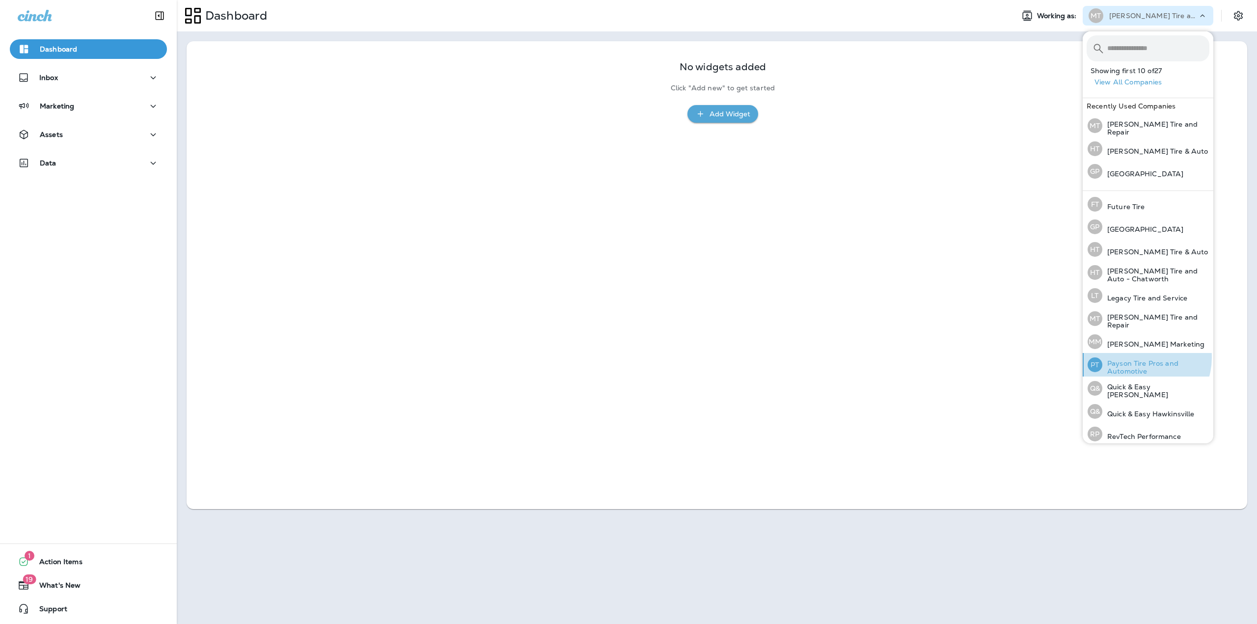
click at [1140, 353] on div "PT Payson Tire Pros and Automotive" at bounding box center [1149, 365] width 130 height 24
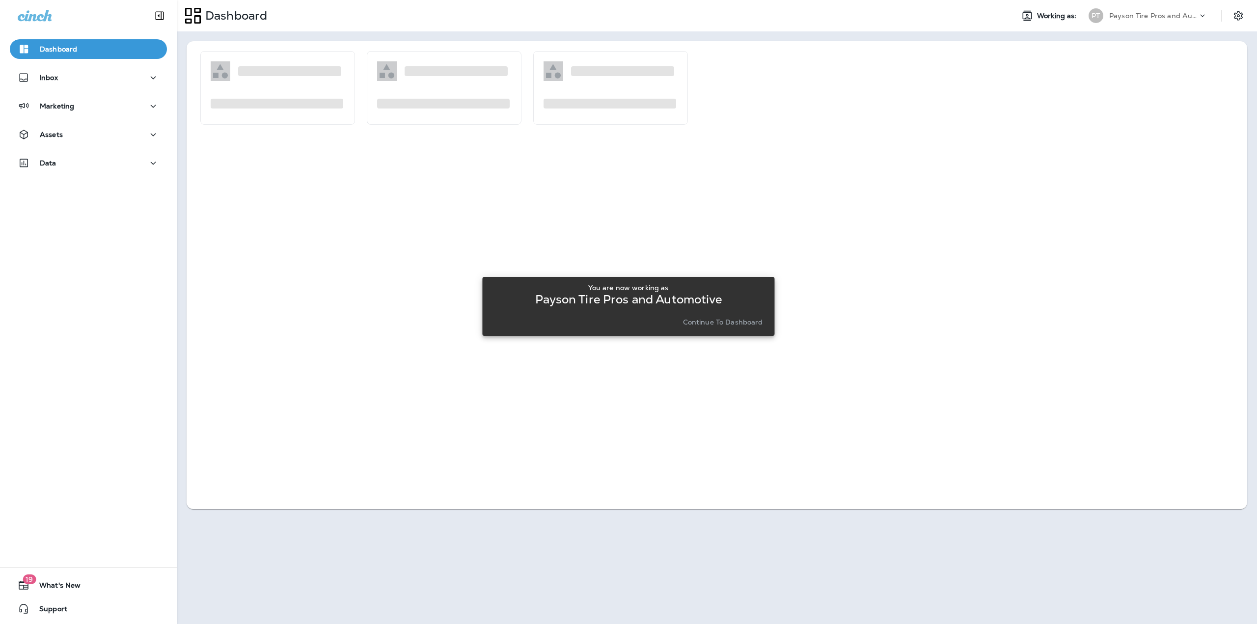
click at [706, 324] on p "Continue to Dashboard" at bounding box center [723, 322] width 80 height 8
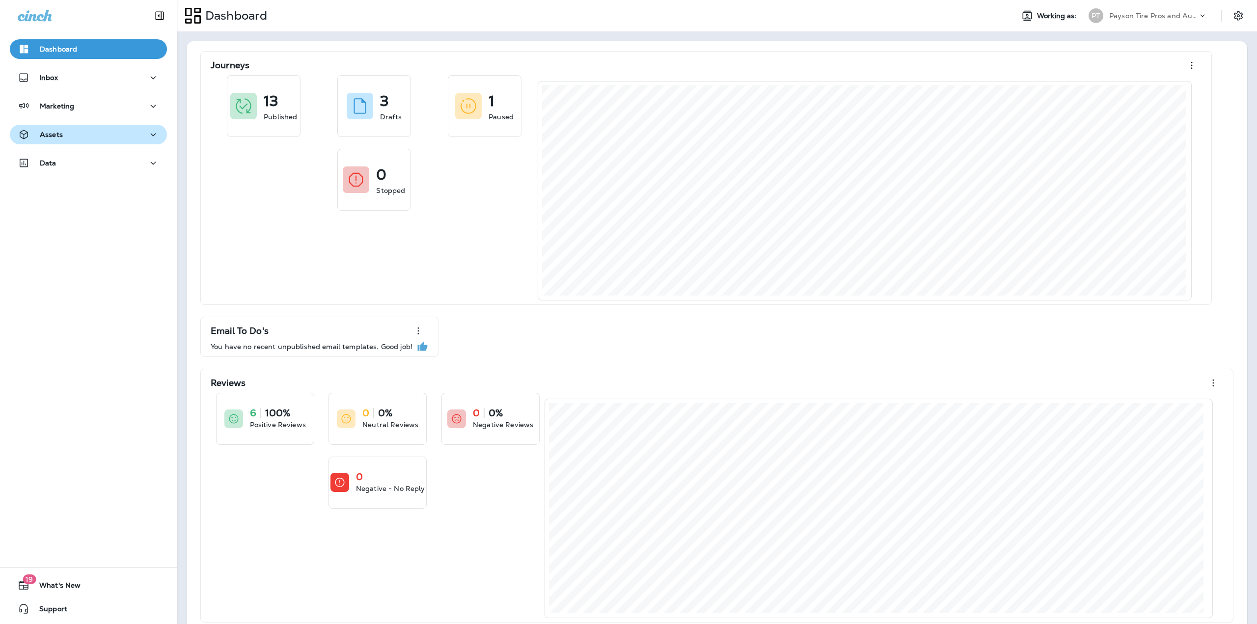
click at [128, 138] on div "Assets" at bounding box center [88, 135] width 141 height 12
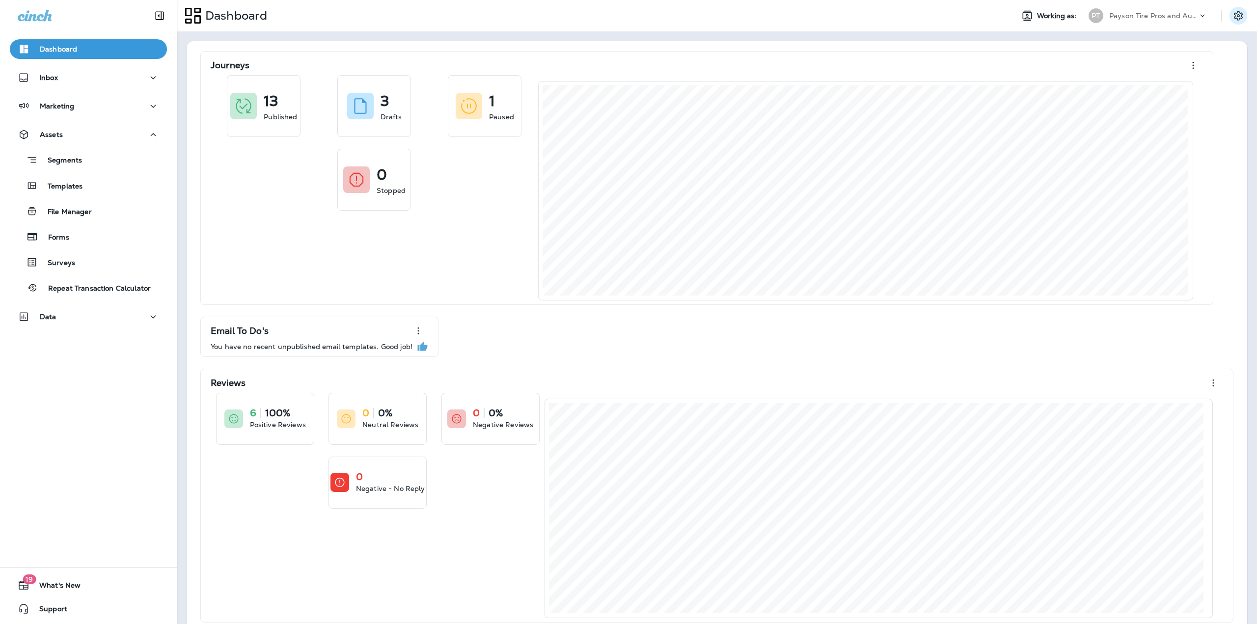
click at [1234, 12] on icon "Settings" at bounding box center [1238, 15] width 9 height 9
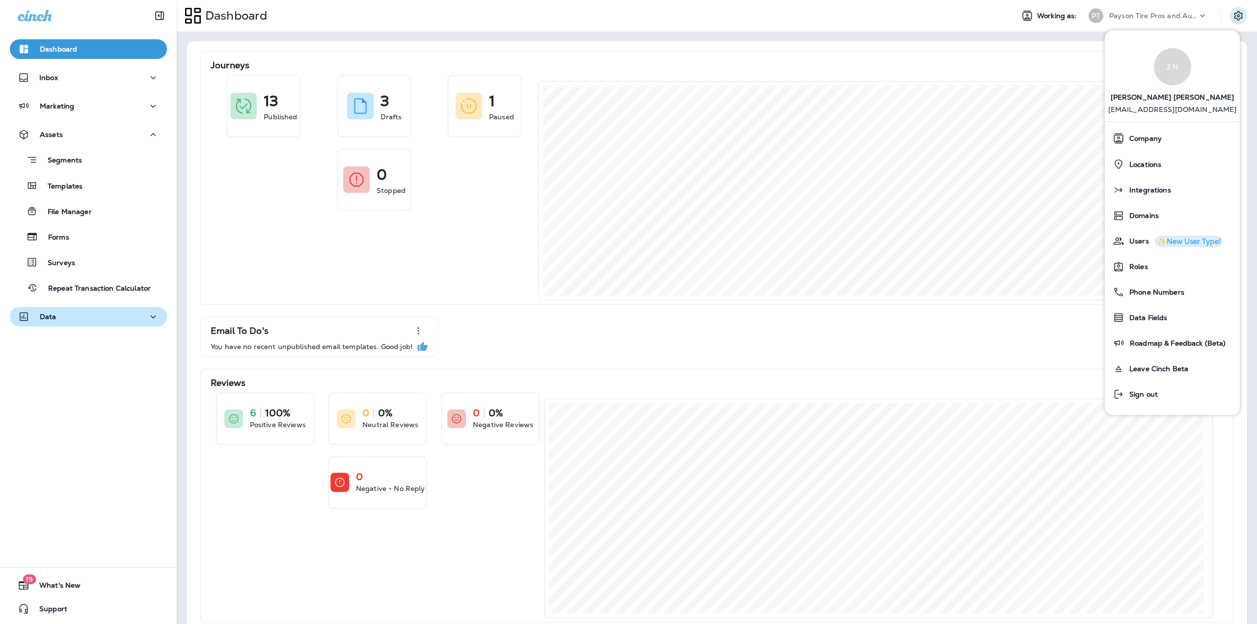
click at [97, 315] on div "Data" at bounding box center [88, 317] width 141 height 12
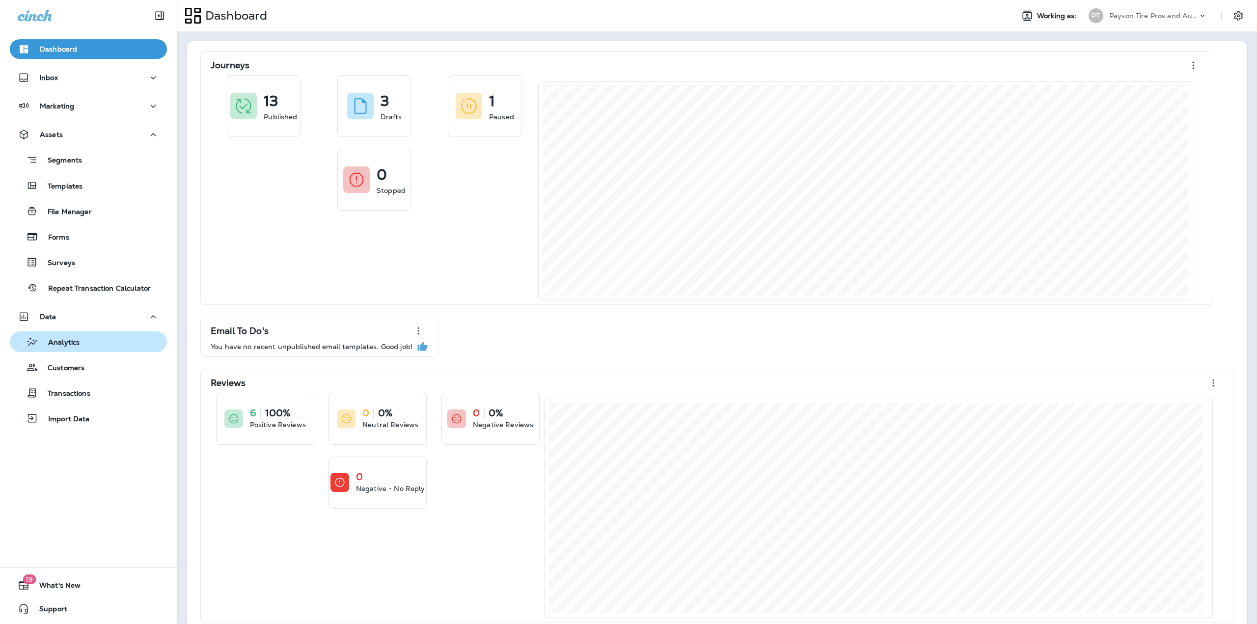
click at [80, 347] on div "Analytics" at bounding box center [88, 341] width 149 height 15
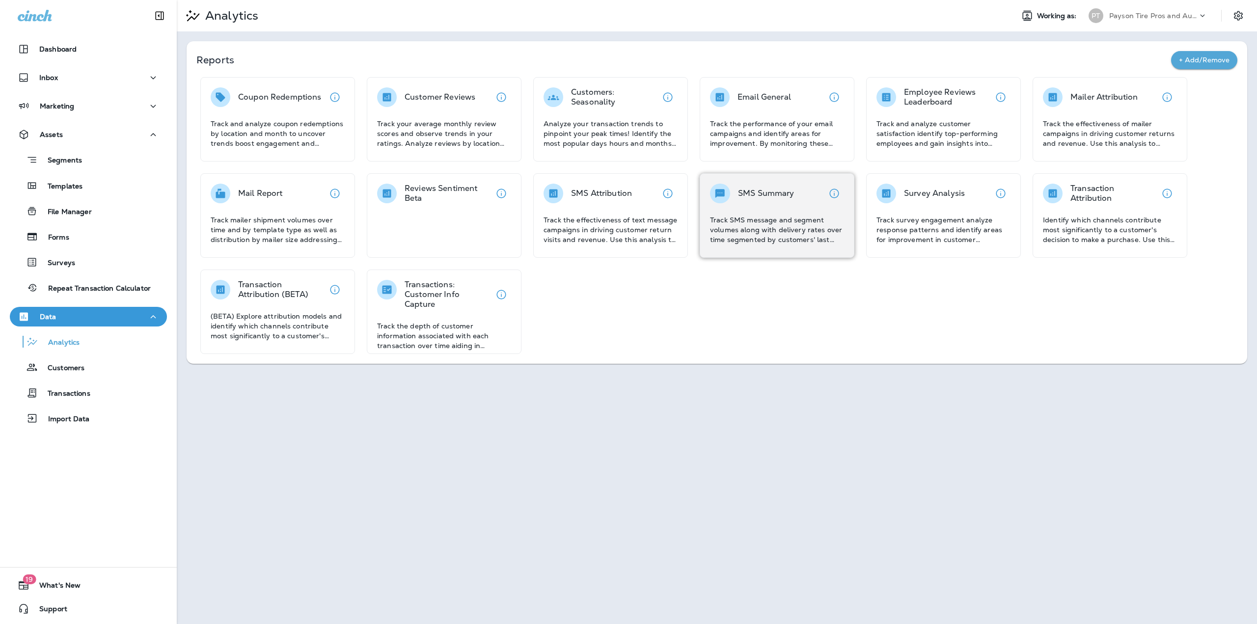
click at [787, 195] on p "SMS Summary" at bounding box center [766, 194] width 56 height 10
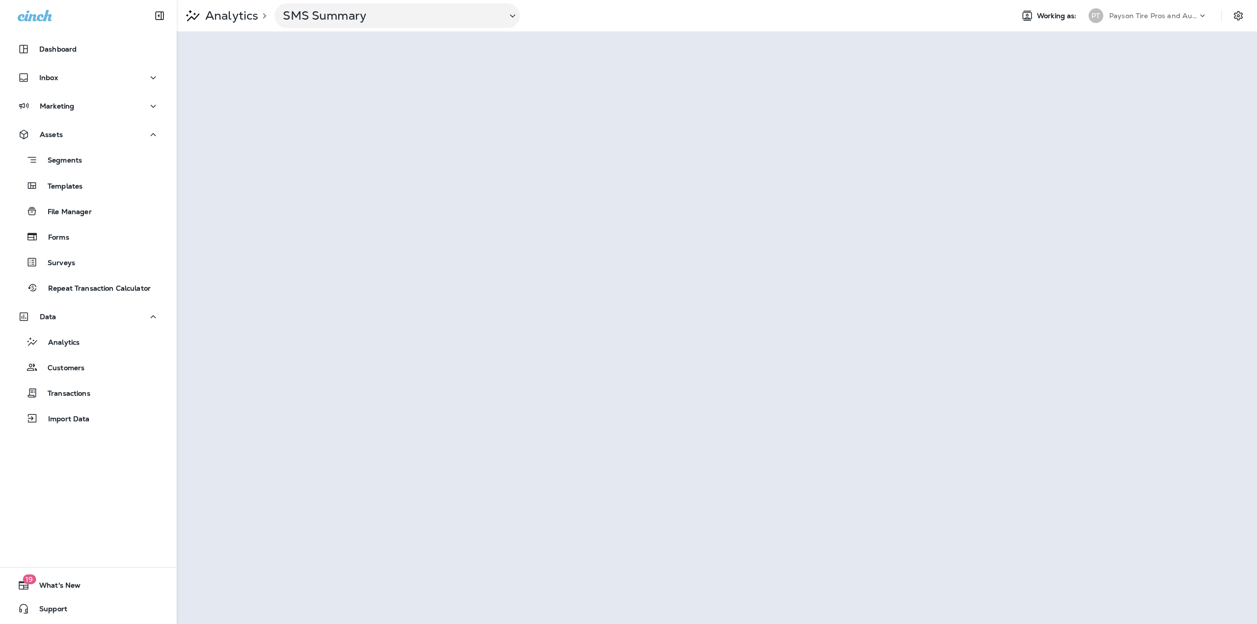
drag, startPoint x: 1136, startPoint y: 18, endPoint x: 1135, endPoint y: 24, distance: 6.0
click at [1136, 19] on p "Payson Tire Pros and Automotive" at bounding box center [1153, 16] width 88 height 8
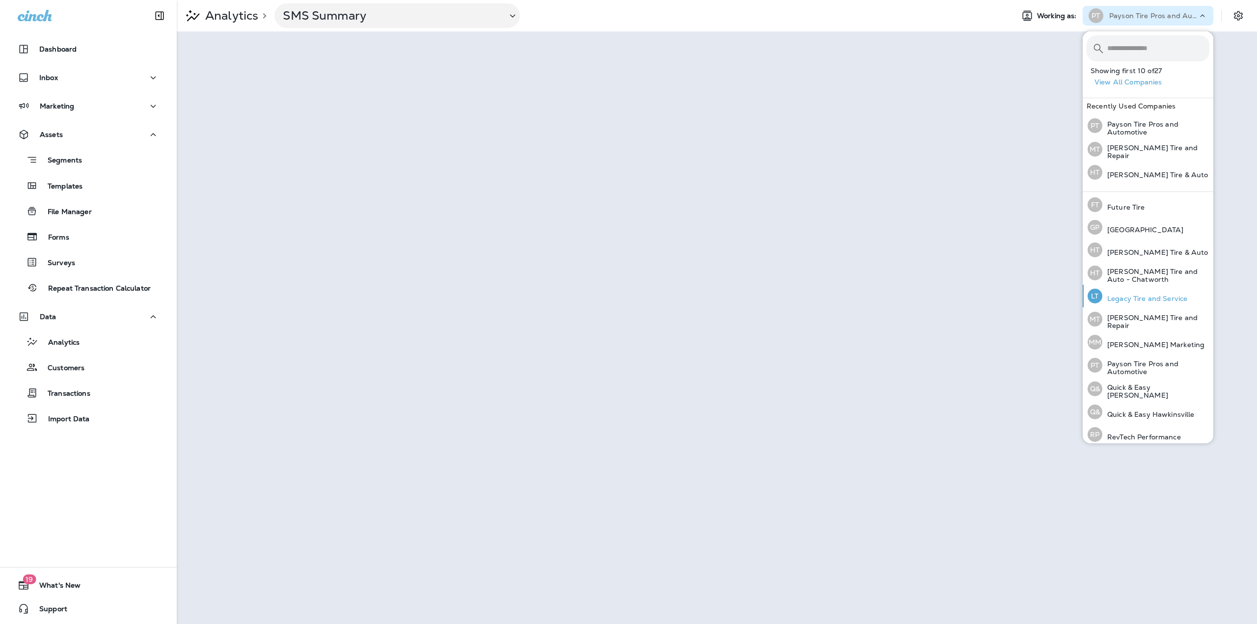
scroll to position [206, 0]
click at [1138, 389] on p "Quick & Easy [PERSON_NAME]" at bounding box center [1155, 391] width 107 height 16
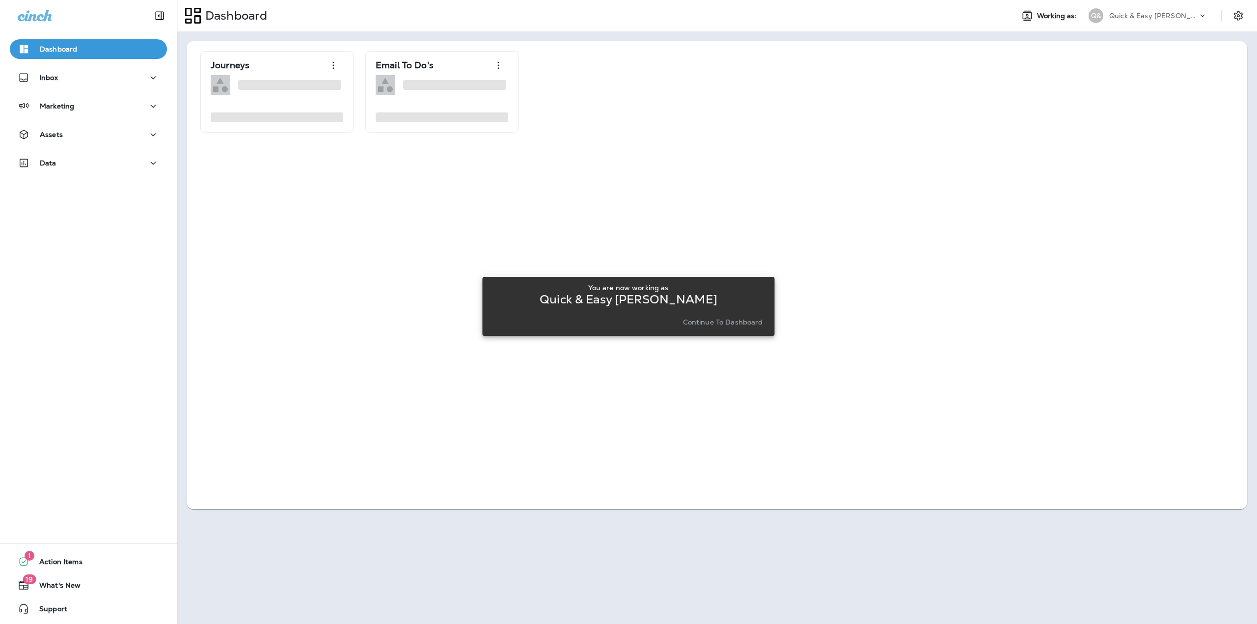
click at [765, 324] on button "Continue to Dashboard" at bounding box center [723, 322] width 88 height 14
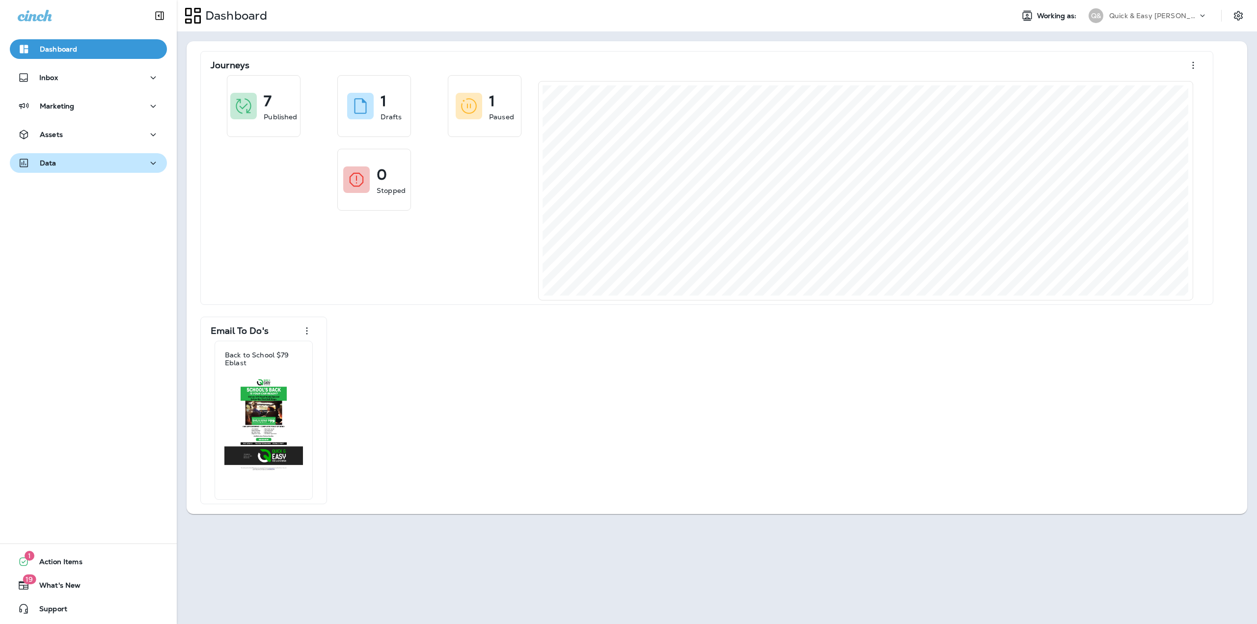
click at [120, 162] on div "Data" at bounding box center [88, 163] width 141 height 12
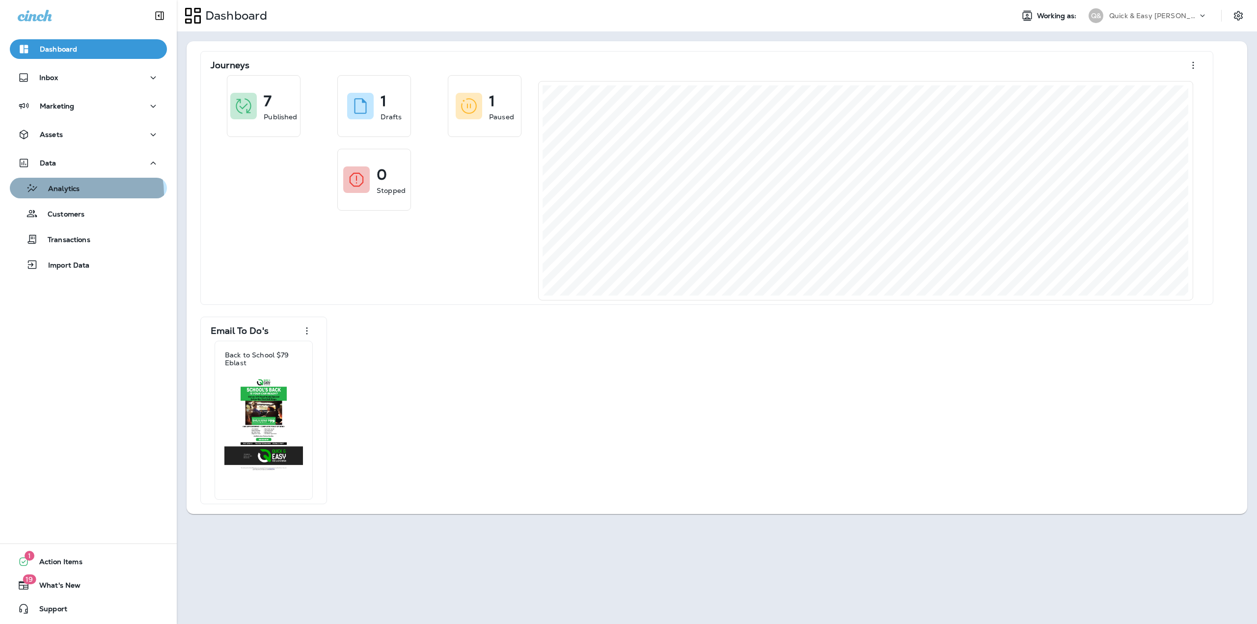
click at [73, 194] on div "Analytics" at bounding box center [47, 188] width 66 height 15
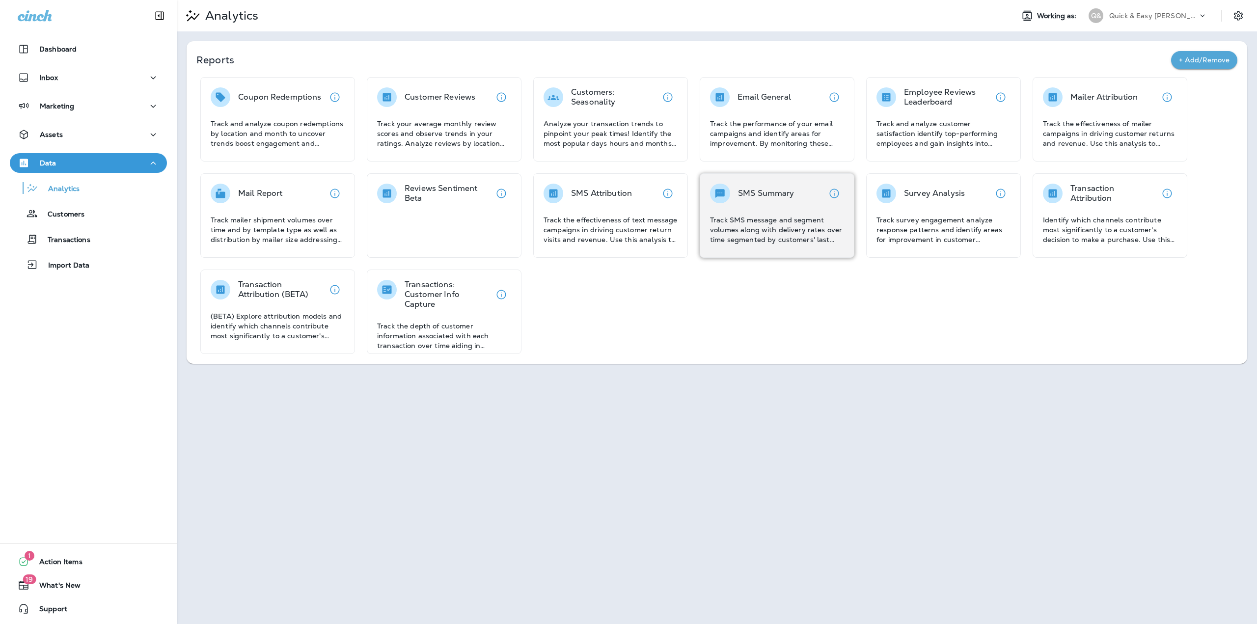
click at [780, 190] on p "SMS Summary" at bounding box center [766, 194] width 56 height 10
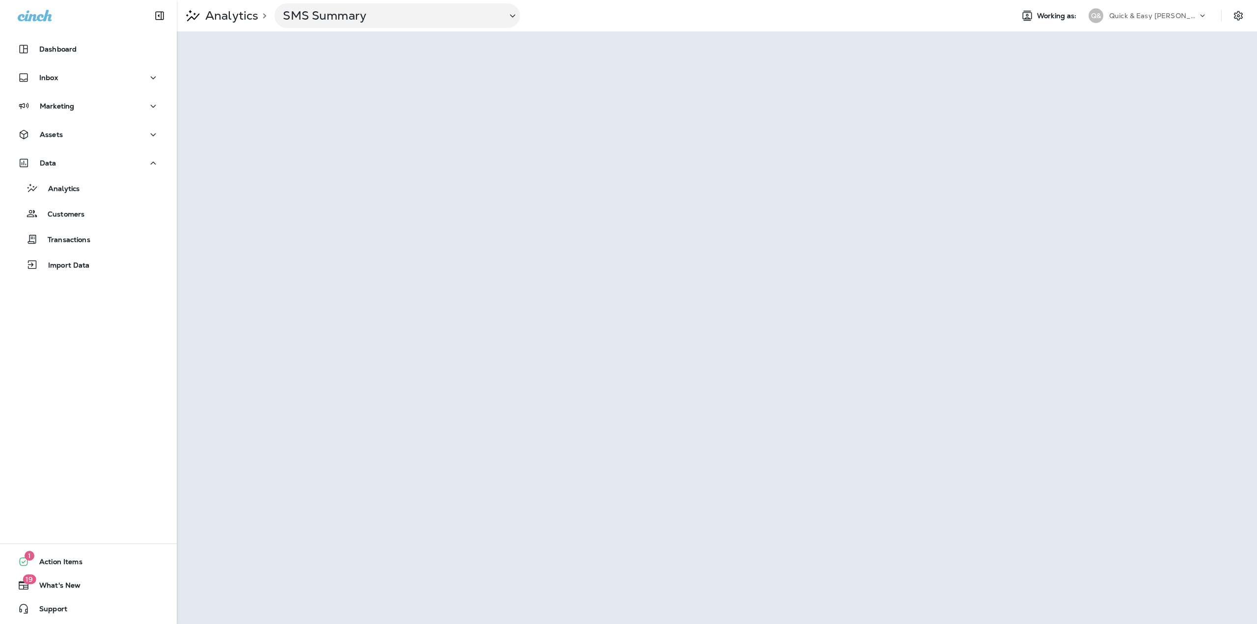
click at [1126, 22] on div "Quick & Easy [PERSON_NAME]" at bounding box center [1153, 15] width 88 height 15
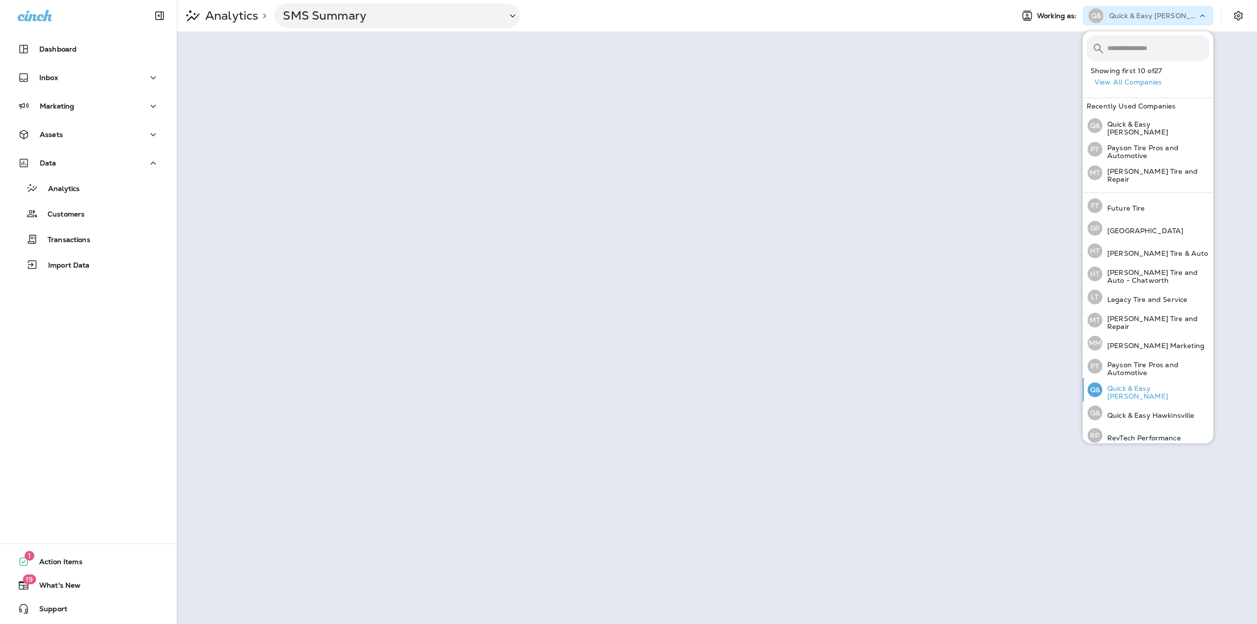
scroll to position [206, 0]
click at [1133, 412] on div "Q& Quick & Easy Hawkinsville" at bounding box center [1141, 412] width 115 height 23
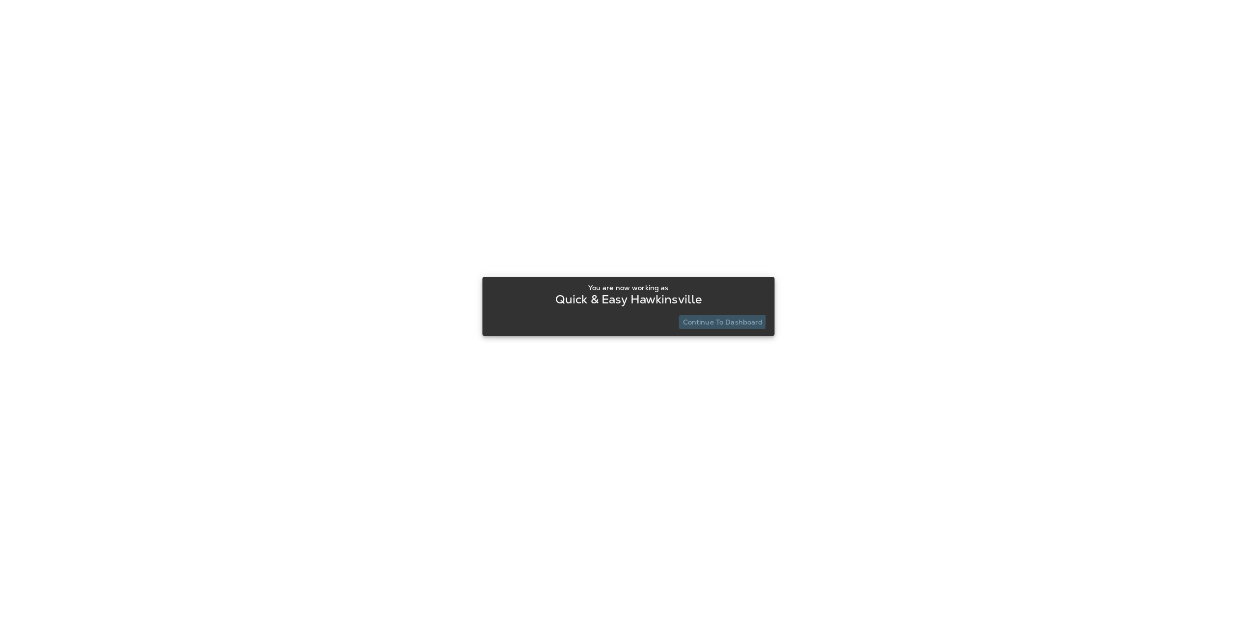
click at [681, 320] on button "Continue to Dashboard" at bounding box center [723, 322] width 88 height 14
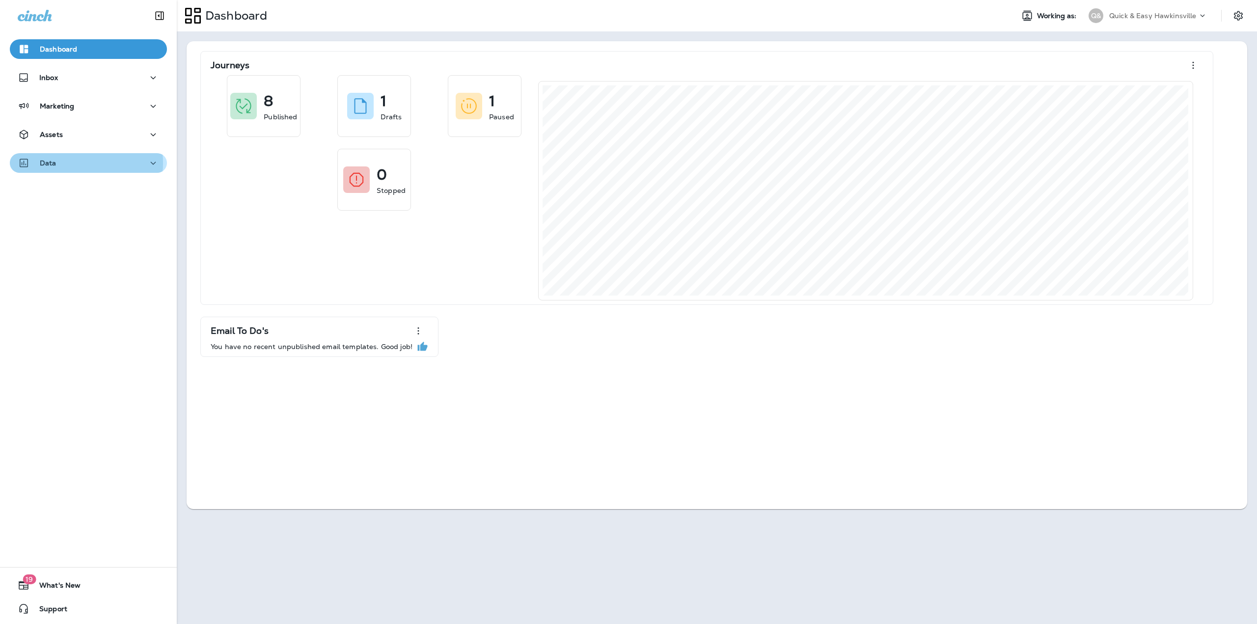
click at [74, 163] on div "Data" at bounding box center [88, 163] width 141 height 12
click at [78, 190] on p "Analytics" at bounding box center [58, 189] width 41 height 9
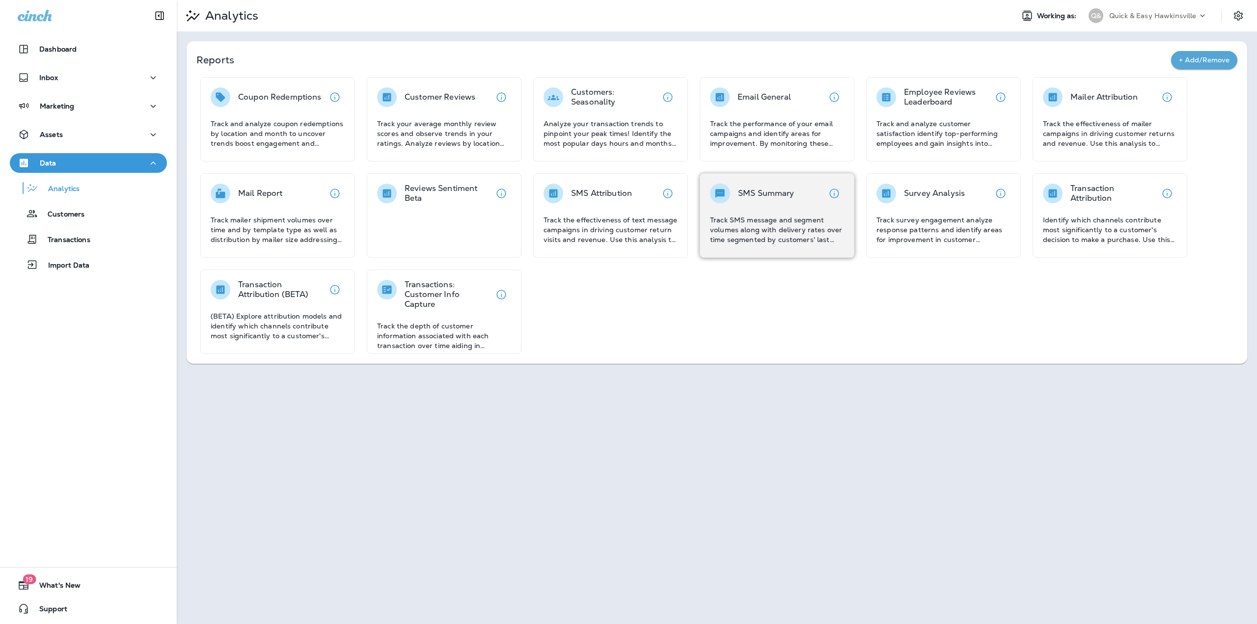
click at [785, 199] on div "SMS Summary" at bounding box center [766, 194] width 56 height 20
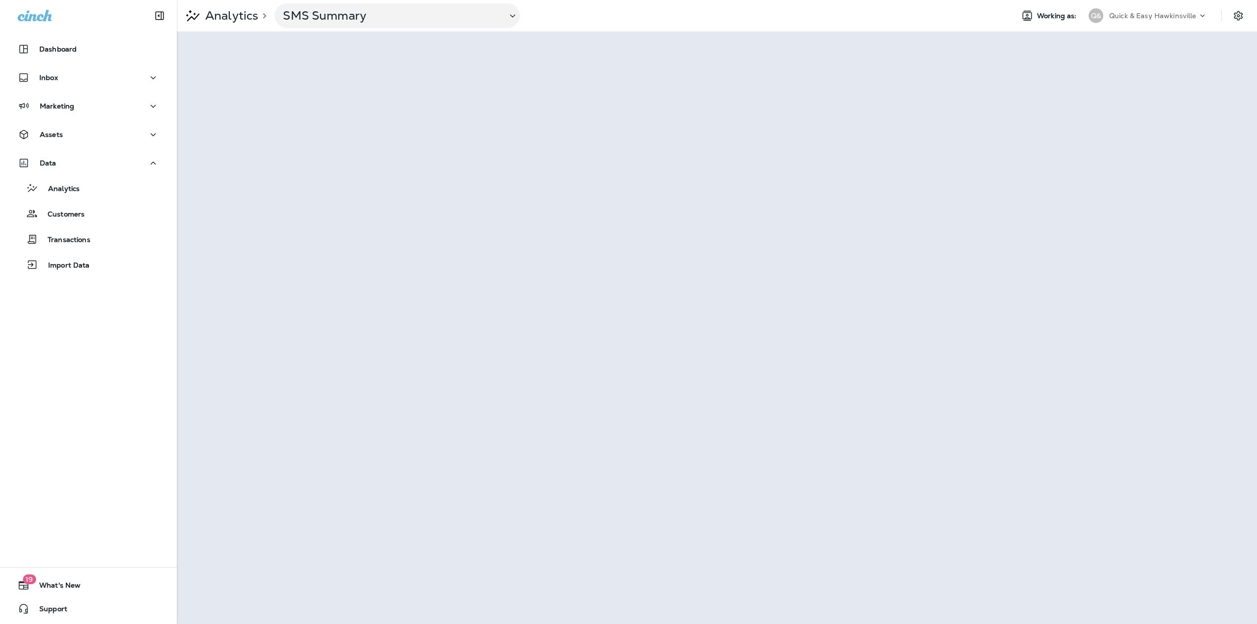
click at [1144, 13] on p "Quick & Easy Hawkinsville" at bounding box center [1152, 16] width 87 height 8
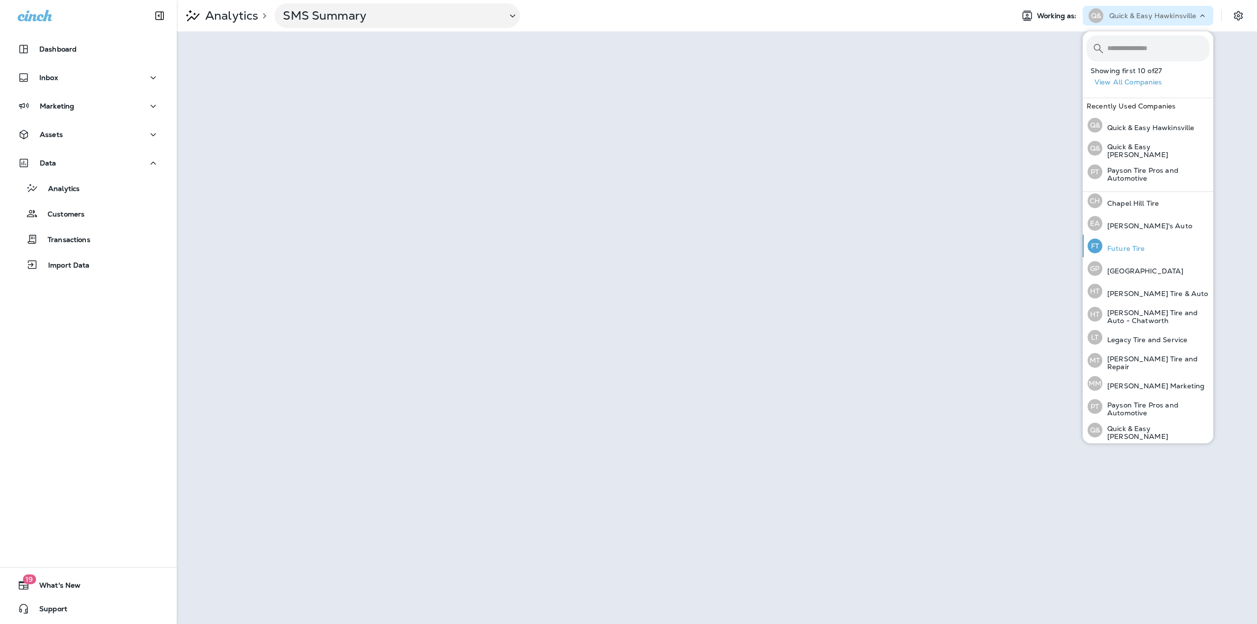
scroll to position [206, 0]
click at [1171, 426] on div "RP RevTech Performance" at bounding box center [1134, 434] width 101 height 23
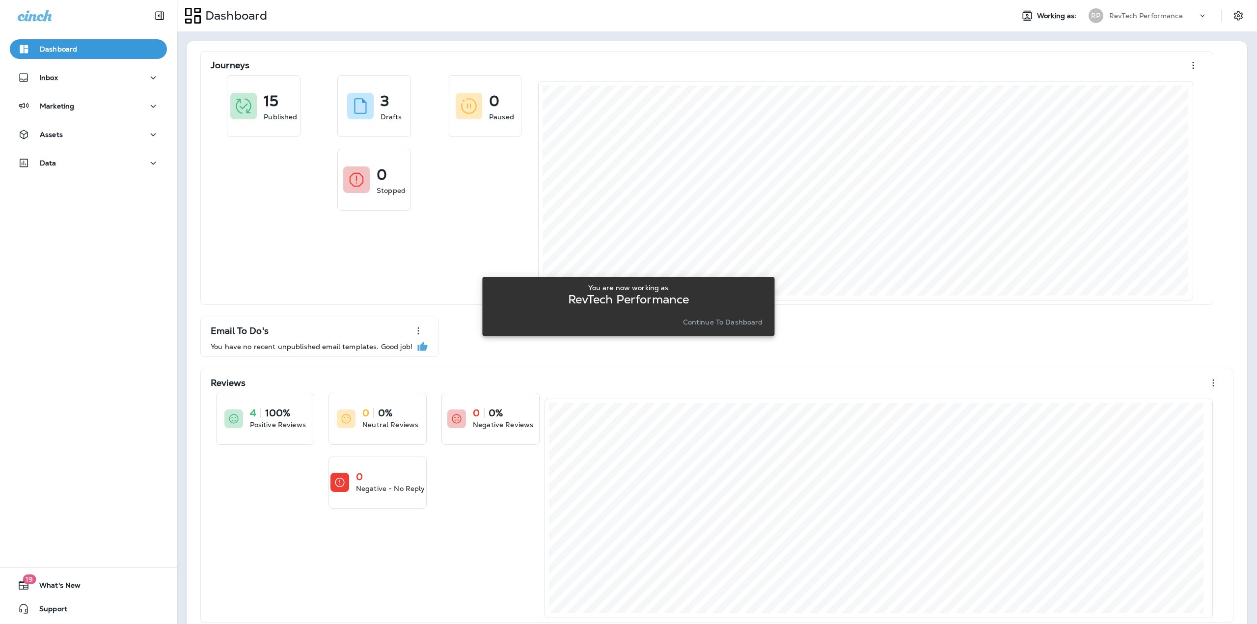
drag, startPoint x: 688, startPoint y: 317, endPoint x: 657, endPoint y: 317, distance: 31.4
click at [688, 318] on button "Continue to Dashboard" at bounding box center [723, 322] width 88 height 14
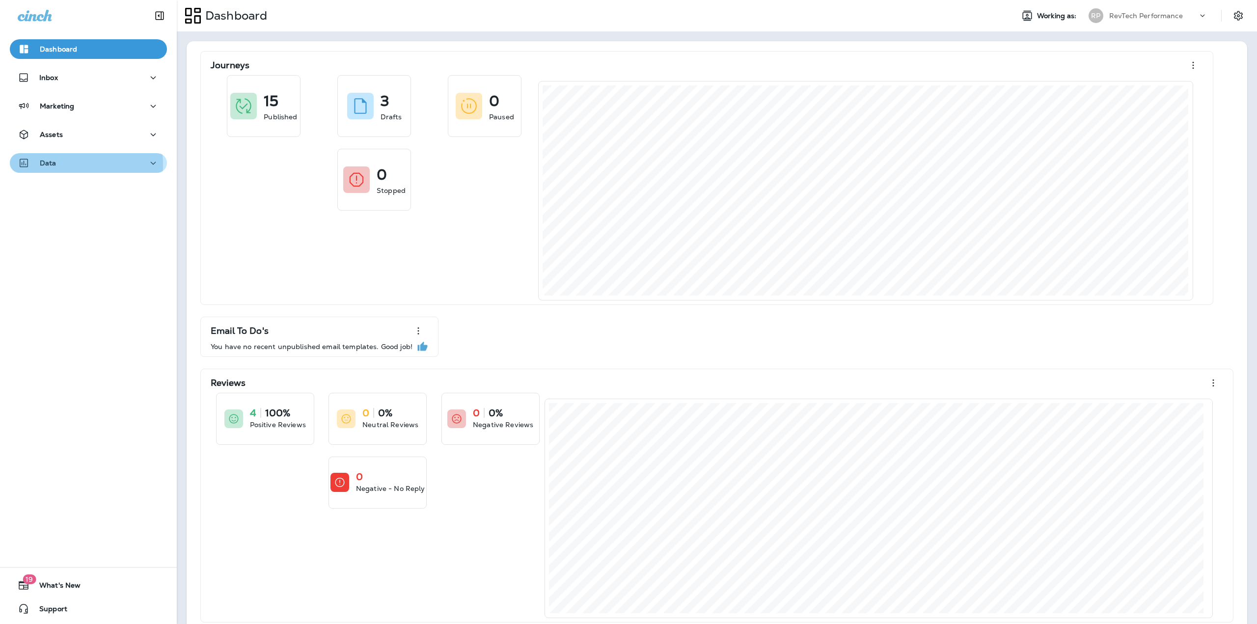
click at [51, 165] on p "Data" at bounding box center [48, 163] width 17 height 8
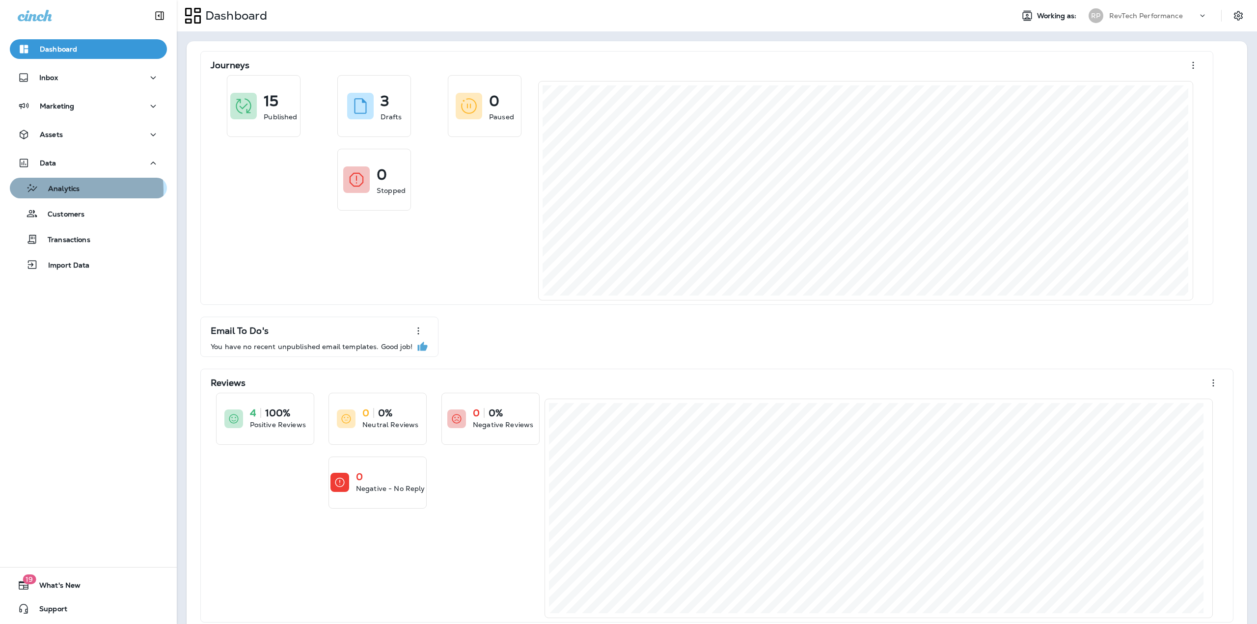
click at [68, 190] on p "Analytics" at bounding box center [58, 189] width 41 height 9
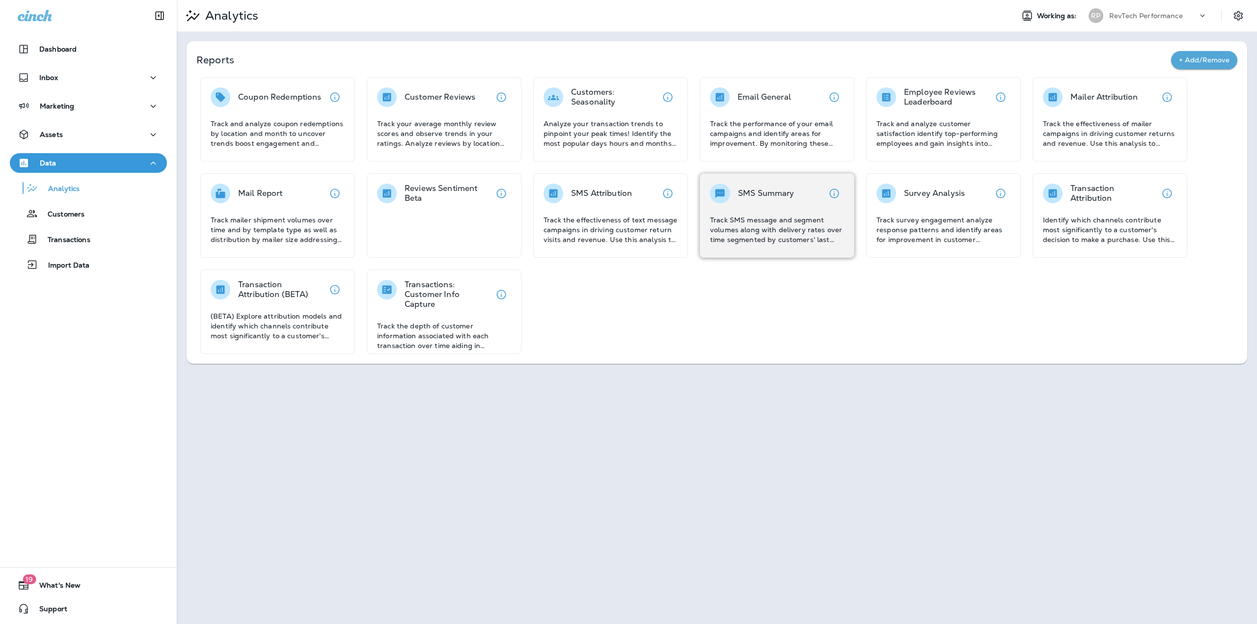
click at [798, 223] on p "Track SMS message and segment volumes along with delivery rates over time segme…" at bounding box center [777, 229] width 134 height 29
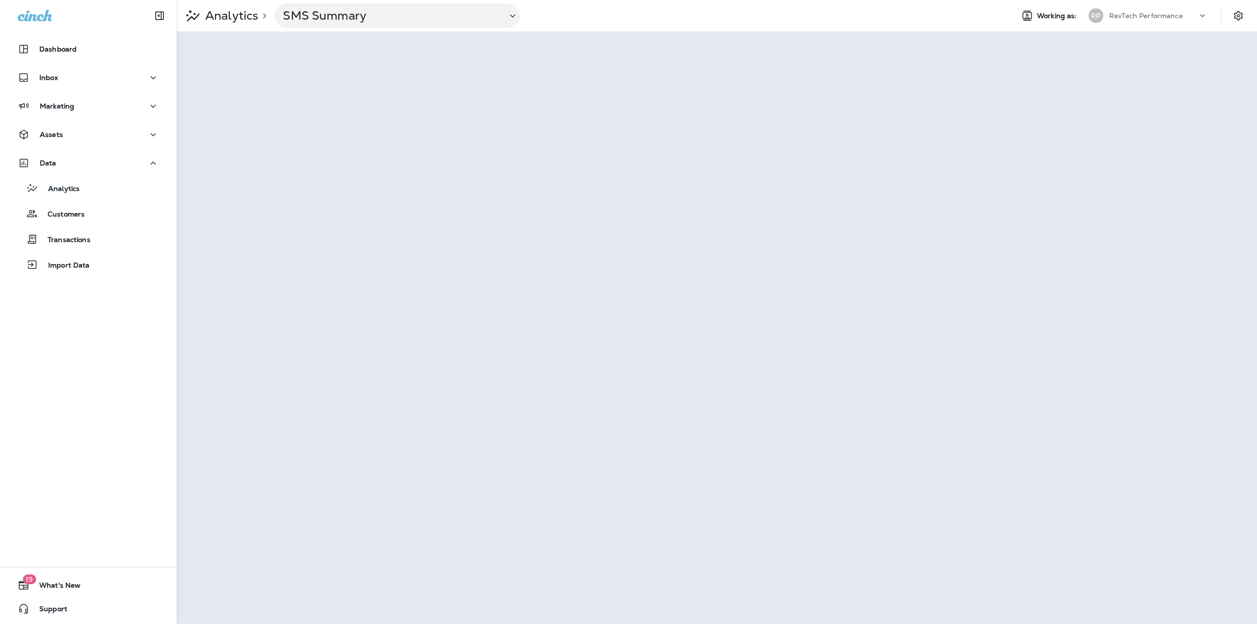
click at [1160, 19] on div "RevTech Performance" at bounding box center [1153, 15] width 88 height 15
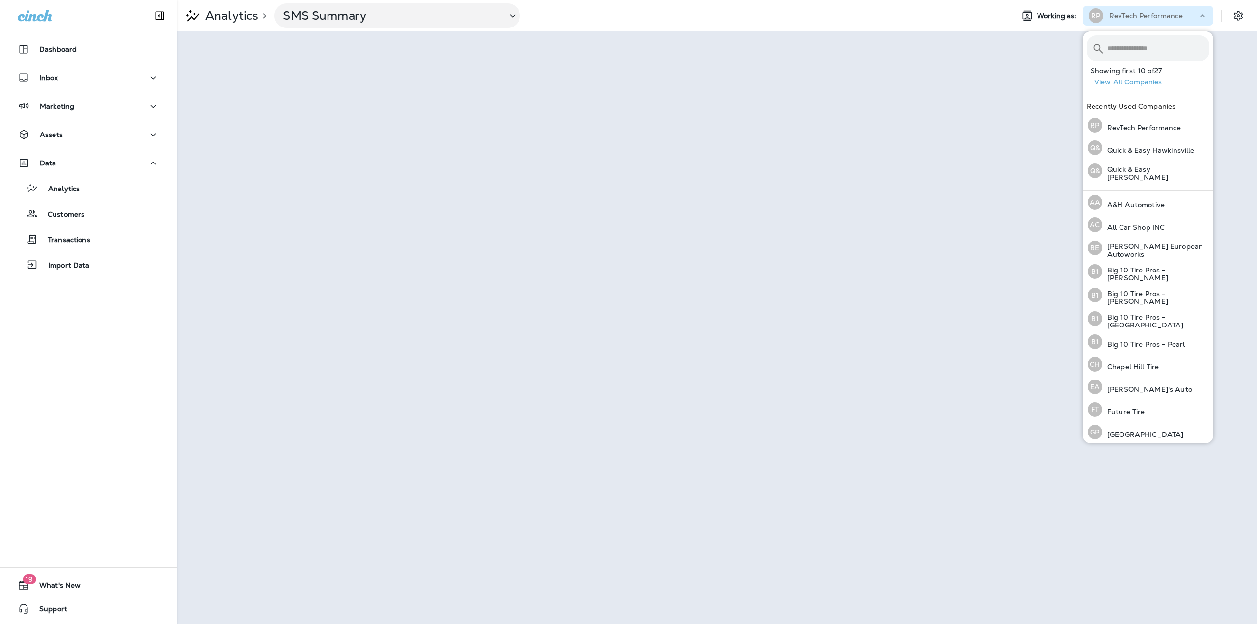
click at [1156, 84] on button "View All Companies" at bounding box center [1152, 82] width 123 height 15
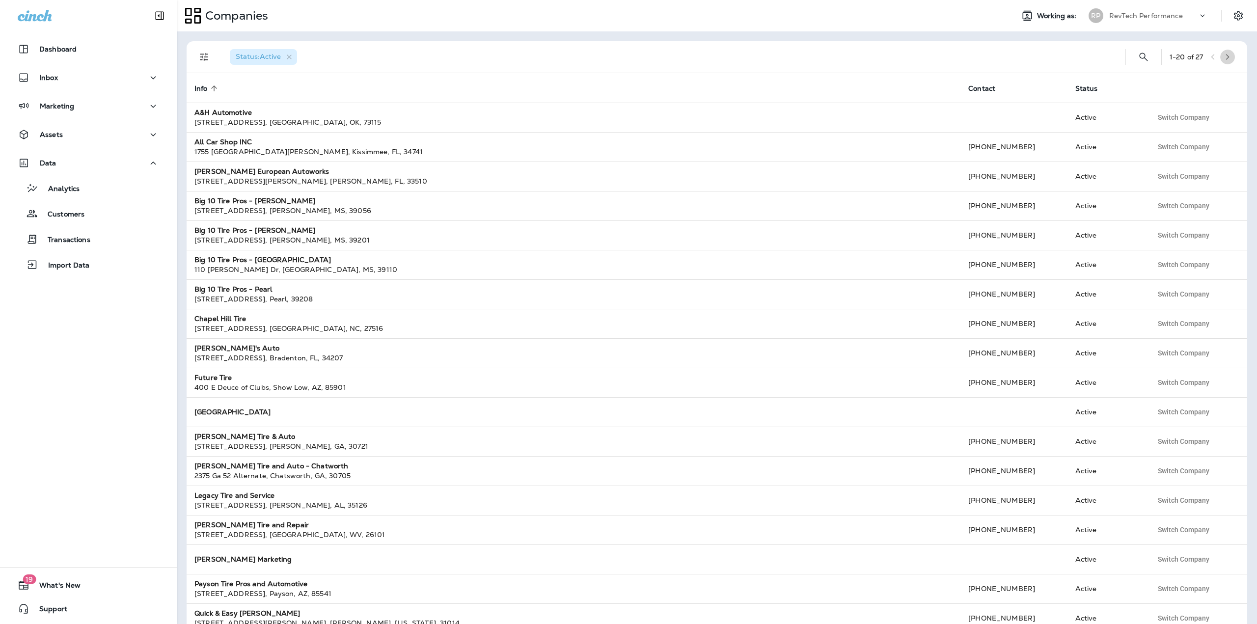
click at [1220, 56] on button "button" at bounding box center [1227, 57] width 15 height 15
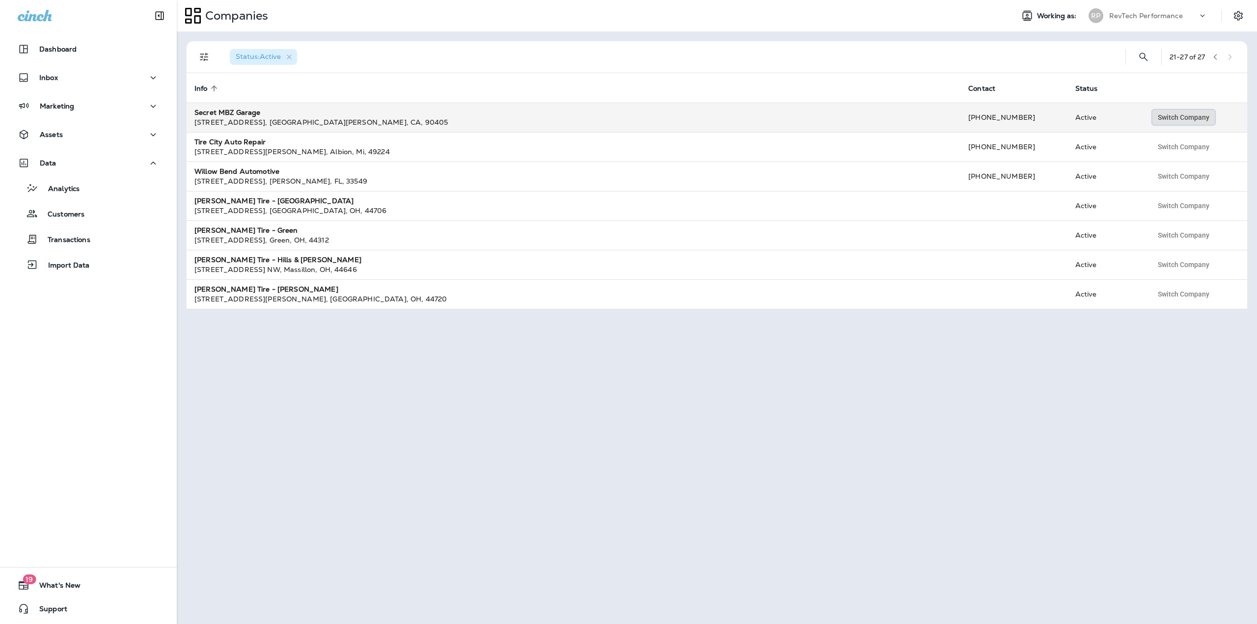
click at [1170, 121] on span "Switch Company" at bounding box center [1184, 117] width 52 height 7
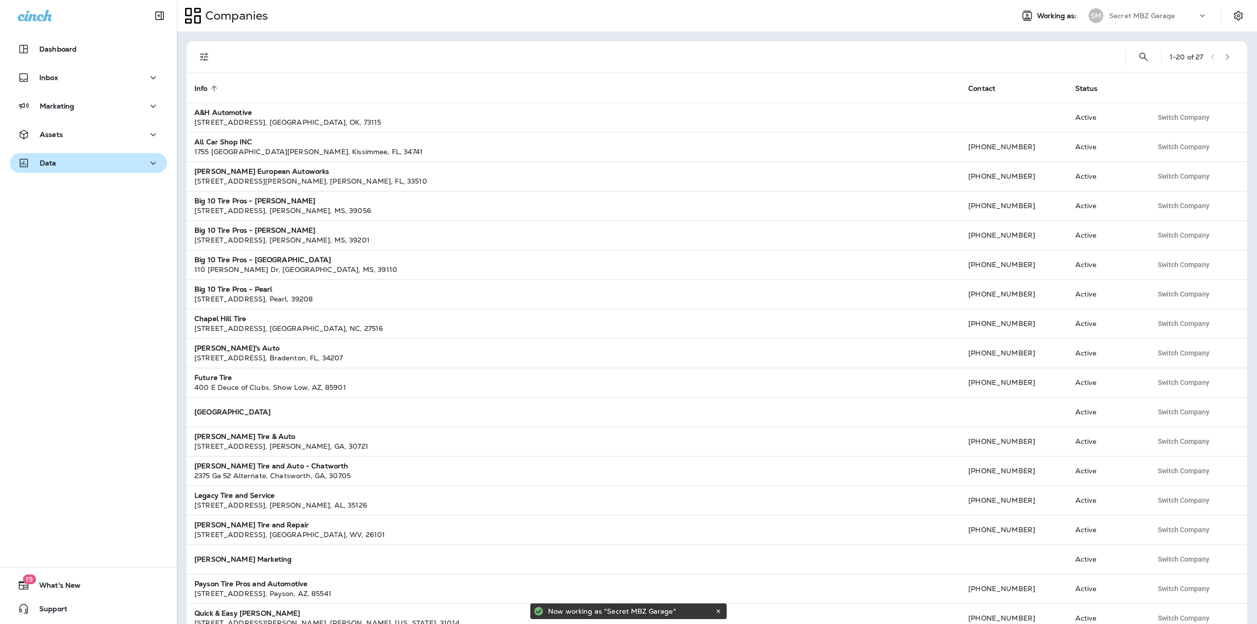
click at [109, 166] on div "Data" at bounding box center [88, 163] width 141 height 12
click at [64, 186] on p "Analytics" at bounding box center [58, 189] width 41 height 9
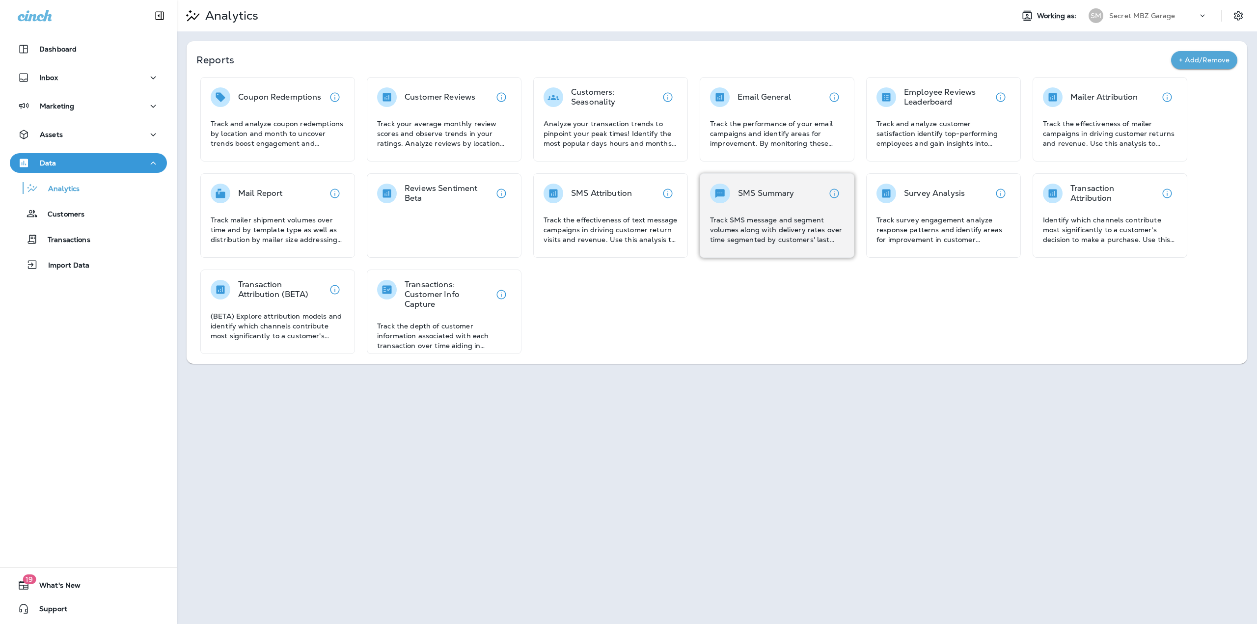
click at [775, 235] on p "Track SMS message and segment volumes along with delivery rates over time segme…" at bounding box center [777, 229] width 134 height 29
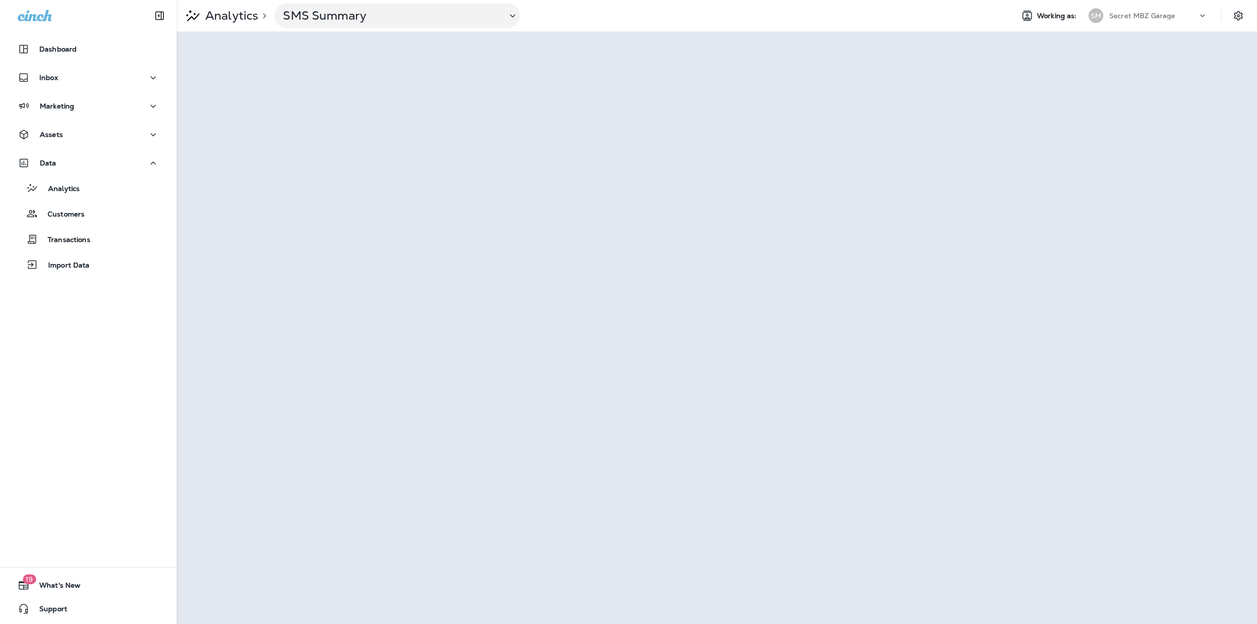
click at [1172, 20] on div "Secret MBZ Garage" at bounding box center [1153, 15] width 88 height 15
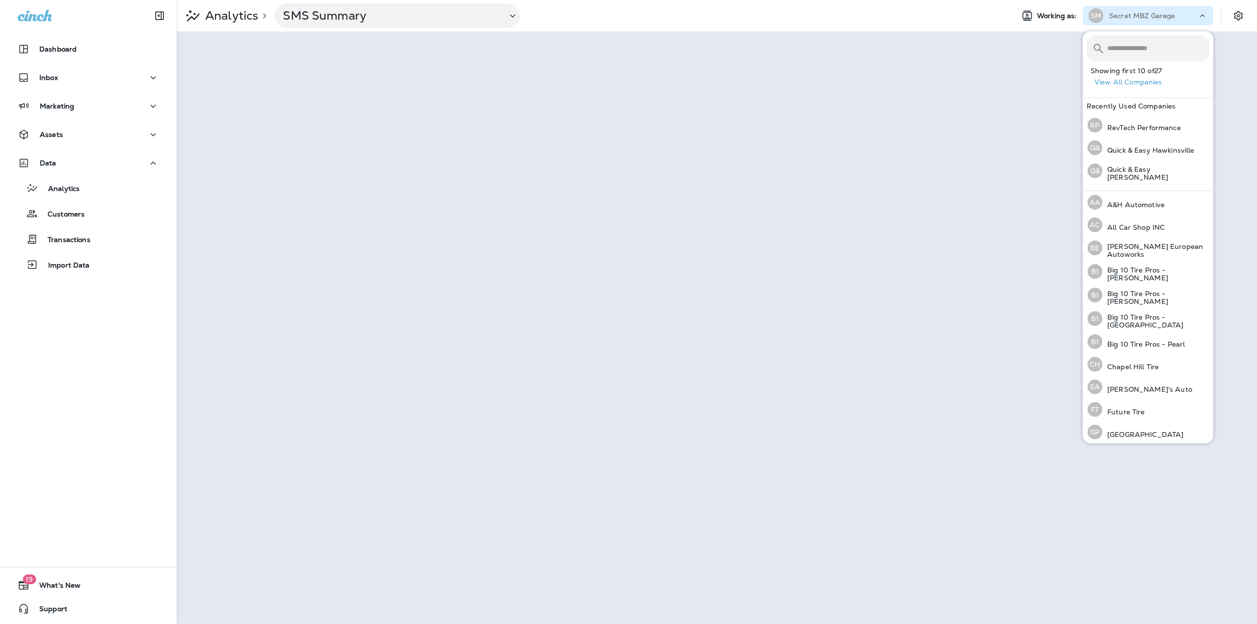
click at [1143, 82] on button "View All Companies" at bounding box center [1152, 82] width 123 height 15
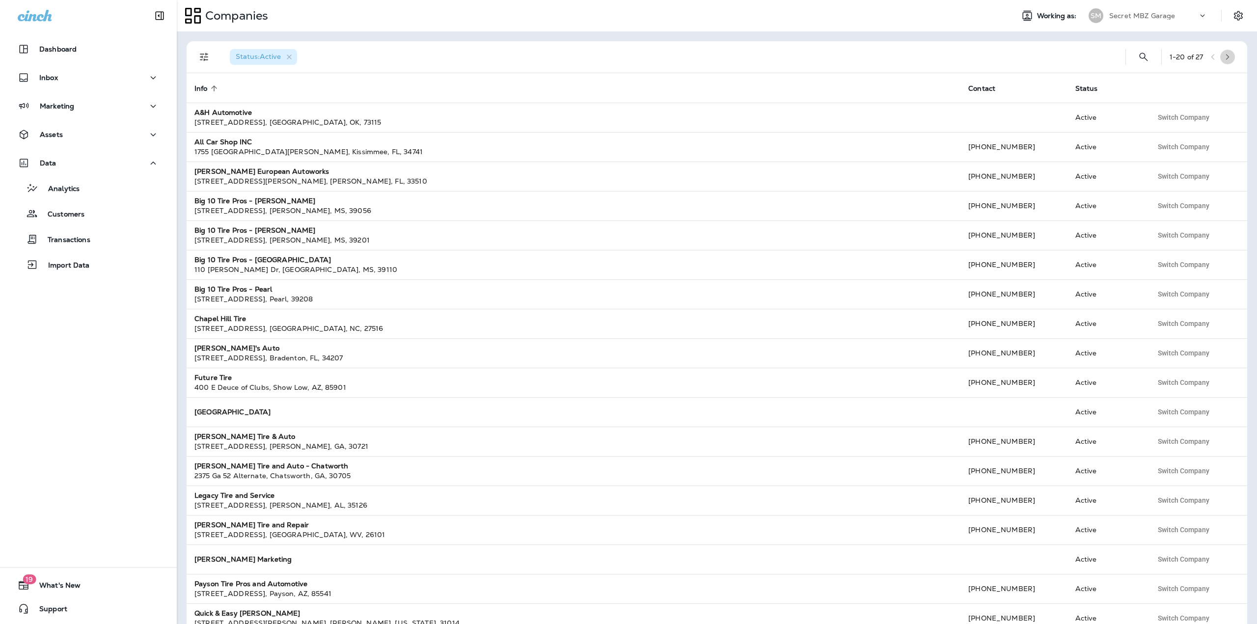
click at [1220, 56] on button "button" at bounding box center [1227, 57] width 15 height 15
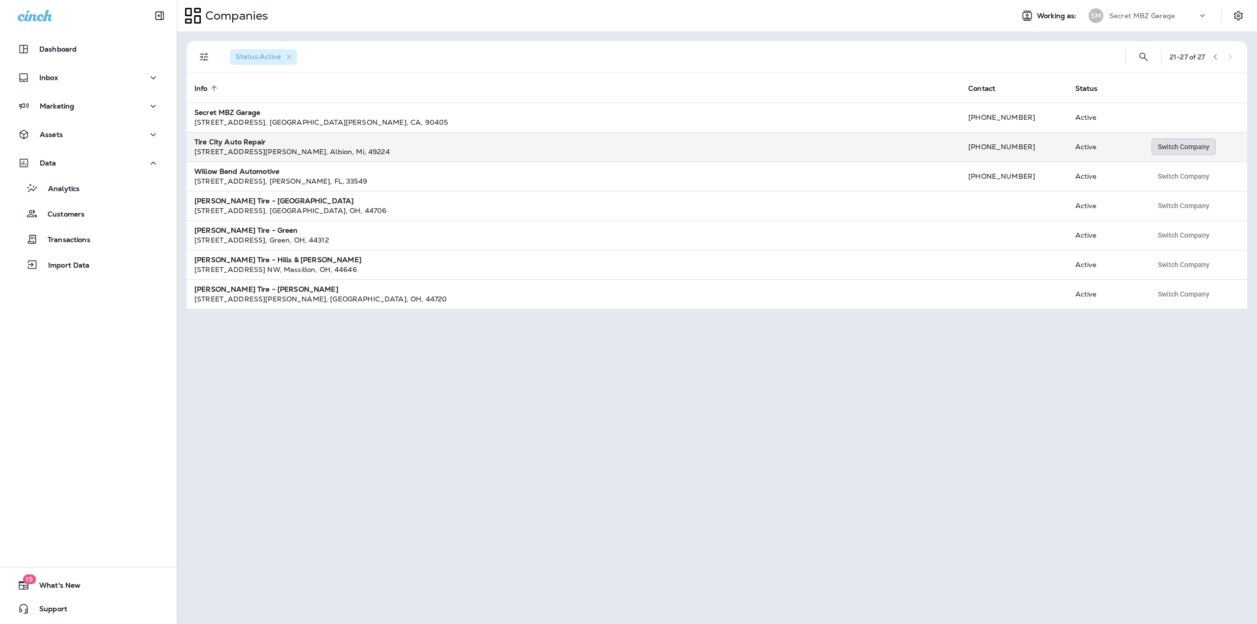
click at [1177, 152] on button "Switch Company" at bounding box center [1183, 146] width 62 height 15
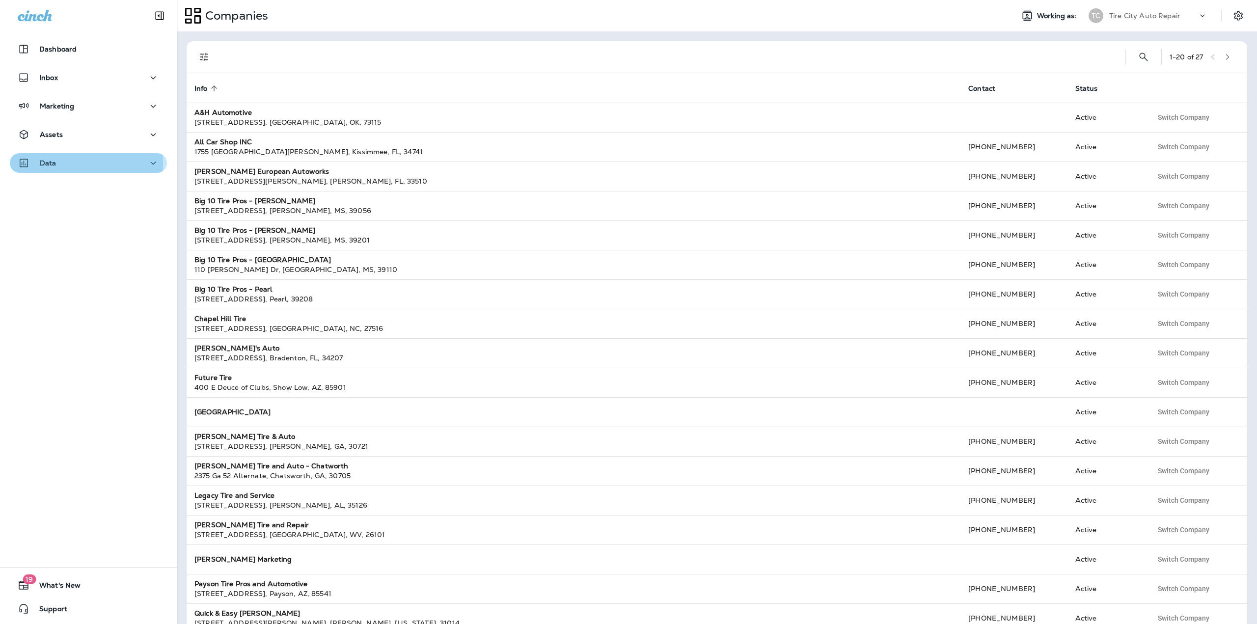
click at [72, 164] on div "Data" at bounding box center [88, 163] width 141 height 12
click at [72, 195] on button "Analytics" at bounding box center [88, 188] width 157 height 21
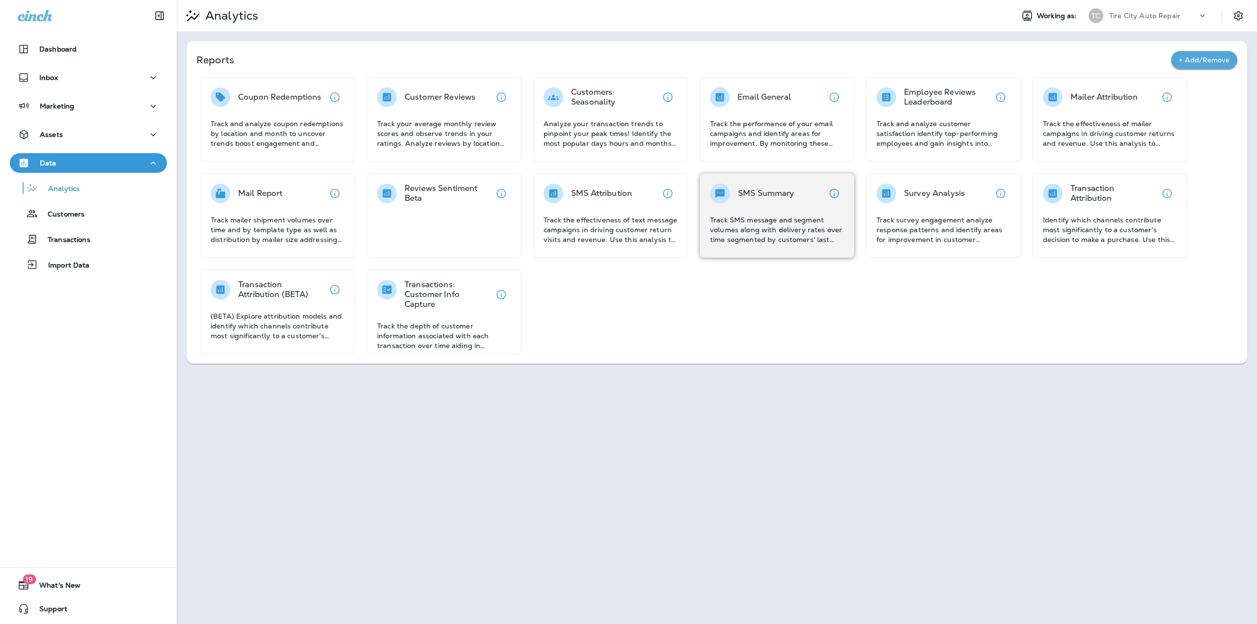
click at [822, 228] on p "Track SMS message and segment volumes along with delivery rates over time segme…" at bounding box center [777, 229] width 134 height 29
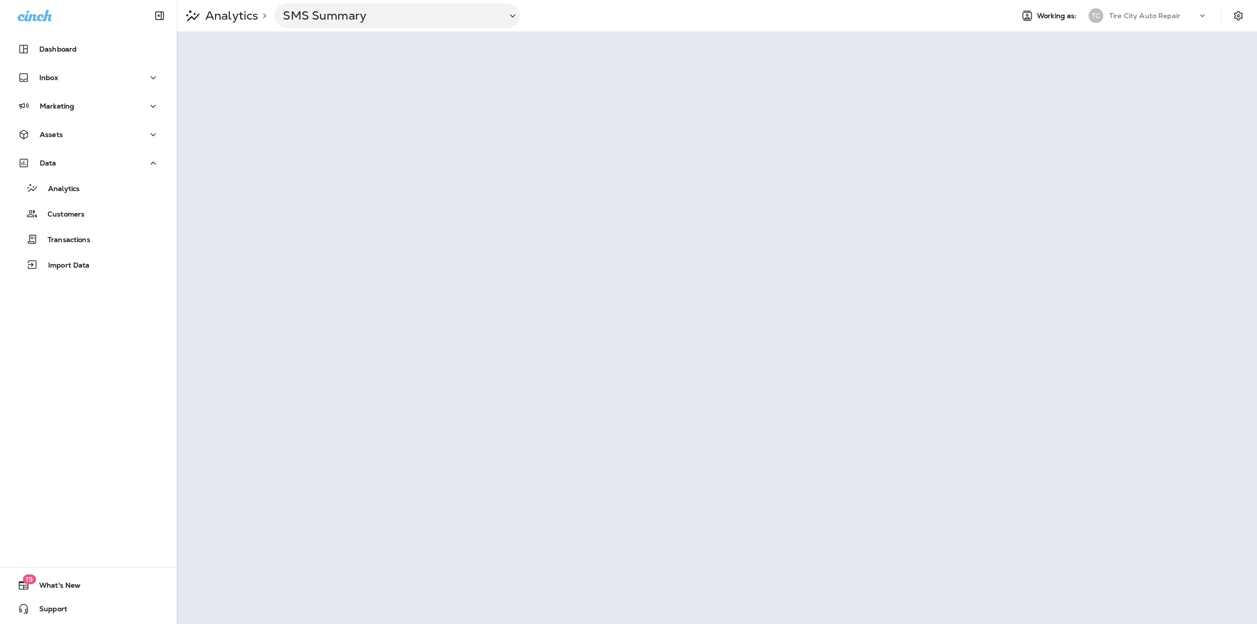
click at [1168, 20] on div "Tire City Auto Repair" at bounding box center [1153, 15] width 88 height 15
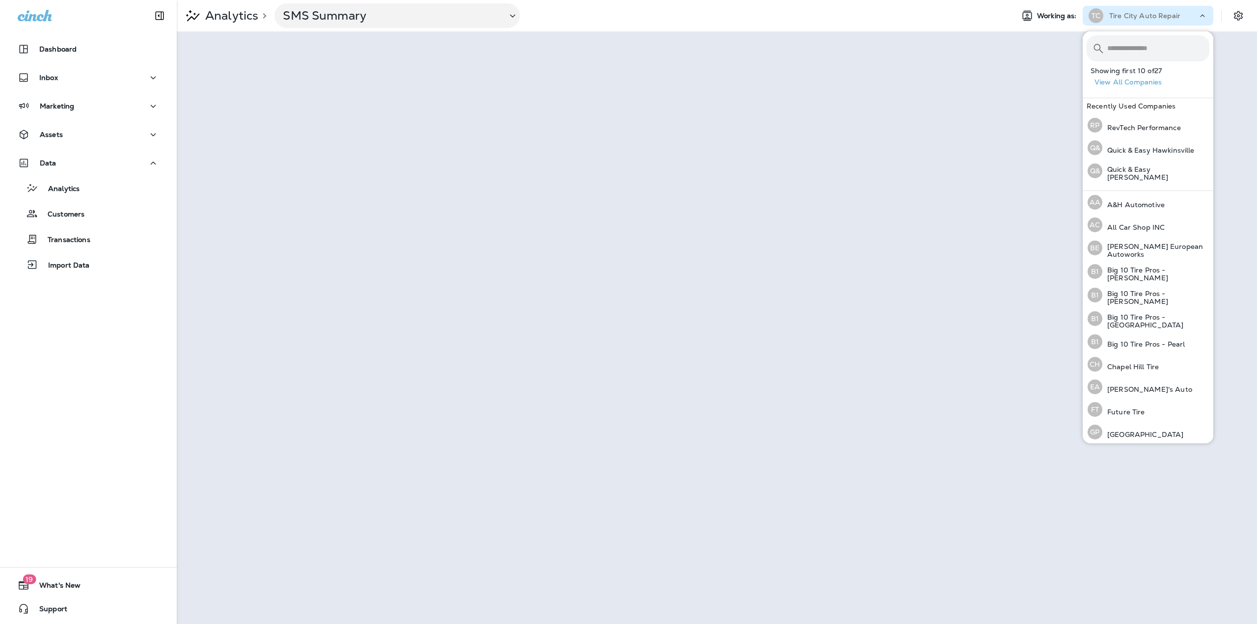
click at [1141, 81] on button "View All Companies" at bounding box center [1152, 82] width 123 height 15
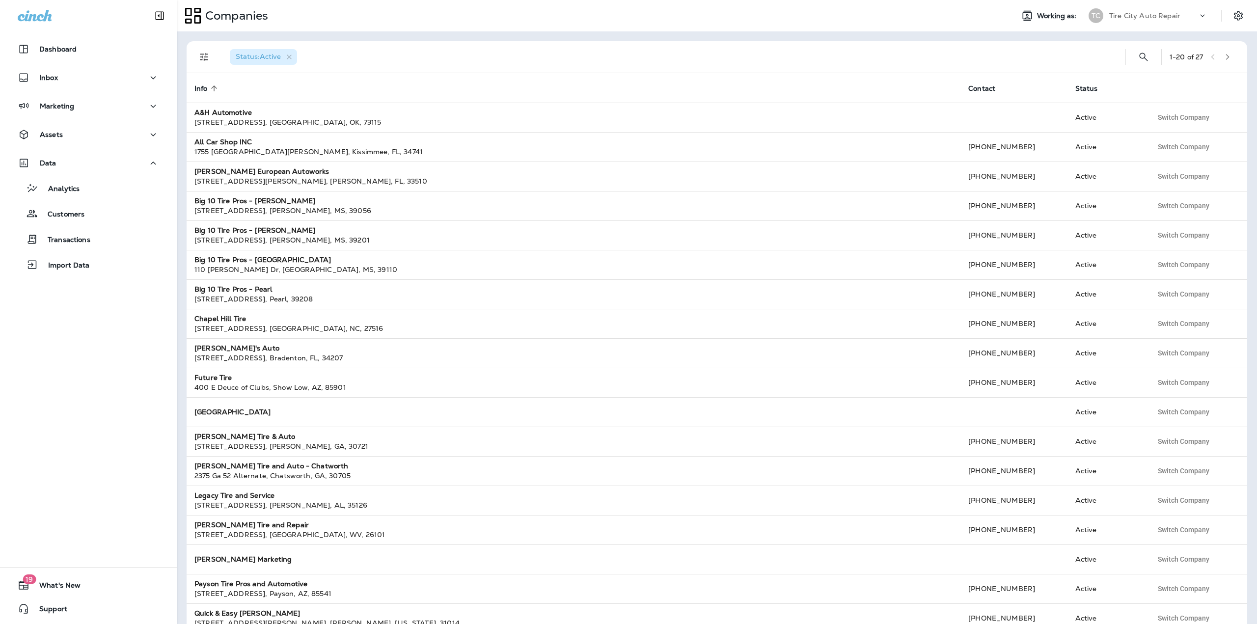
click at [1220, 57] on button "button" at bounding box center [1227, 57] width 15 height 15
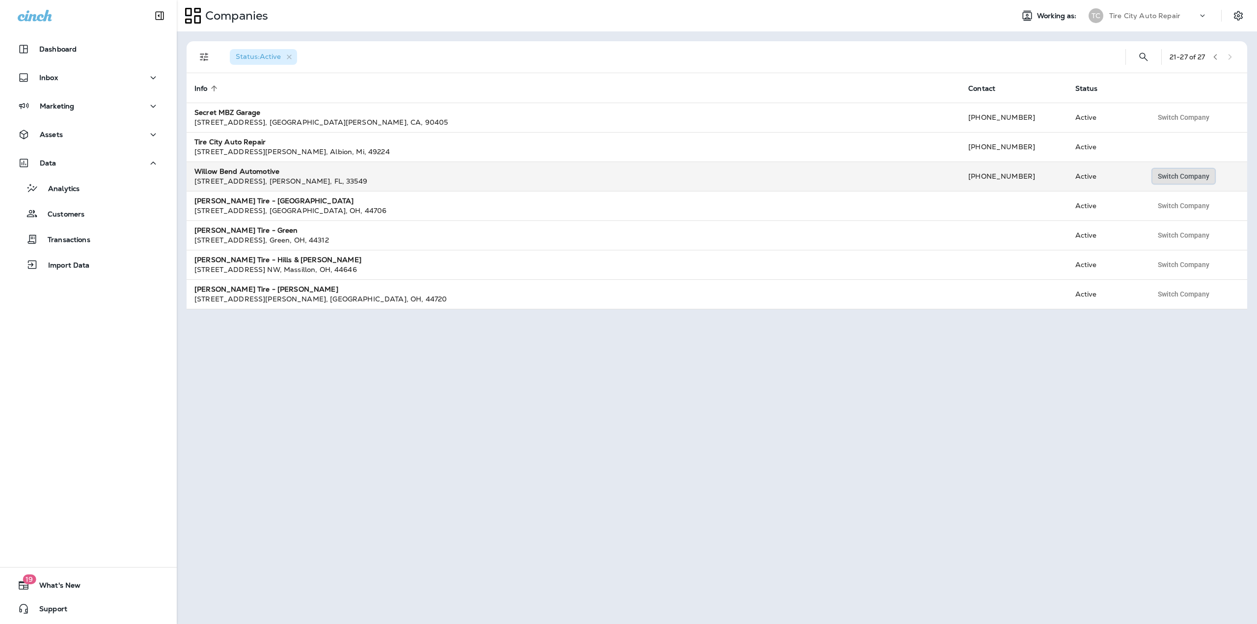
click at [1160, 179] on span "Switch Company" at bounding box center [1184, 176] width 52 height 7
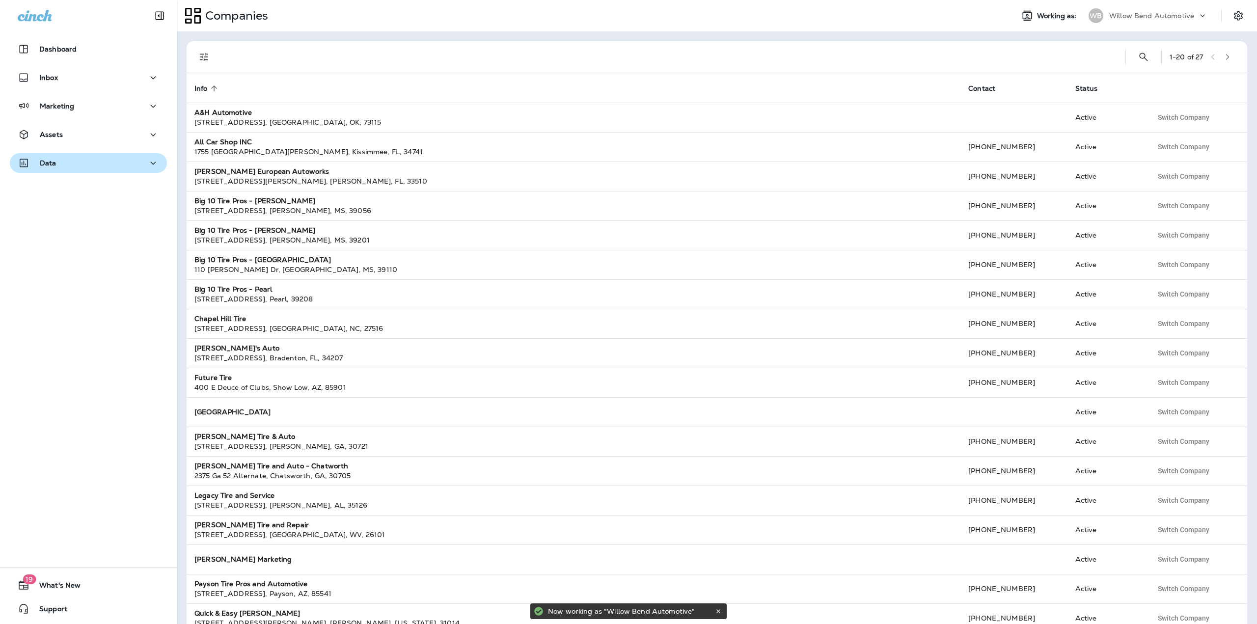
click at [104, 157] on button "Data" at bounding box center [88, 163] width 157 height 20
click at [89, 187] on div "Analytics" at bounding box center [88, 188] width 149 height 15
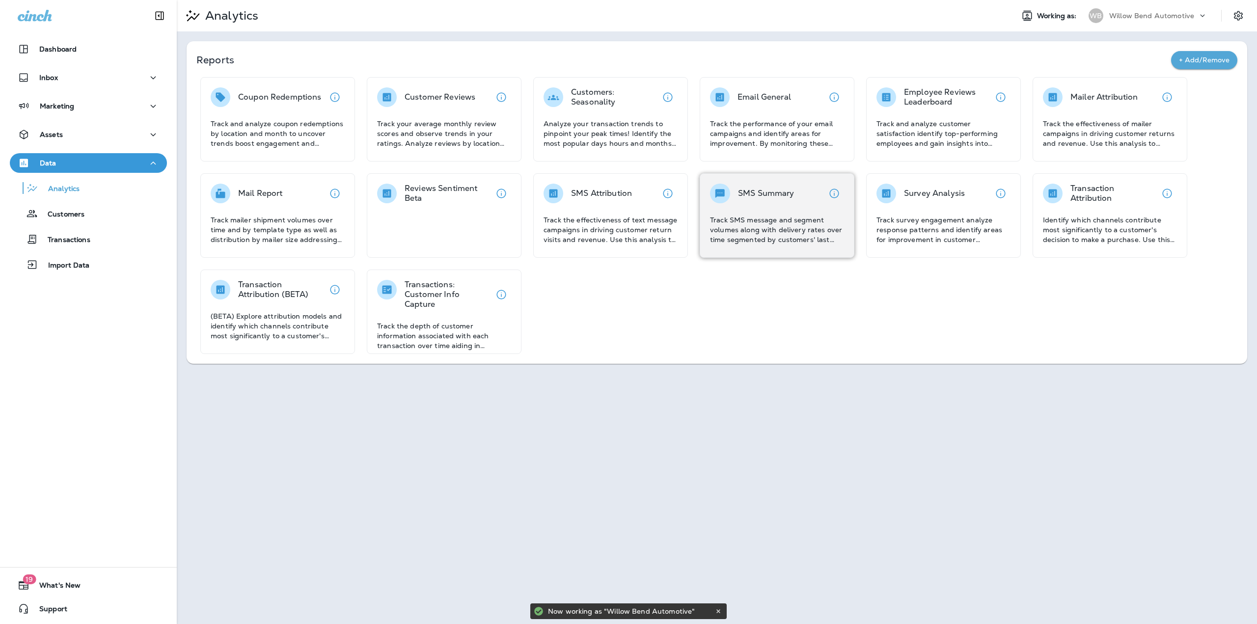
click at [793, 187] on div "SMS Summary" at bounding box center [766, 194] width 56 height 20
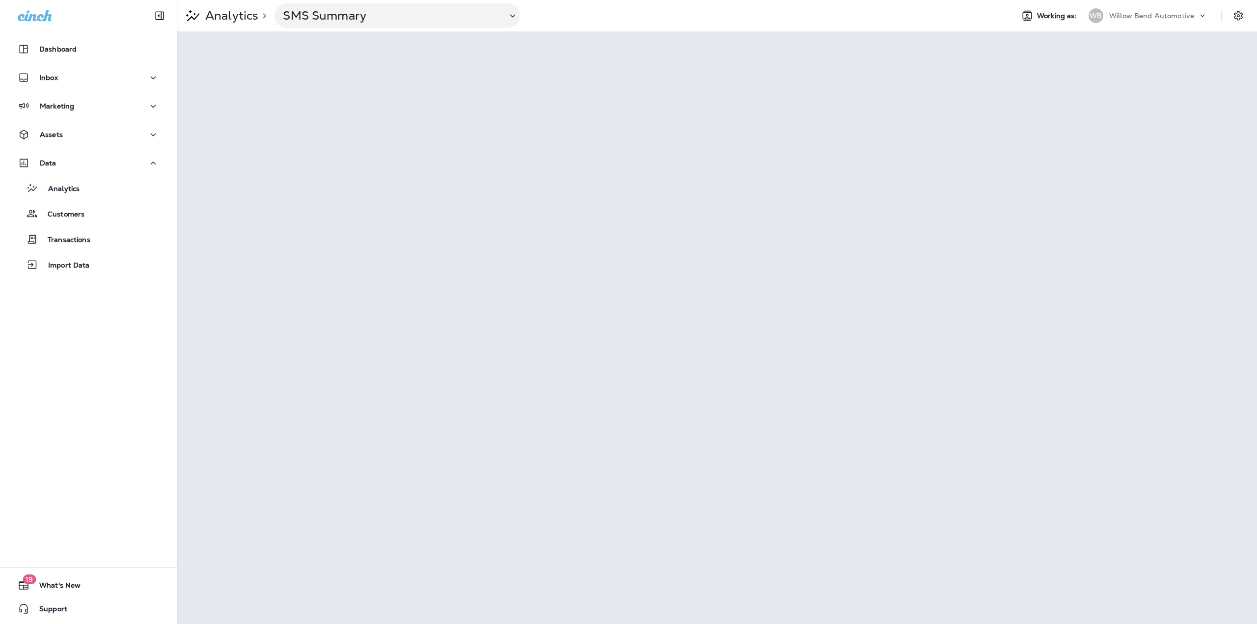
click at [1179, 9] on div "Willow Bend Automotive" at bounding box center [1153, 15] width 88 height 15
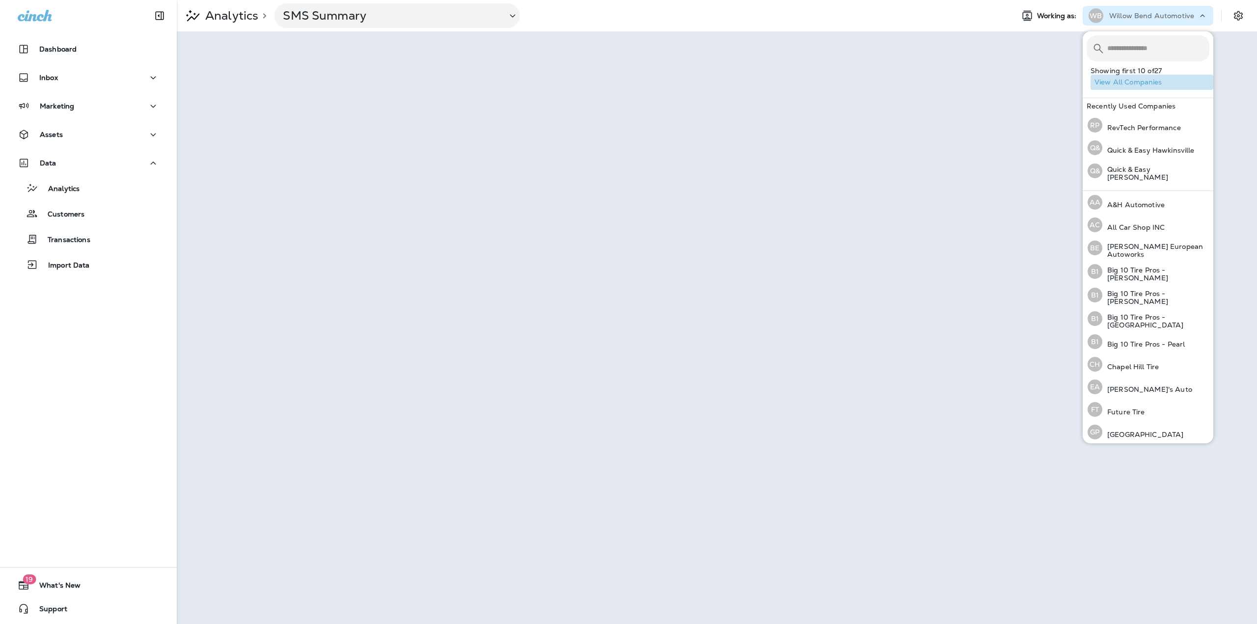
click at [1157, 87] on button "View All Companies" at bounding box center [1152, 82] width 123 height 15
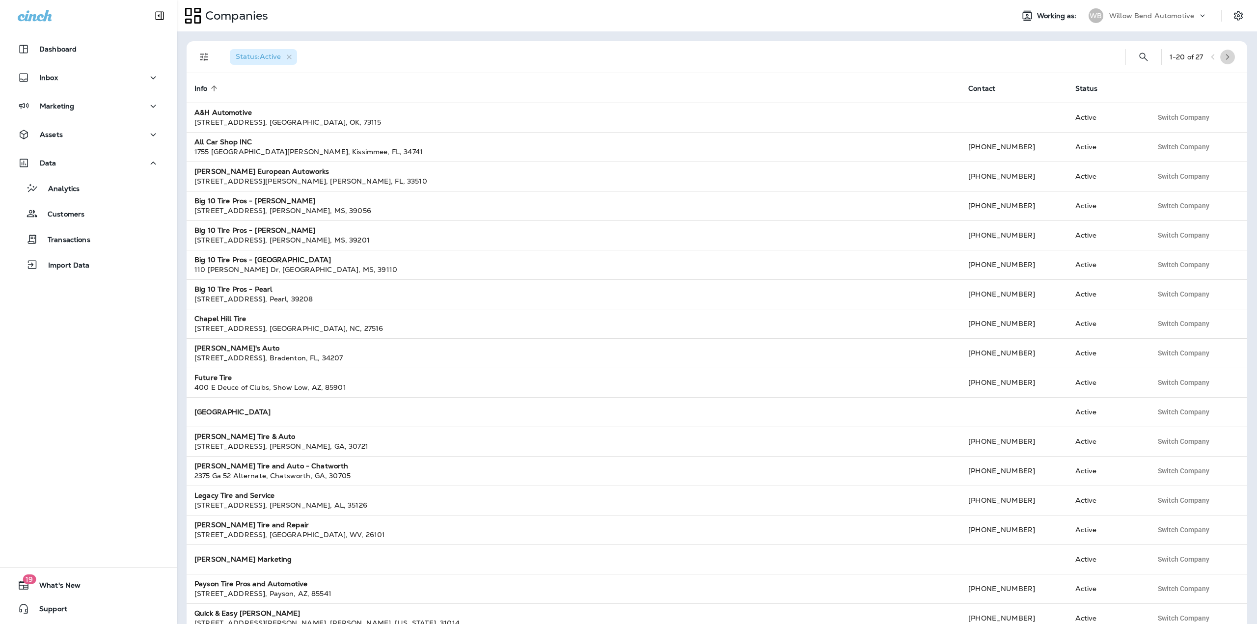
click at [1227, 58] on button "button" at bounding box center [1227, 57] width 15 height 15
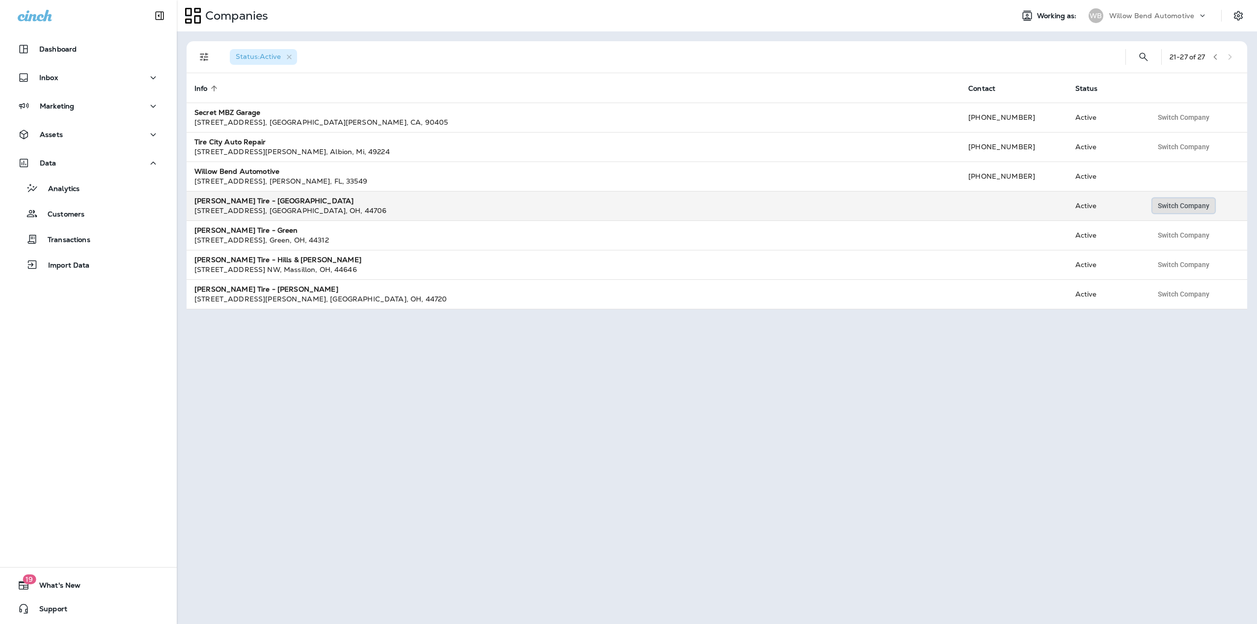
click at [1169, 212] on button "Switch Company" at bounding box center [1183, 205] width 62 height 15
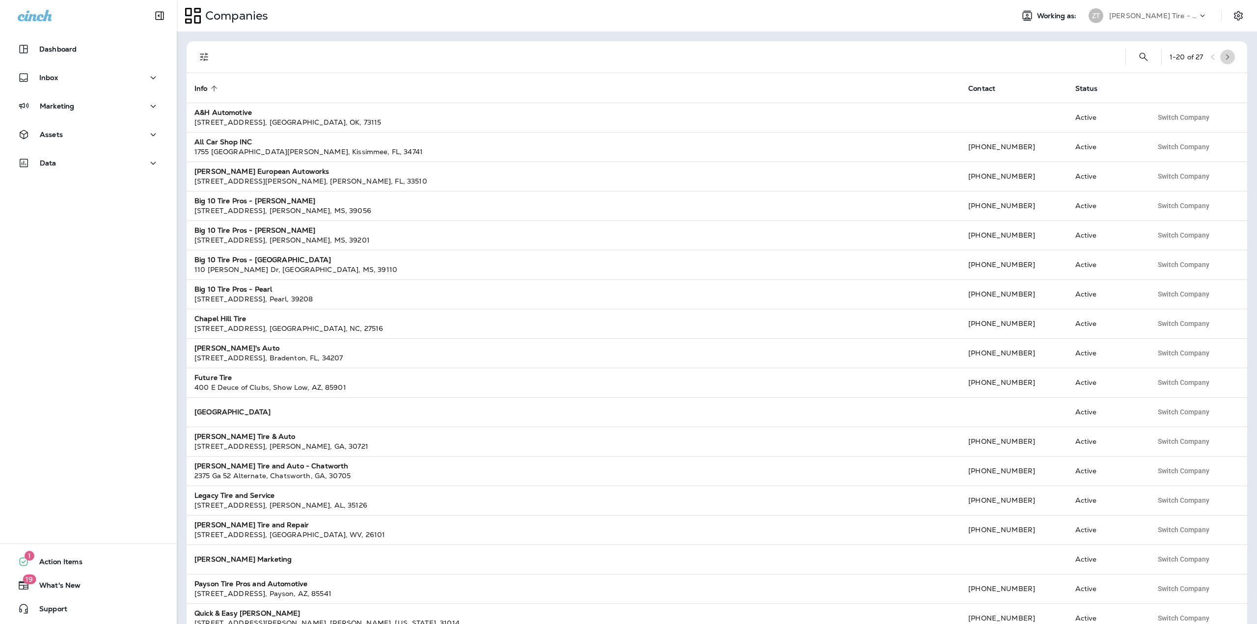
click at [1224, 60] on button "button" at bounding box center [1227, 57] width 15 height 15
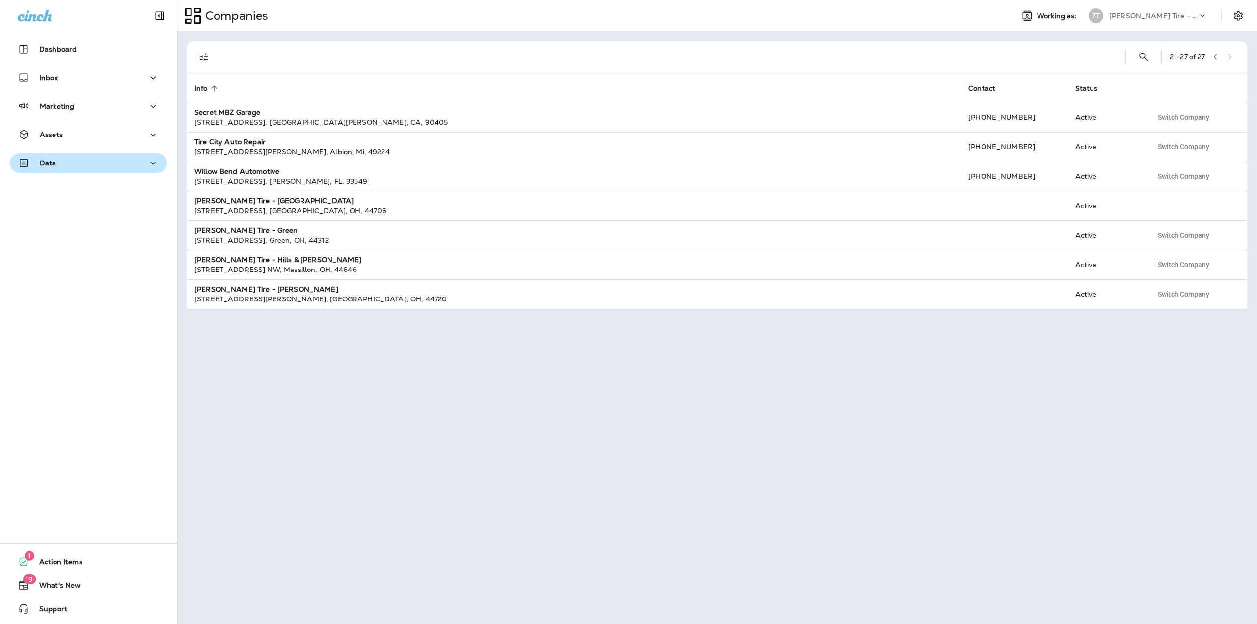
click at [61, 156] on button "Data" at bounding box center [88, 163] width 157 height 20
click at [65, 184] on div "Analytics" at bounding box center [47, 188] width 66 height 15
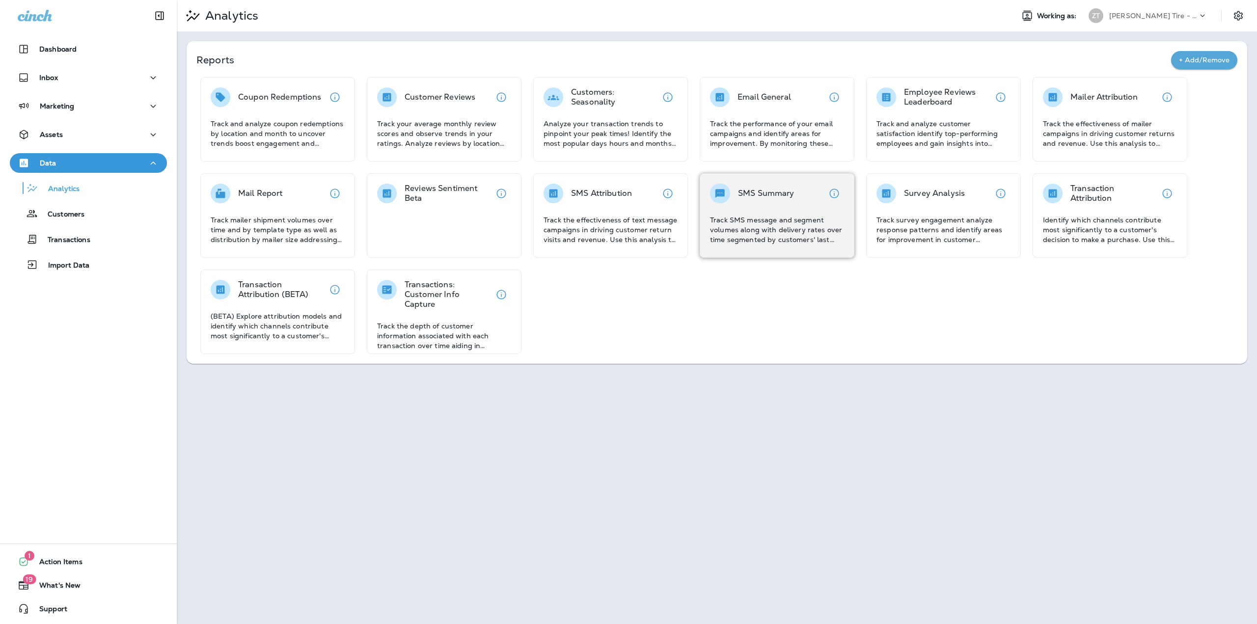
click at [782, 210] on div "SMS Summary Track SMS message and segment volumes along with delivery rates ove…" at bounding box center [777, 214] width 134 height 61
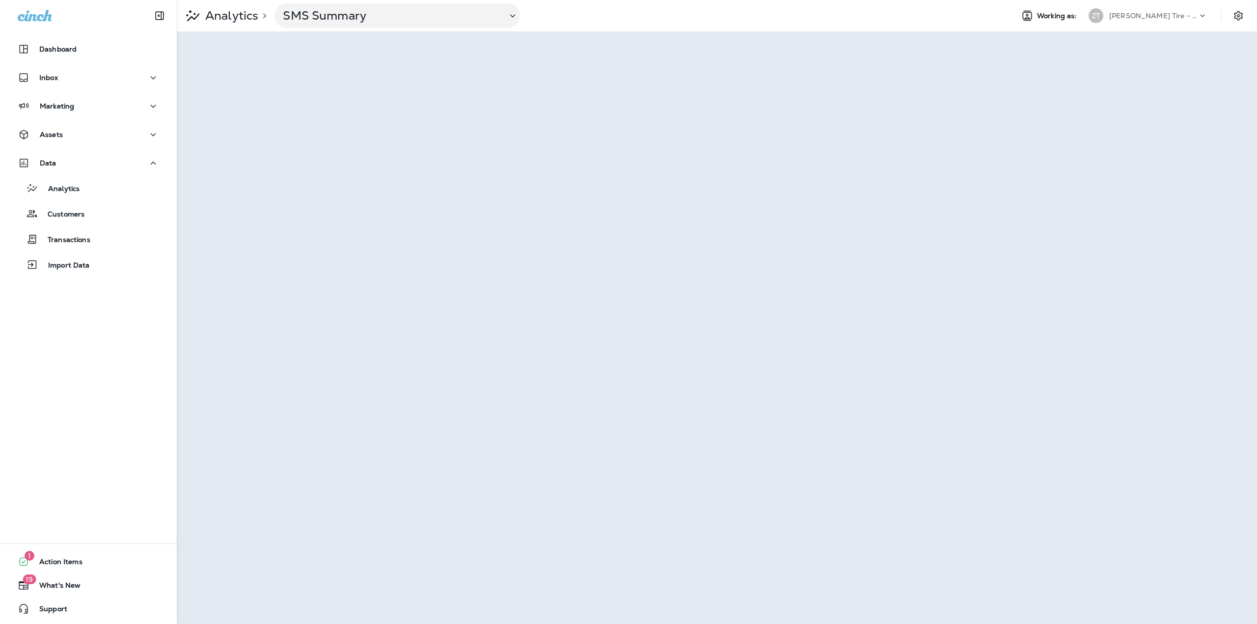
click at [1153, 19] on p "[PERSON_NAME] Tire - [GEOGRAPHIC_DATA]" at bounding box center [1153, 16] width 88 height 8
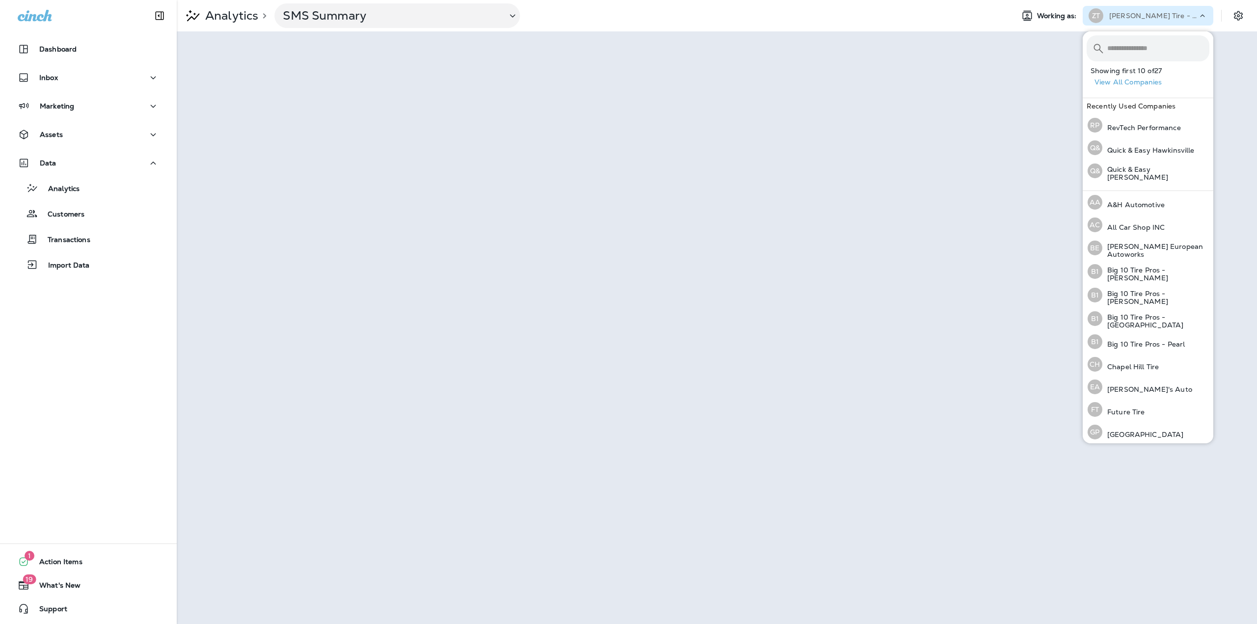
click at [1154, 82] on button "View All Companies" at bounding box center [1152, 82] width 123 height 15
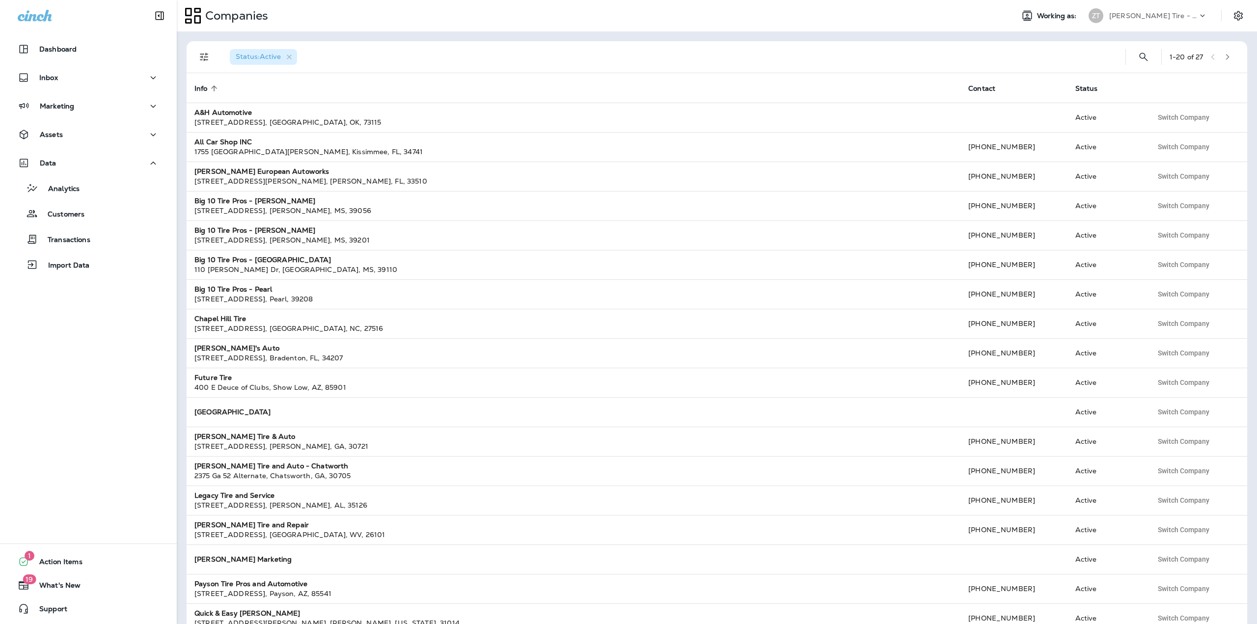
click at [1224, 57] on icon "button" at bounding box center [1227, 57] width 7 height 7
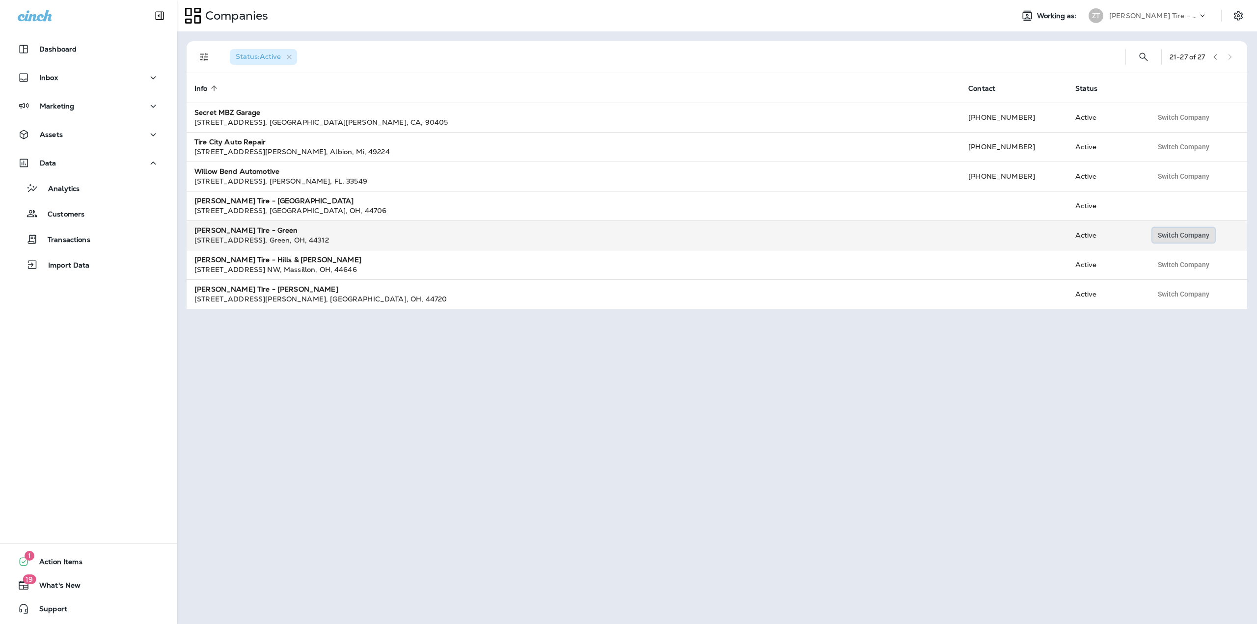
click at [1175, 238] on span "Switch Company" at bounding box center [1184, 235] width 52 height 7
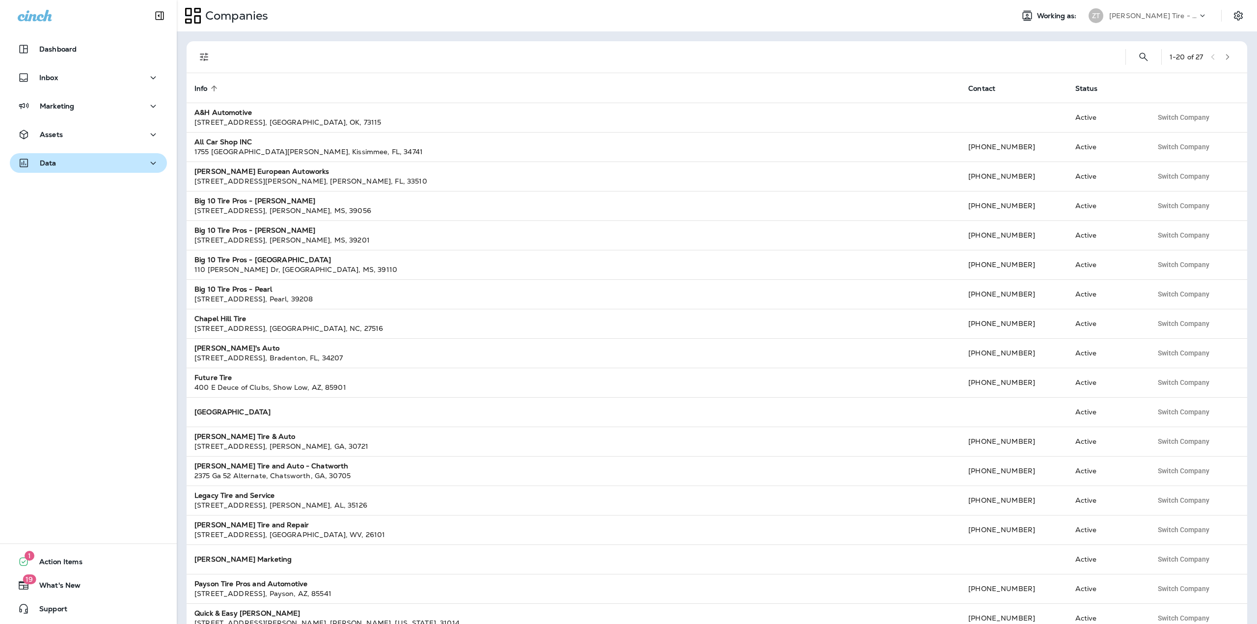
click at [50, 152] on div "Dashboard Inbox Marketing Assets Data" at bounding box center [88, 107] width 177 height 157
click at [55, 159] on p "Data" at bounding box center [48, 163] width 17 height 8
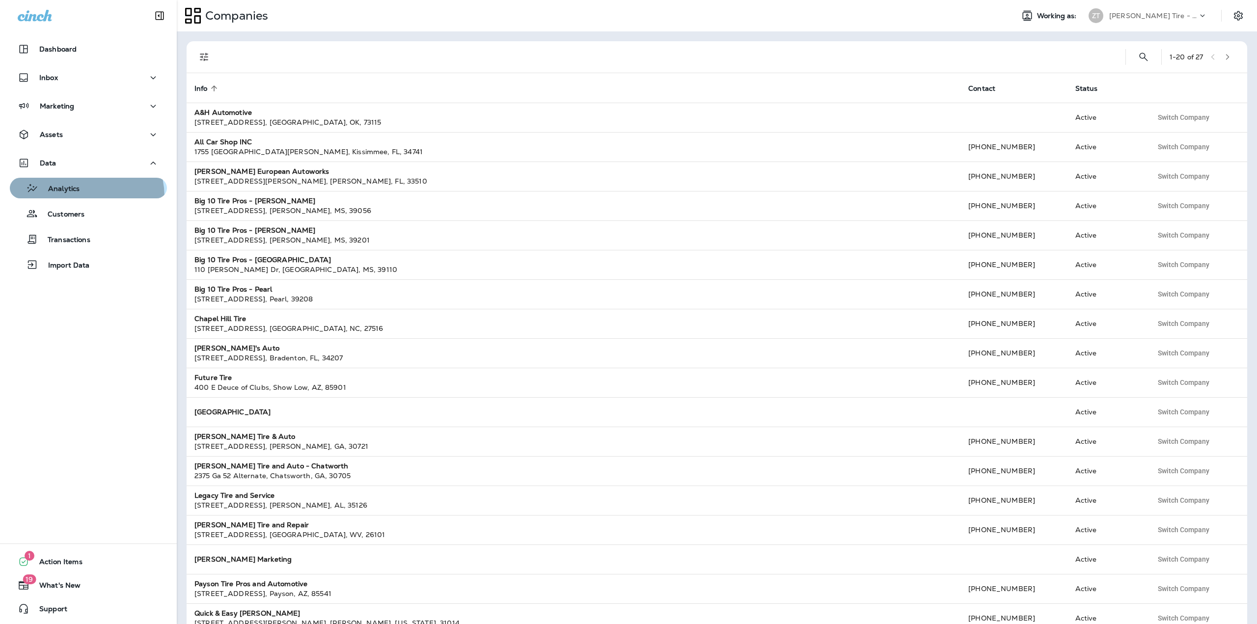
click at [76, 196] on button "Analytics" at bounding box center [88, 188] width 157 height 21
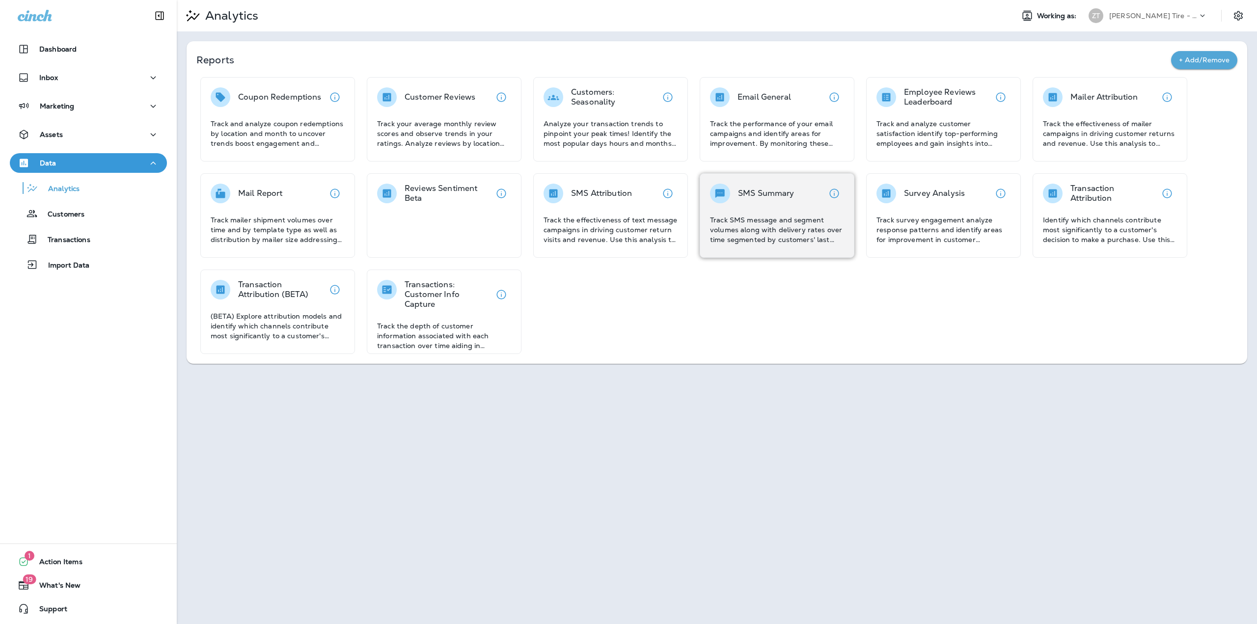
click at [819, 205] on div "SMS Summary Track SMS message and segment volumes along with delivery rates ove…" at bounding box center [777, 214] width 134 height 61
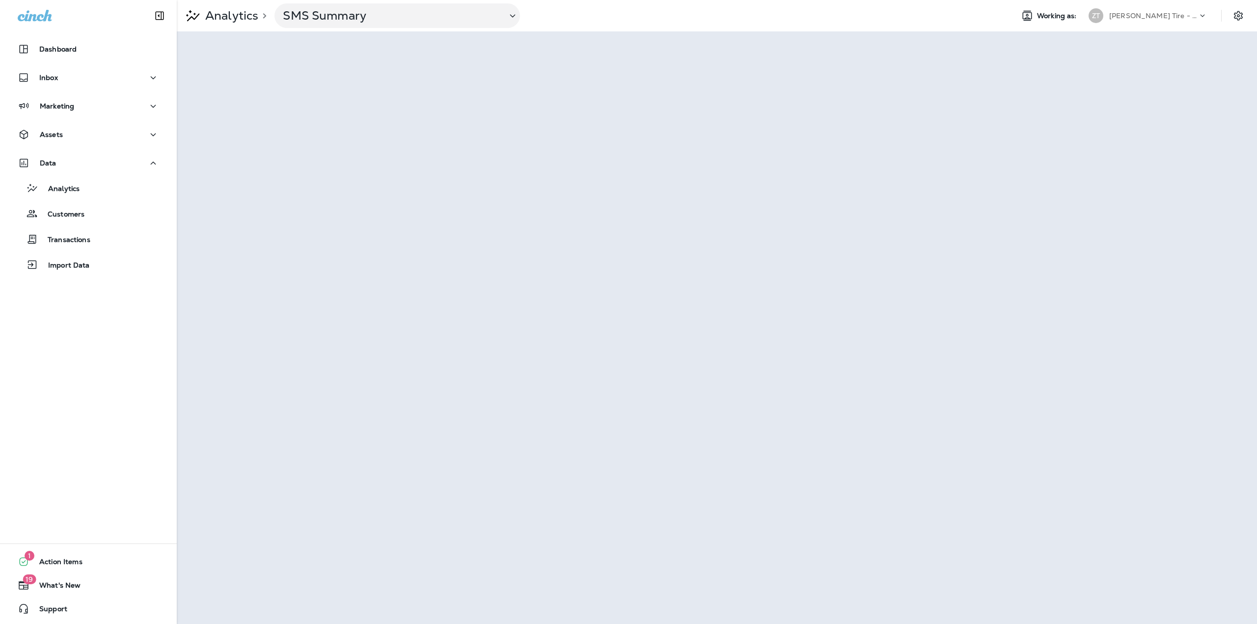
click at [1127, 14] on p "[PERSON_NAME] Tire - Green" at bounding box center [1153, 16] width 88 height 8
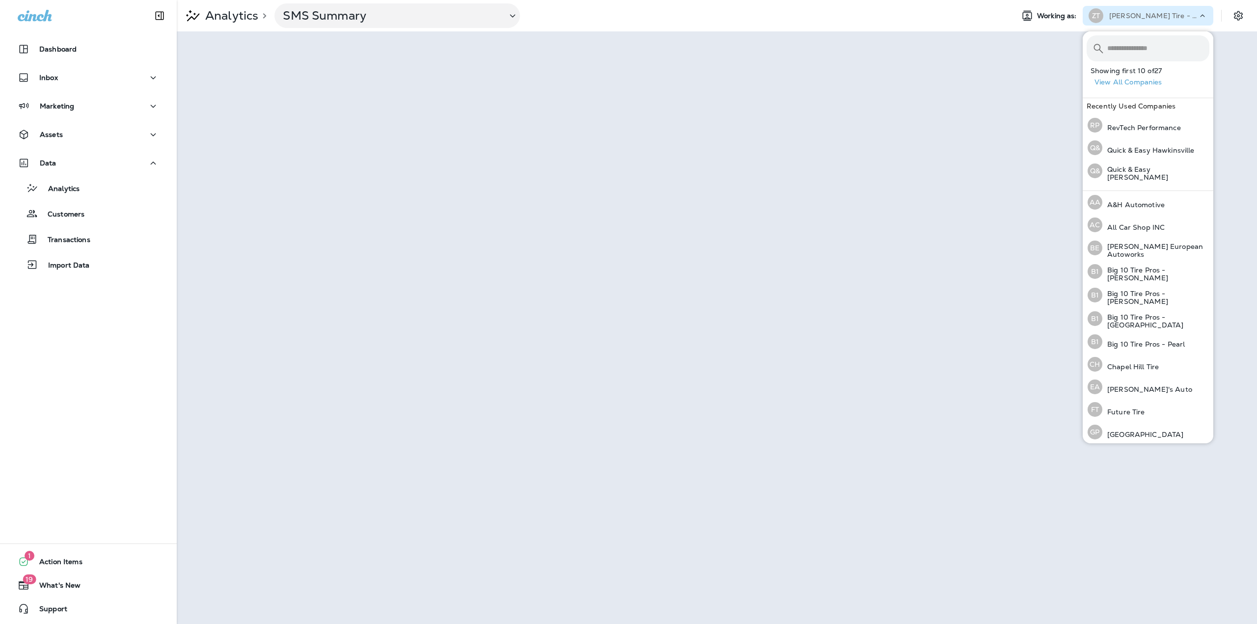
click at [1152, 83] on button "View All Companies" at bounding box center [1152, 82] width 123 height 15
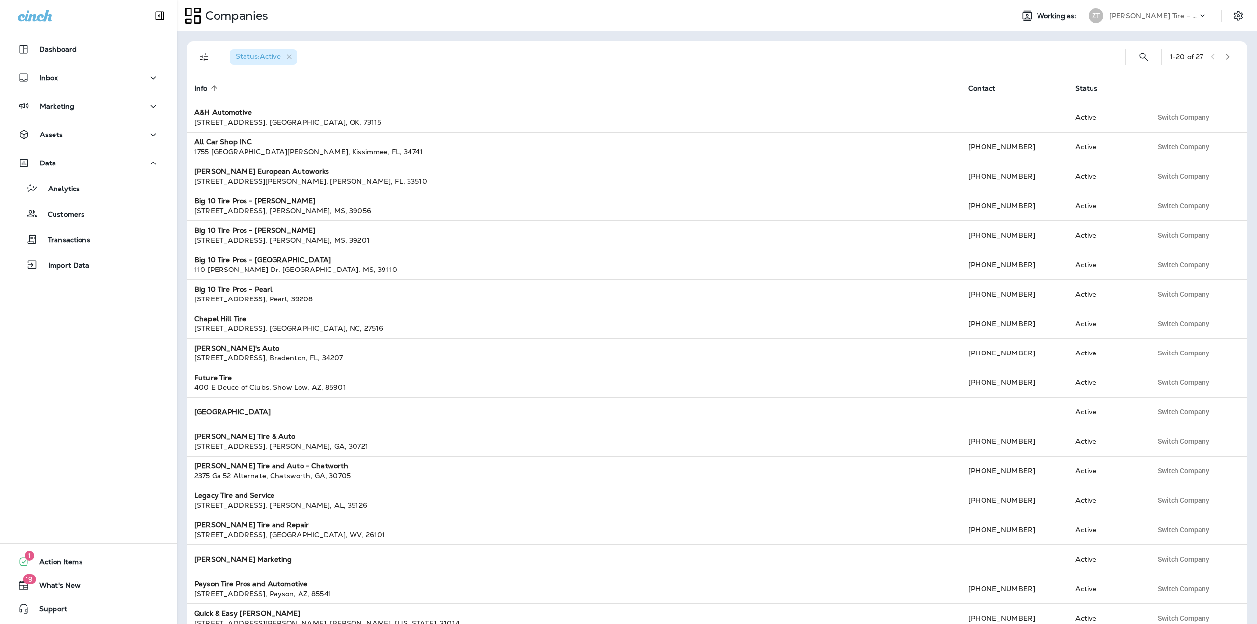
click at [1224, 57] on icon "button" at bounding box center [1227, 57] width 7 height 7
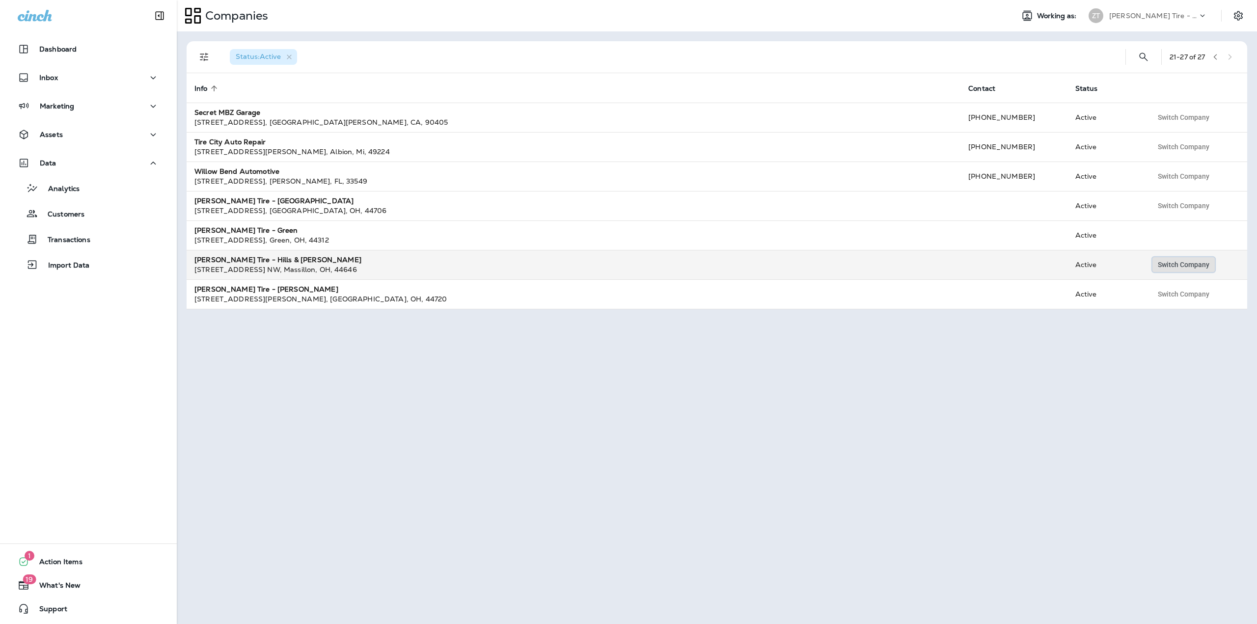
click at [1179, 266] on span "Switch Company" at bounding box center [1184, 264] width 52 height 7
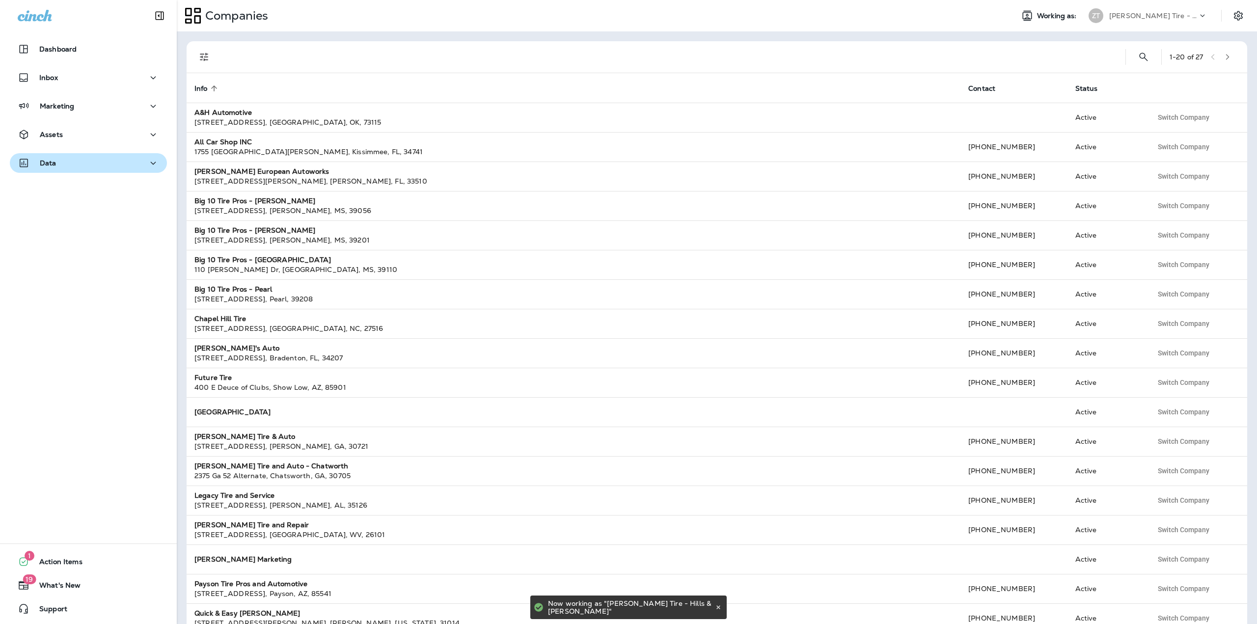
click at [101, 164] on div "Data" at bounding box center [88, 163] width 141 height 12
click at [93, 164] on div "Data" at bounding box center [88, 163] width 141 height 12
click at [87, 142] on button "Assets" at bounding box center [88, 135] width 157 height 20
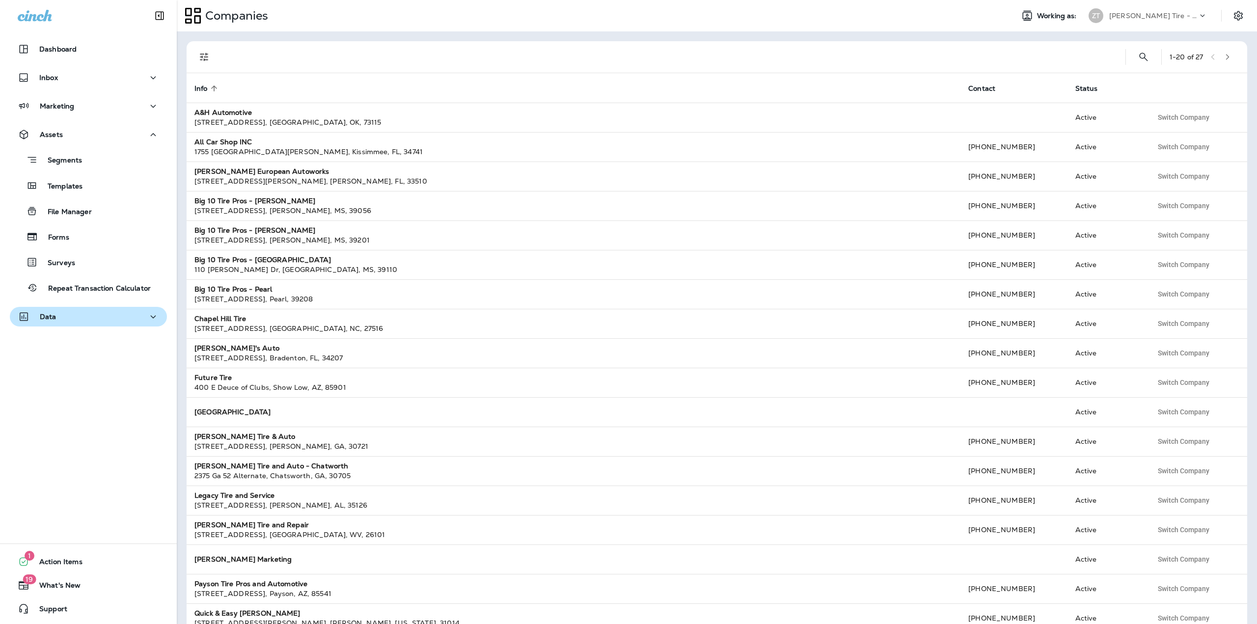
click at [79, 311] on div "Data" at bounding box center [88, 317] width 141 height 12
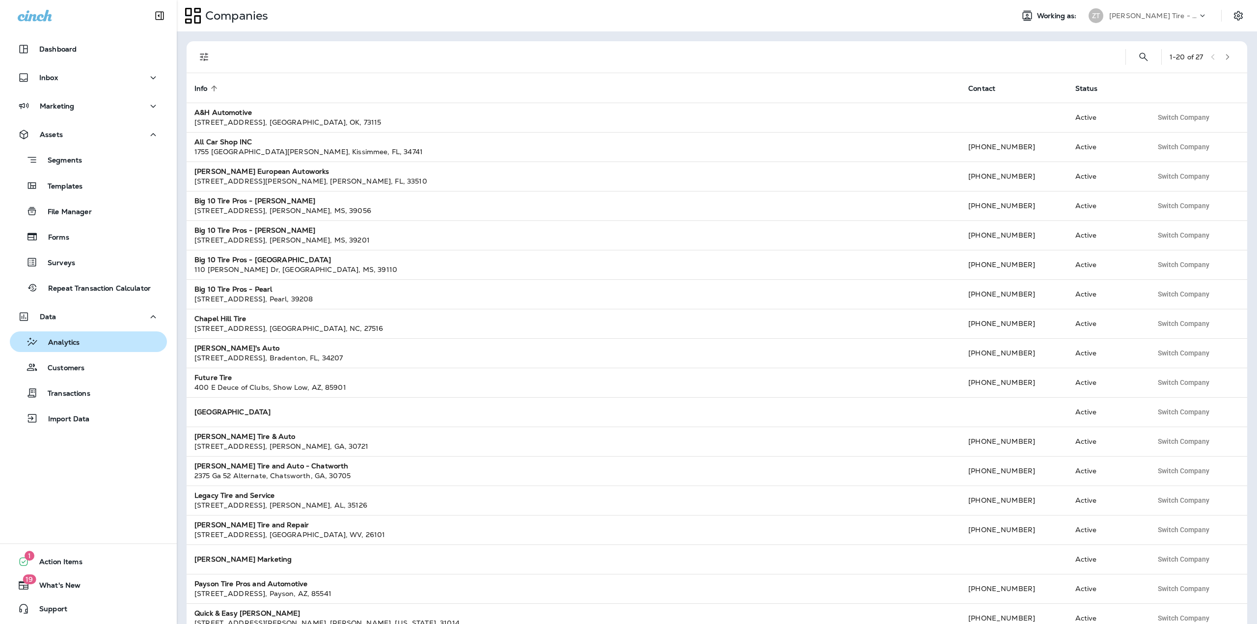
click at [75, 339] on p "Analytics" at bounding box center [58, 342] width 41 height 9
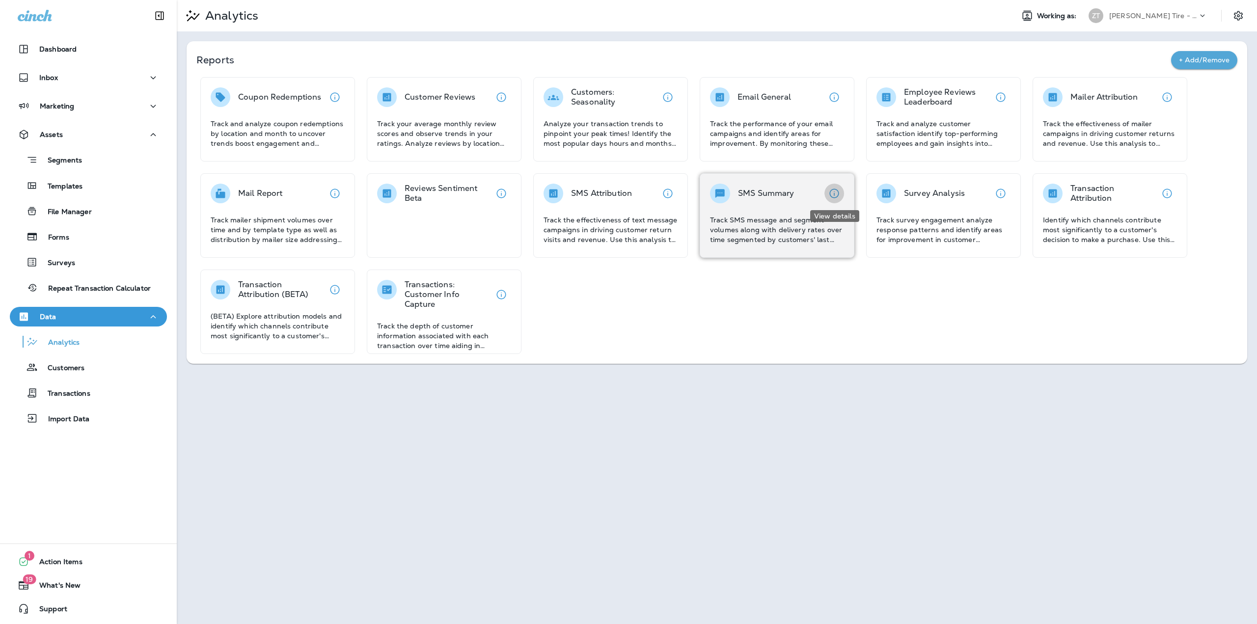
click at [826, 190] on button "View details" at bounding box center [834, 194] width 20 height 20
click at [808, 190] on div "SMS Summary" at bounding box center [777, 194] width 134 height 20
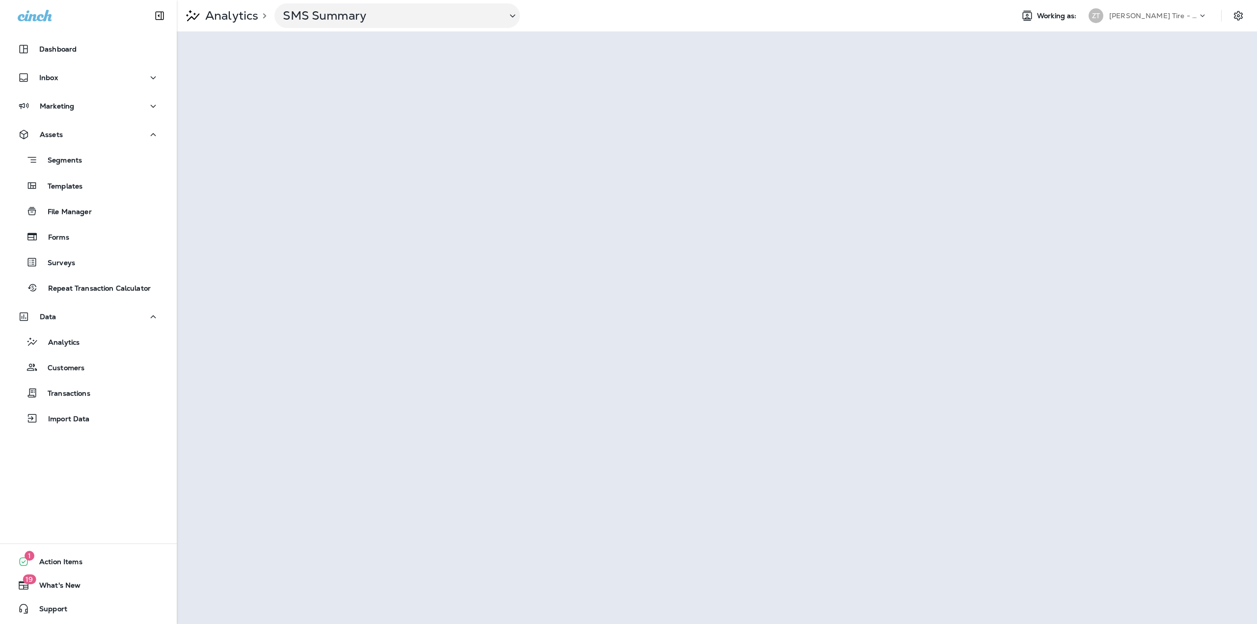
drag, startPoint x: 1179, startPoint y: 15, endPoint x: 1177, endPoint y: 25, distance: 9.6
click at [1178, 16] on p "[PERSON_NAME] Tire - Hills & [PERSON_NAME]" at bounding box center [1153, 16] width 88 height 8
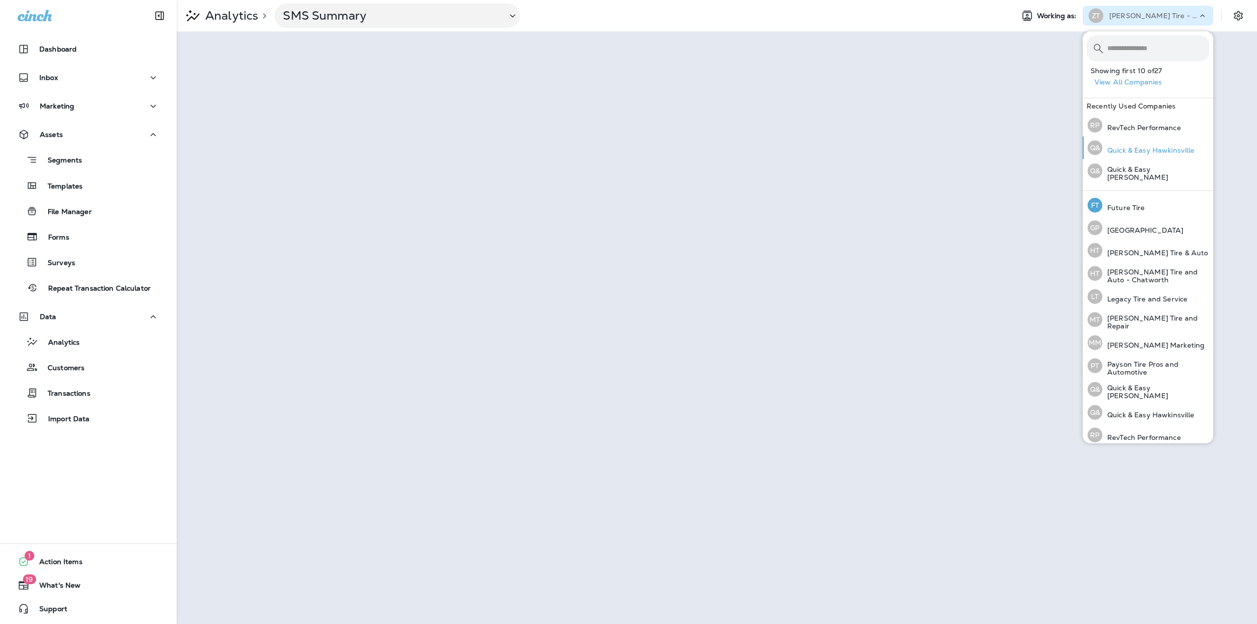
scroll to position [205, 0]
click at [1147, 83] on button "View All Companies" at bounding box center [1152, 82] width 123 height 15
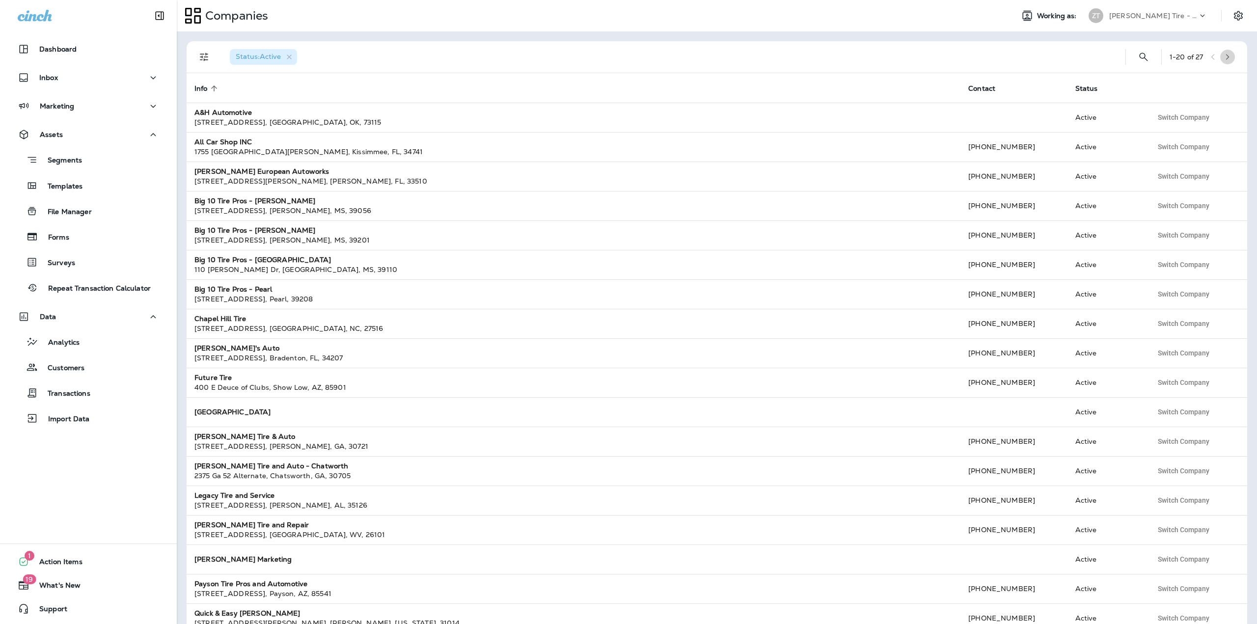
click at [1220, 57] on button "button" at bounding box center [1227, 57] width 15 height 15
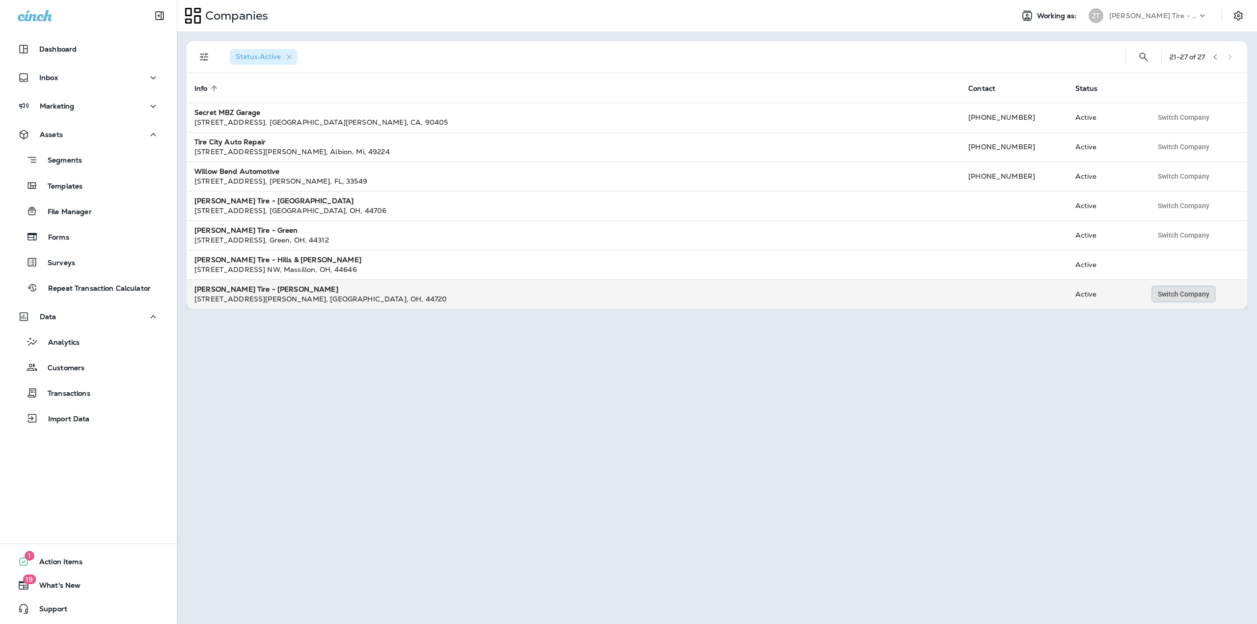
click at [1172, 294] on span "Switch Company" at bounding box center [1184, 294] width 52 height 7
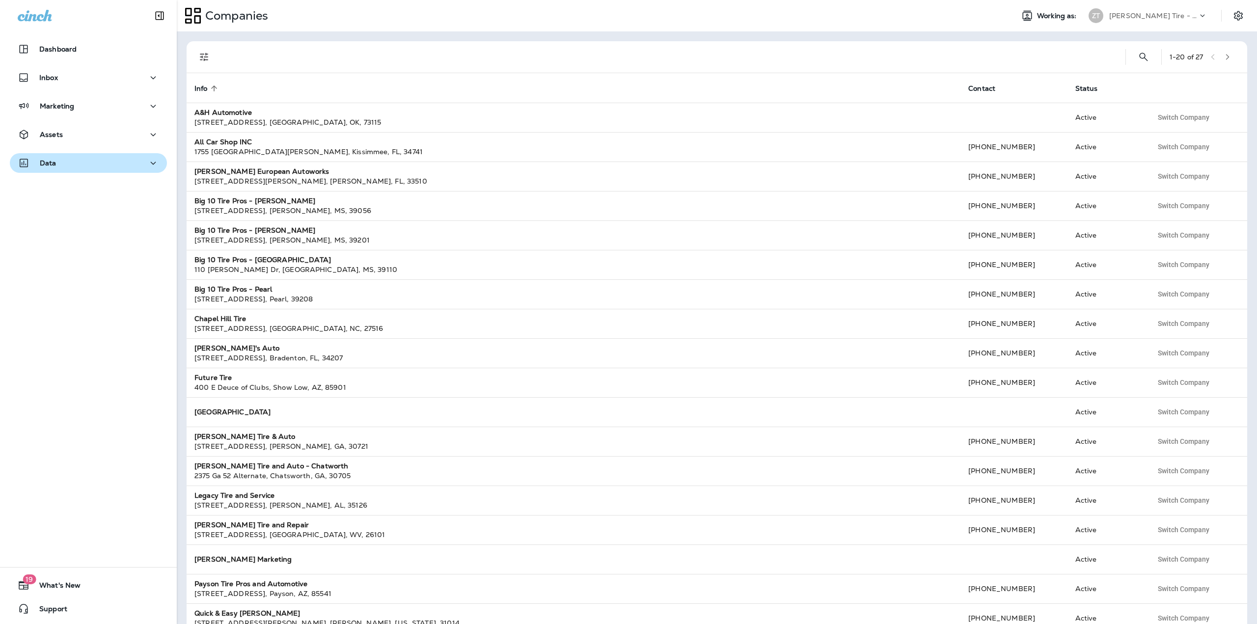
click at [147, 164] on icon "button" at bounding box center [153, 163] width 12 height 12
click at [68, 192] on p "Analytics" at bounding box center [58, 189] width 41 height 9
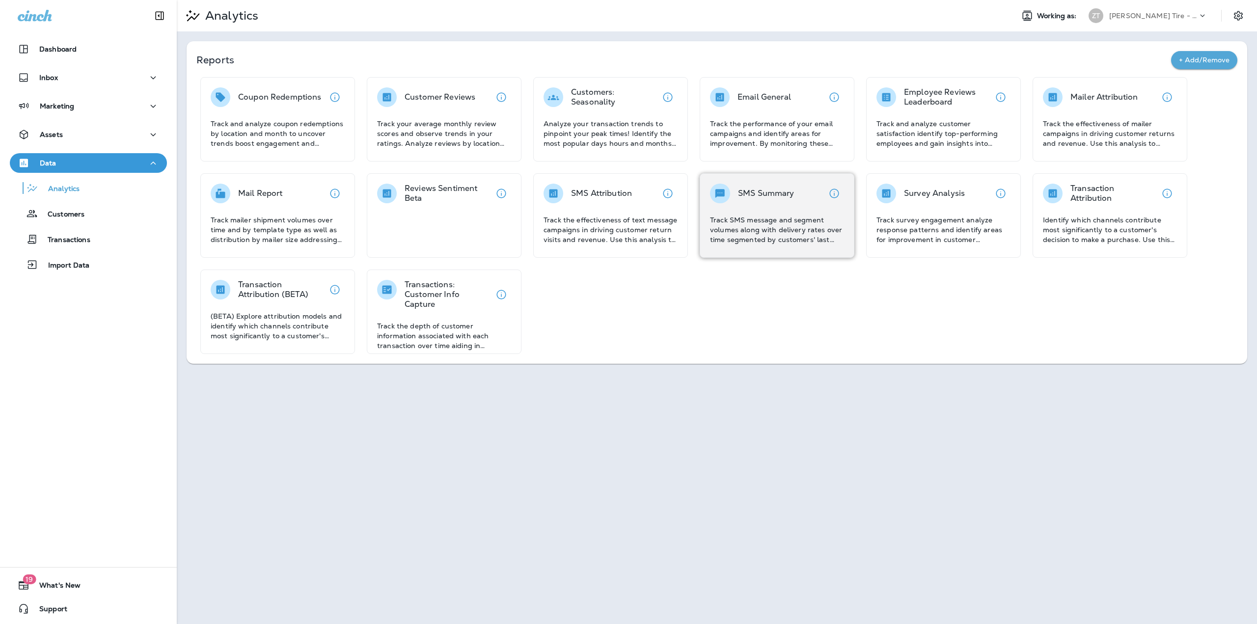
click at [731, 180] on div "SMS Summary Track SMS message and segment volumes along with delivery rates ove…" at bounding box center [777, 215] width 155 height 84
